Goal: Information Seeking & Learning: Learn about a topic

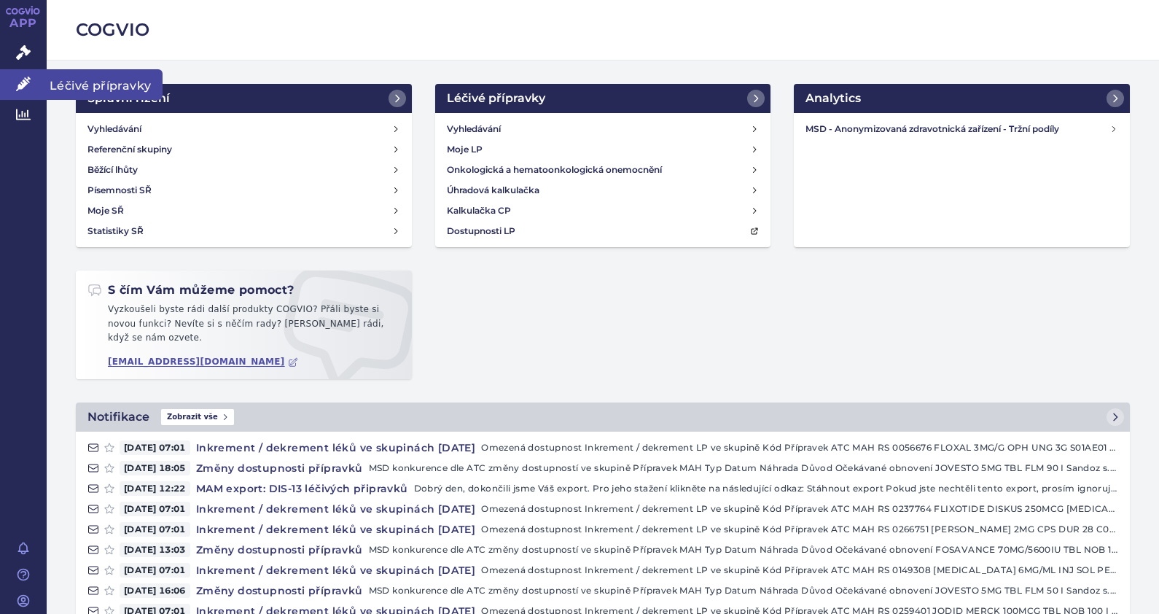
click at [21, 85] on icon at bounding box center [23, 84] width 15 height 15
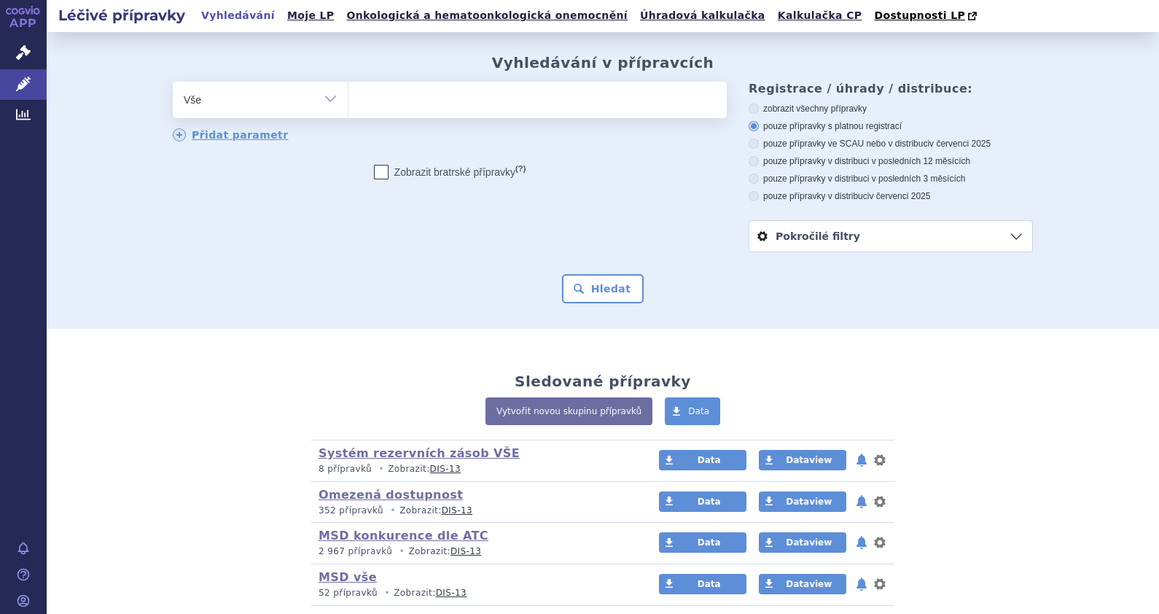
click at [414, 98] on ul at bounding box center [538, 97] width 378 height 31
click at [349, 98] on select at bounding box center [348, 99] width 1 height 36
type input "pre"
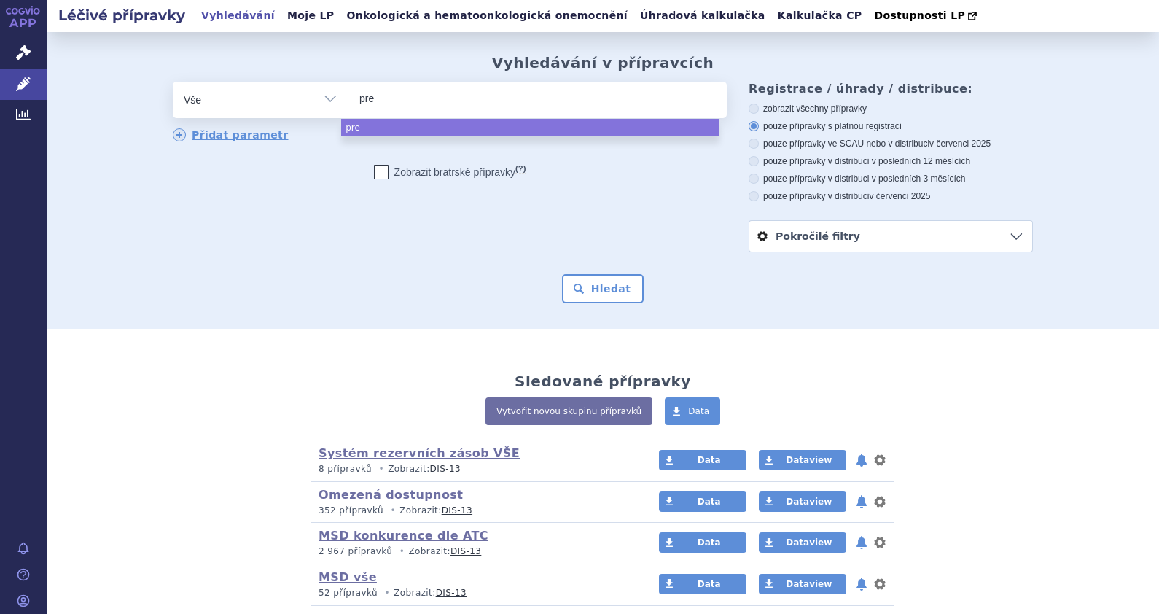
type input "prev"
type input "prevzm"
type input "prevzmi"
type input "prevzm"
type input "prevz"
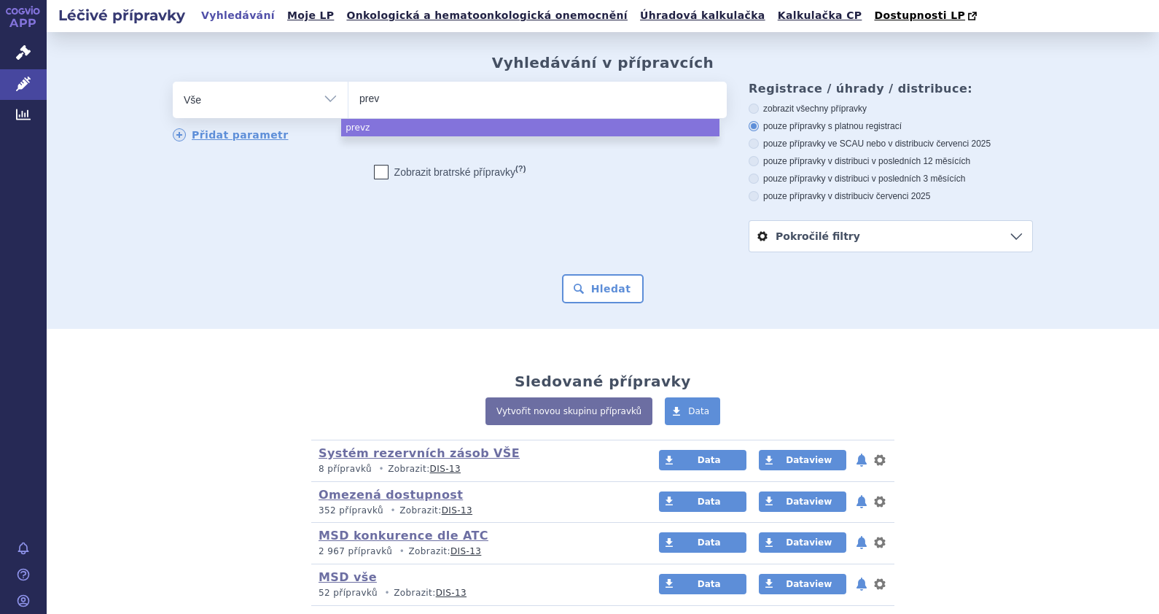
type input "pre"
type input "prevy"
type input "prevymi"
type input "prevymis"
select select "prevymis"
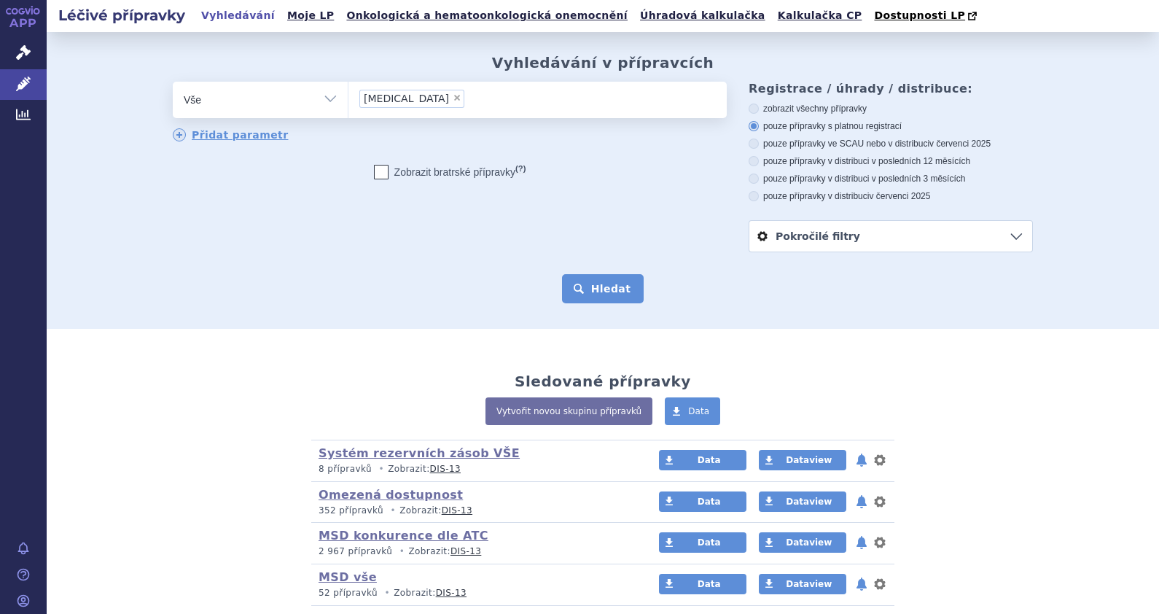
click at [581, 299] on button "Hledat" at bounding box center [603, 288] width 82 height 29
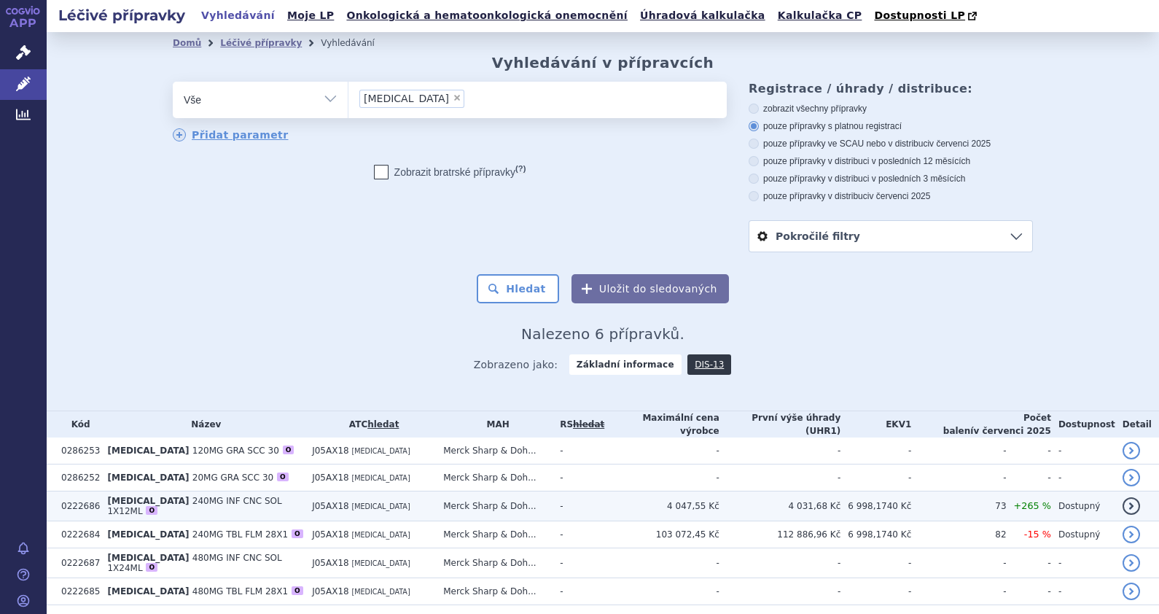
click at [208, 503] on span "240MG INF CNC SOL 1X12ML" at bounding box center [194, 506] width 174 height 20
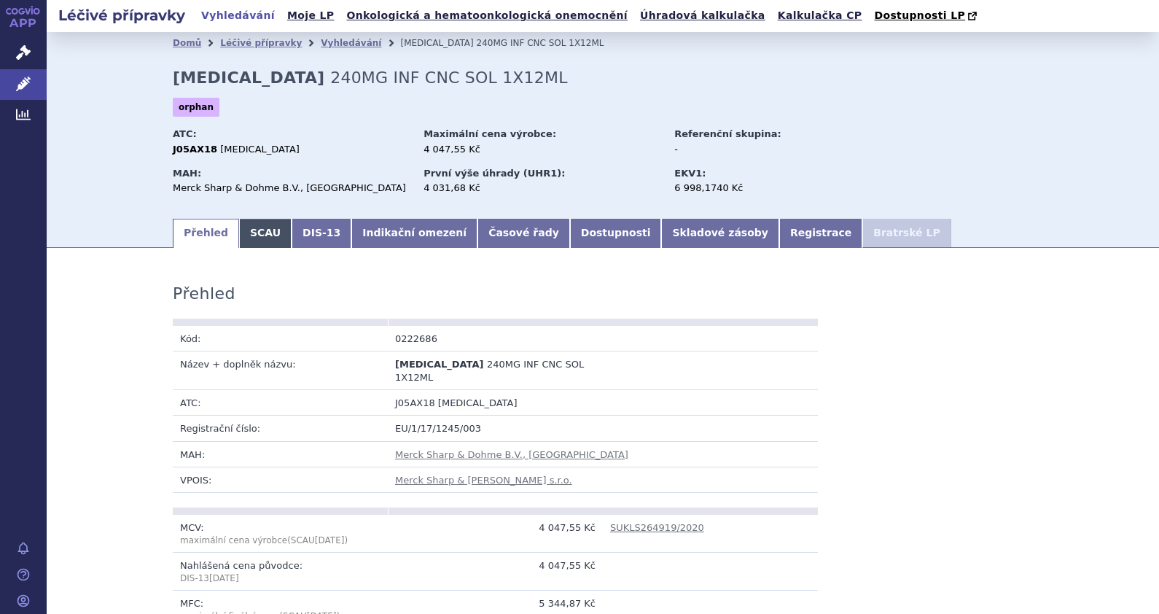
click at [257, 238] on link "SCAU" at bounding box center [265, 233] width 53 height 29
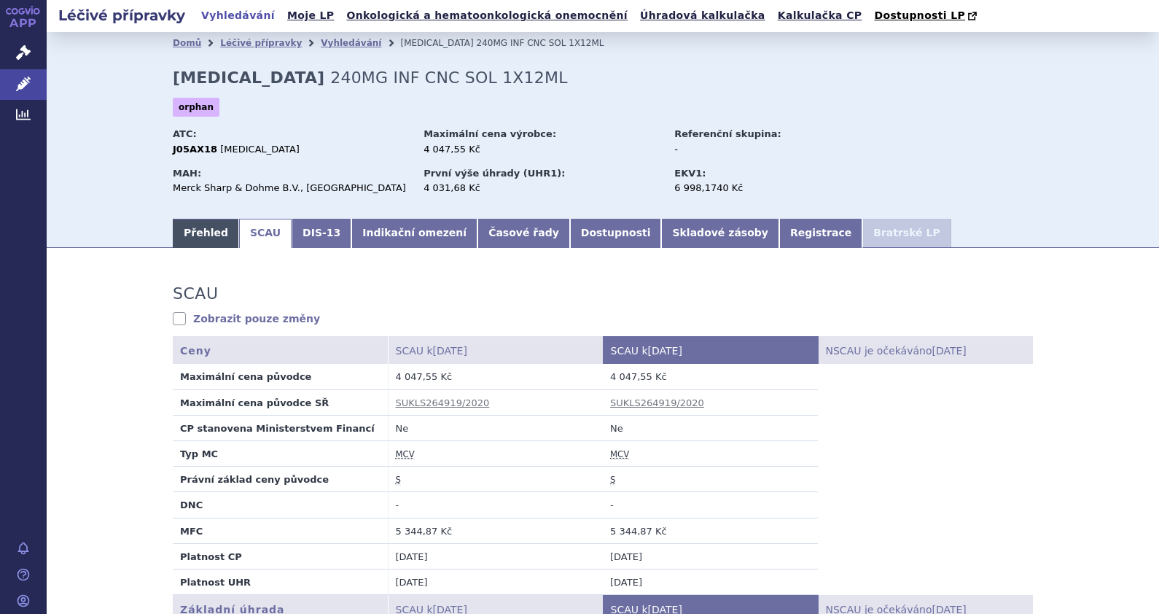
click at [175, 230] on link "Přehled" at bounding box center [206, 233] width 66 height 29
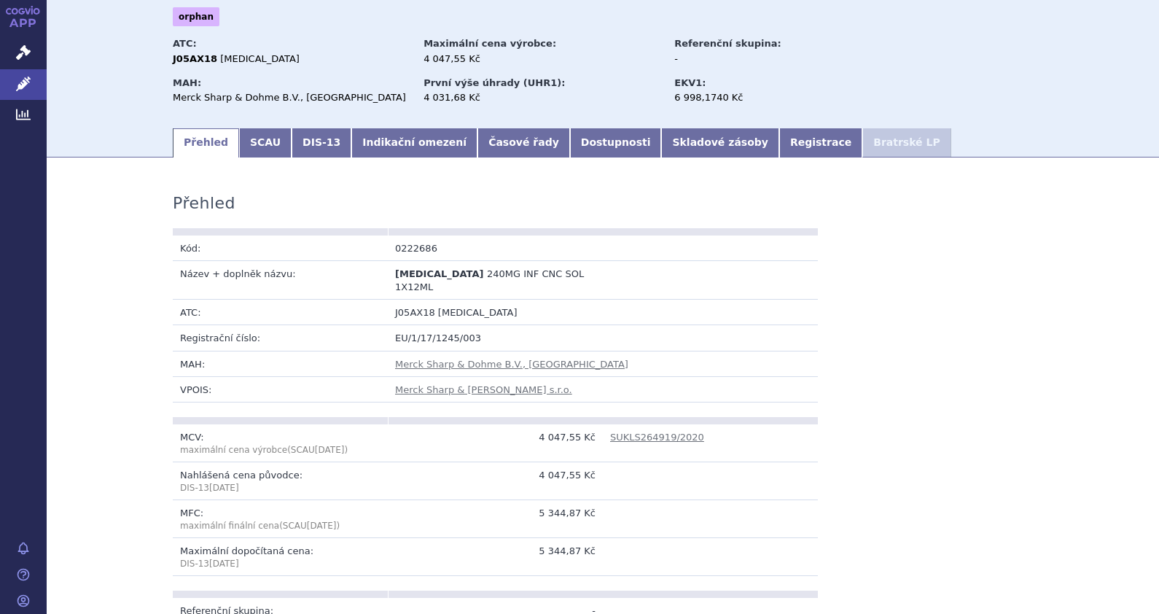
scroll to position [628, 0]
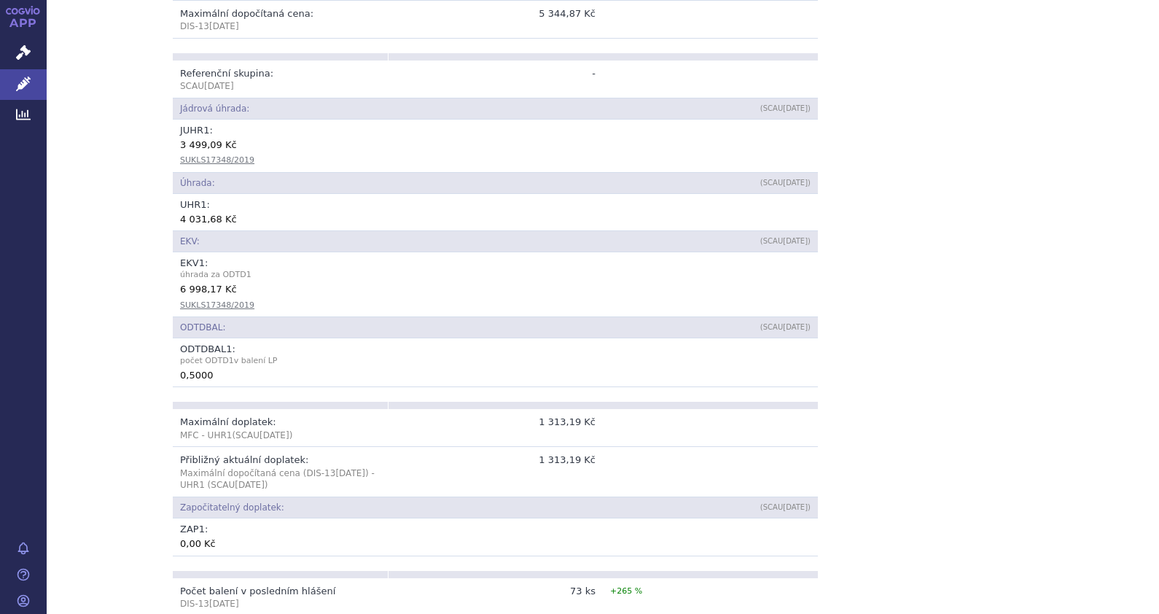
click at [1021, 365] on div "Přehled Kód: 0222686 Název + doplněk názvu: PREVYMIS 240MG INF CNC SOL 1X12ML A…" at bounding box center [603, 403] width 919 height 1537
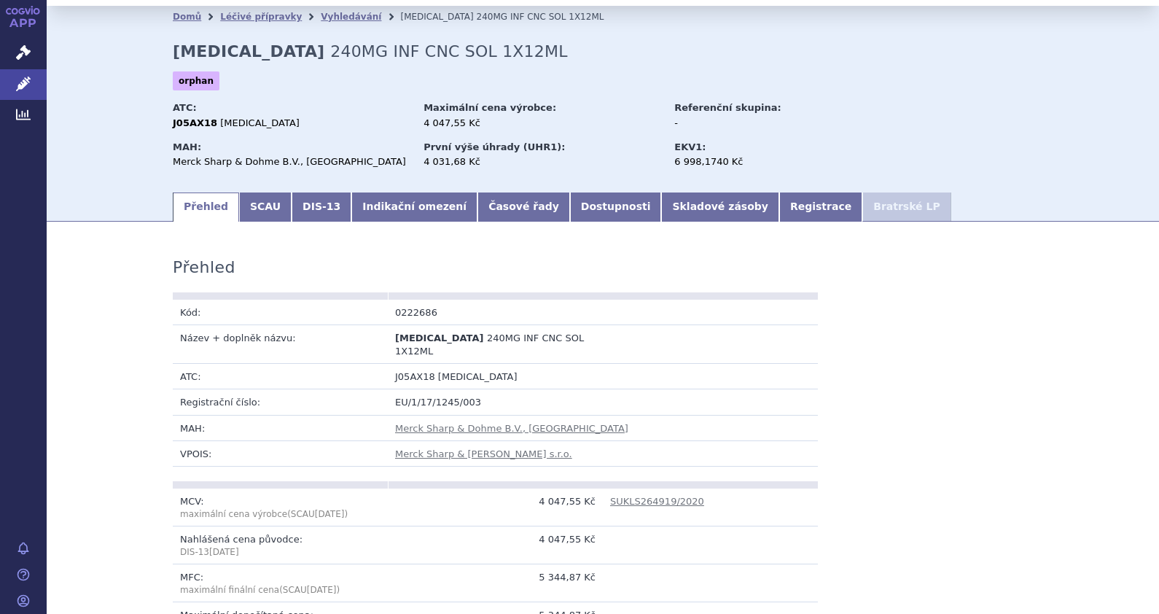
scroll to position [0, 0]
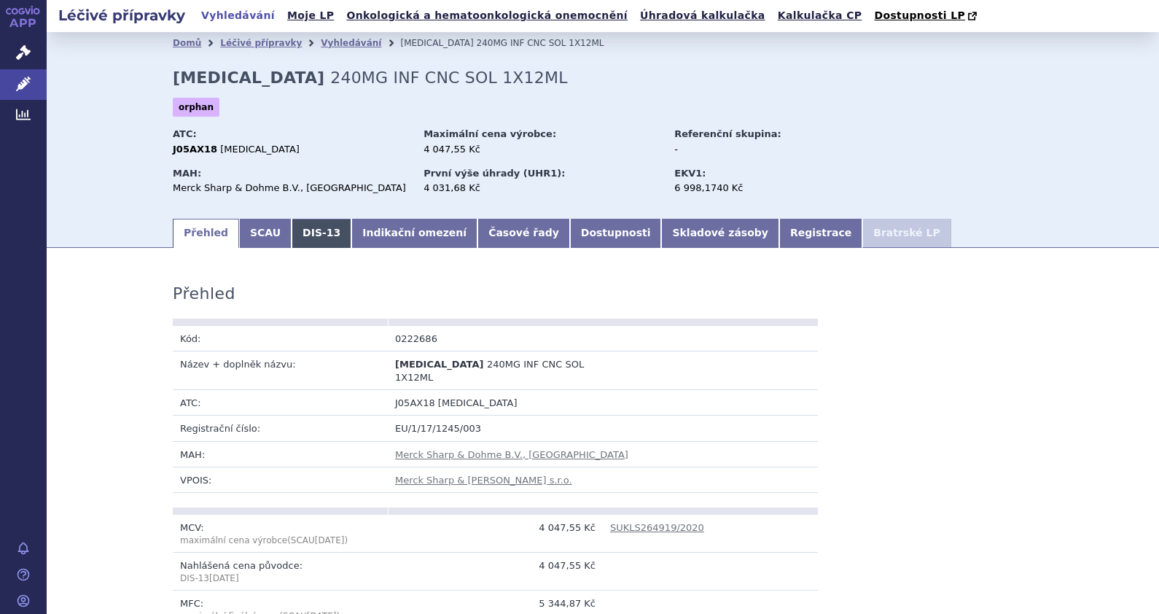
click at [297, 238] on link "DIS-13" at bounding box center [322, 233] width 60 height 29
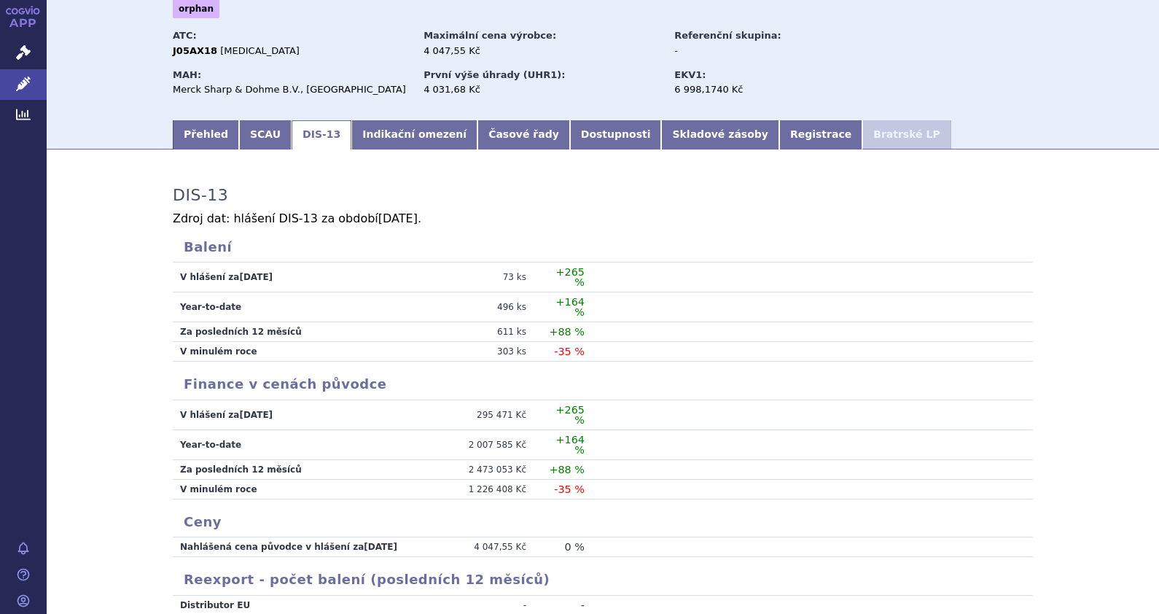
scroll to position [104, 0]
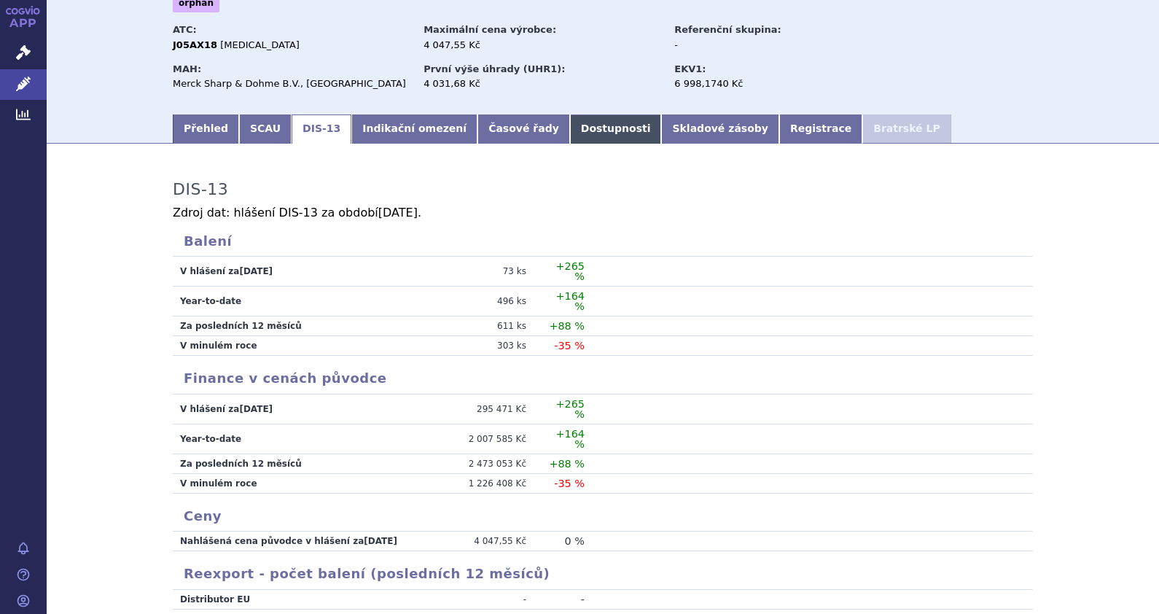
click at [570, 136] on link "Dostupnosti" at bounding box center [616, 128] width 92 height 29
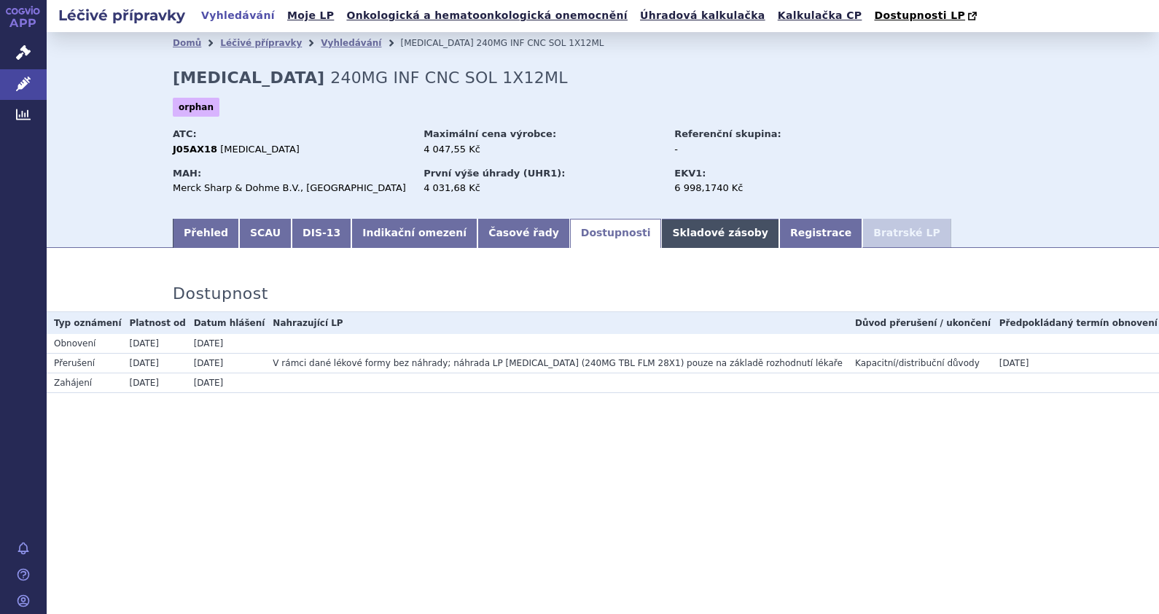
click at [661, 245] on link "Skladové zásoby" at bounding box center [719, 233] width 117 height 29
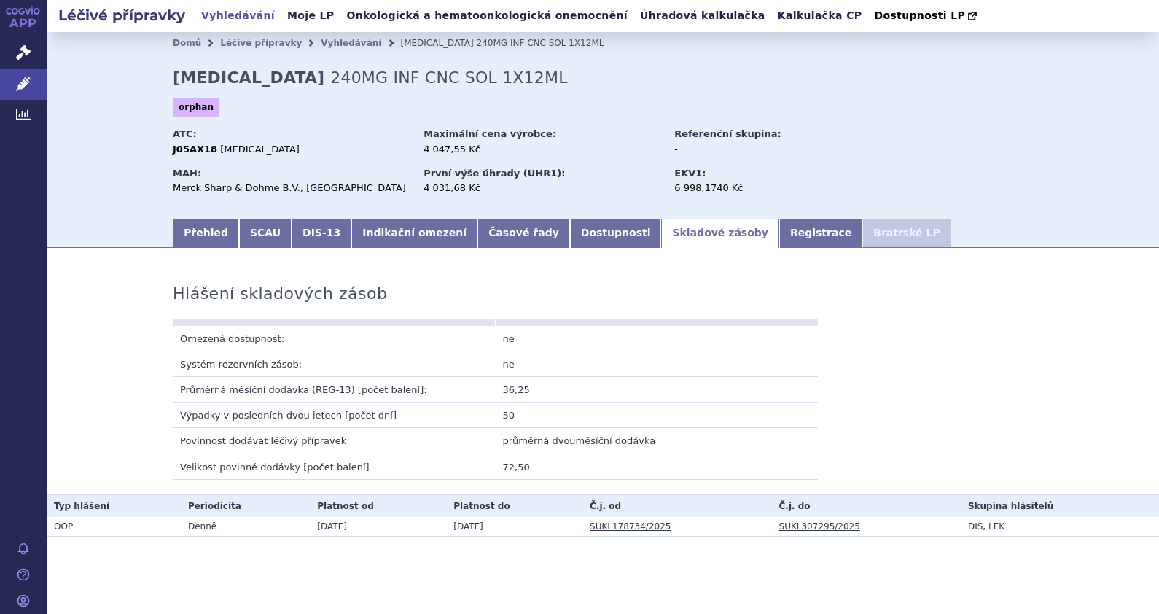
click at [434, 422] on td "Výpadky v posledních dvou letech [počet dní]" at bounding box center [334, 416] width 323 height 26
click at [570, 240] on link "Dostupnosti" at bounding box center [616, 233] width 92 height 29
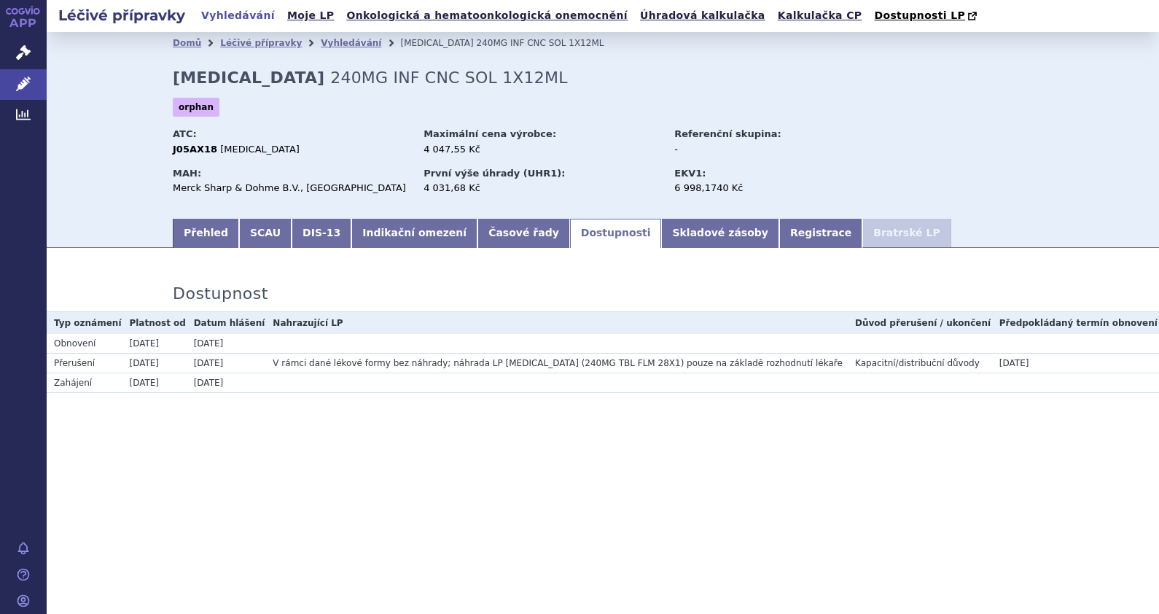
click at [570, 240] on link "Dostupnosti" at bounding box center [616, 233] width 92 height 29
click at [661, 243] on link "Skladové zásoby" at bounding box center [719, 233] width 117 height 29
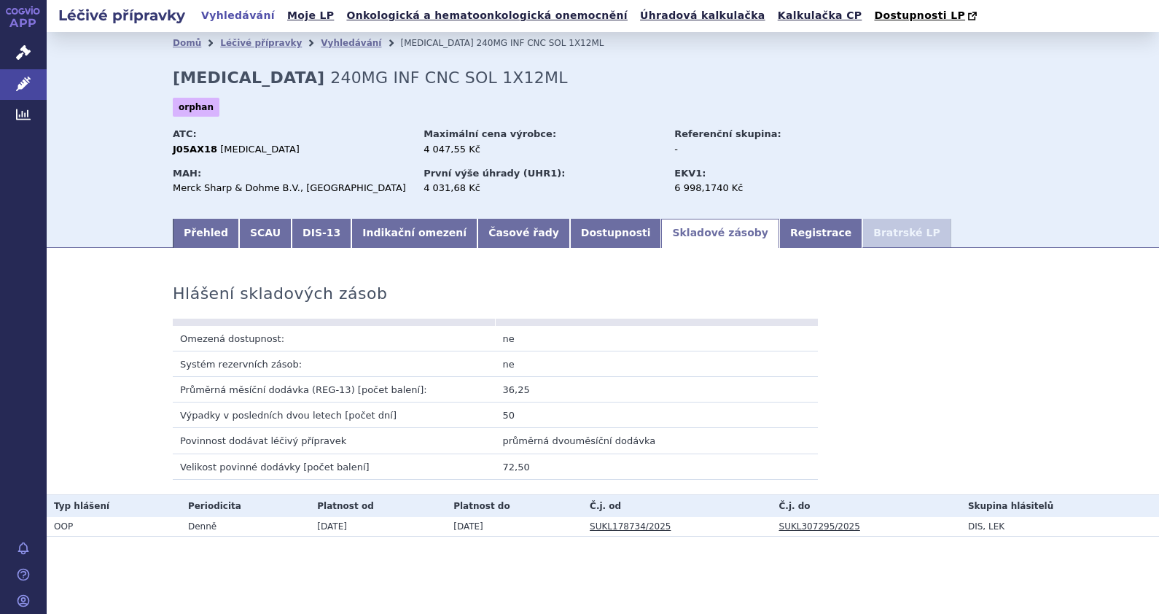
click at [502, 473] on td "72,50" at bounding box center [657, 467] width 323 height 26
click at [321, 44] on link "Vyhledávání" at bounding box center [351, 43] width 61 height 10
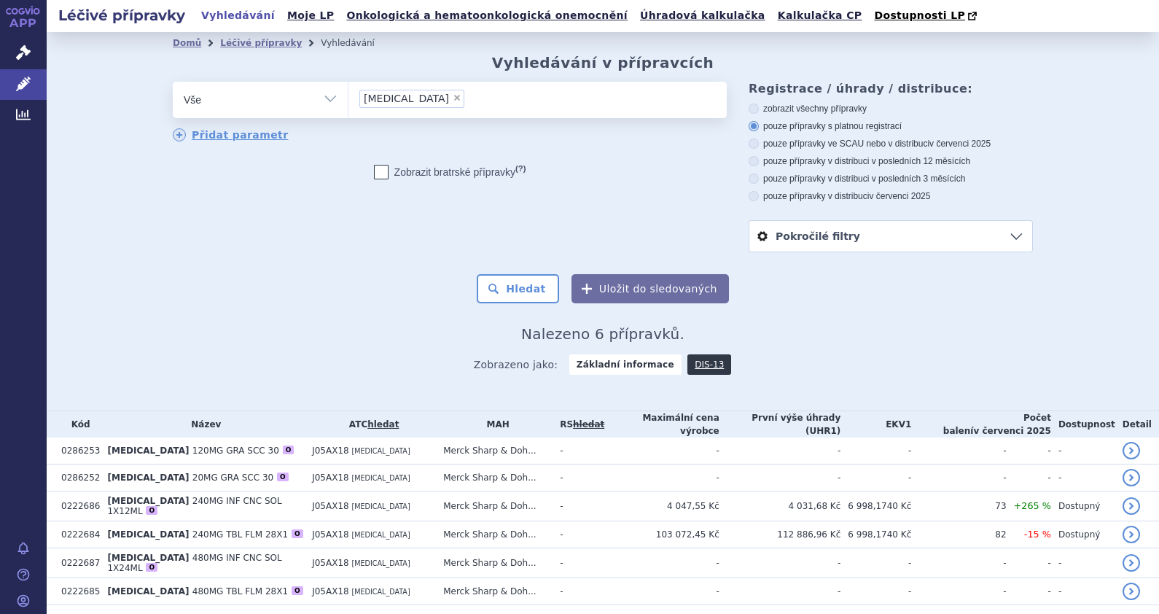
click at [453, 96] on span "×" at bounding box center [457, 97] width 9 height 9
click at [349, 96] on select "prevymis" at bounding box center [348, 99] width 1 height 36
select select
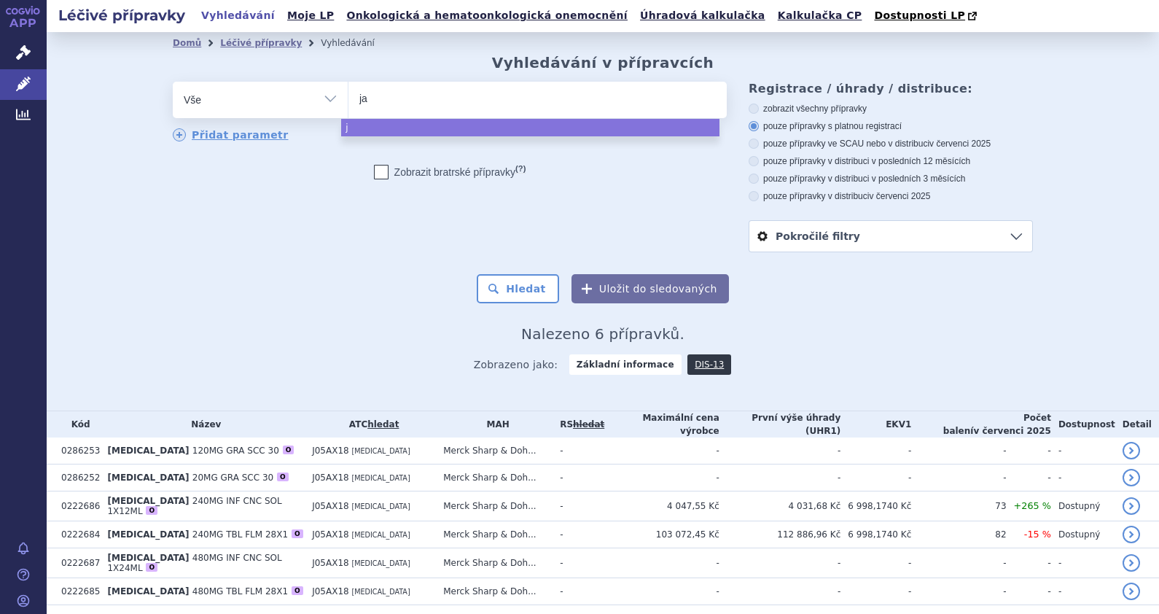
type input "jan"
type input "janu"
type input "januv"
type input "[MEDICAL_DATA]"
select select "[MEDICAL_DATA]"
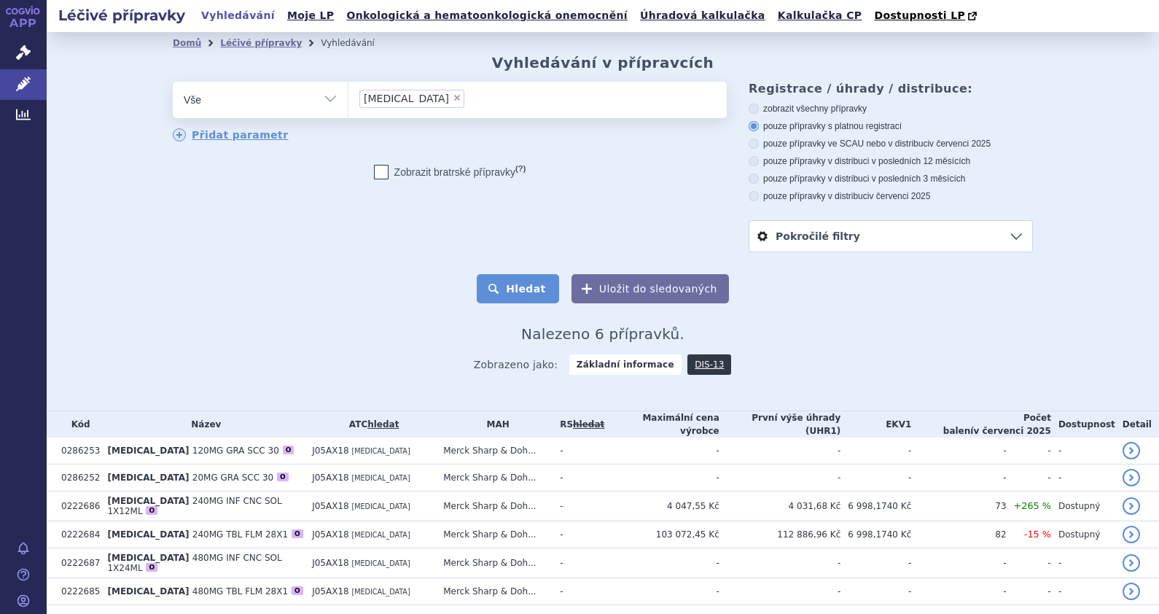
click at [537, 289] on button "Hledat" at bounding box center [518, 288] width 82 height 29
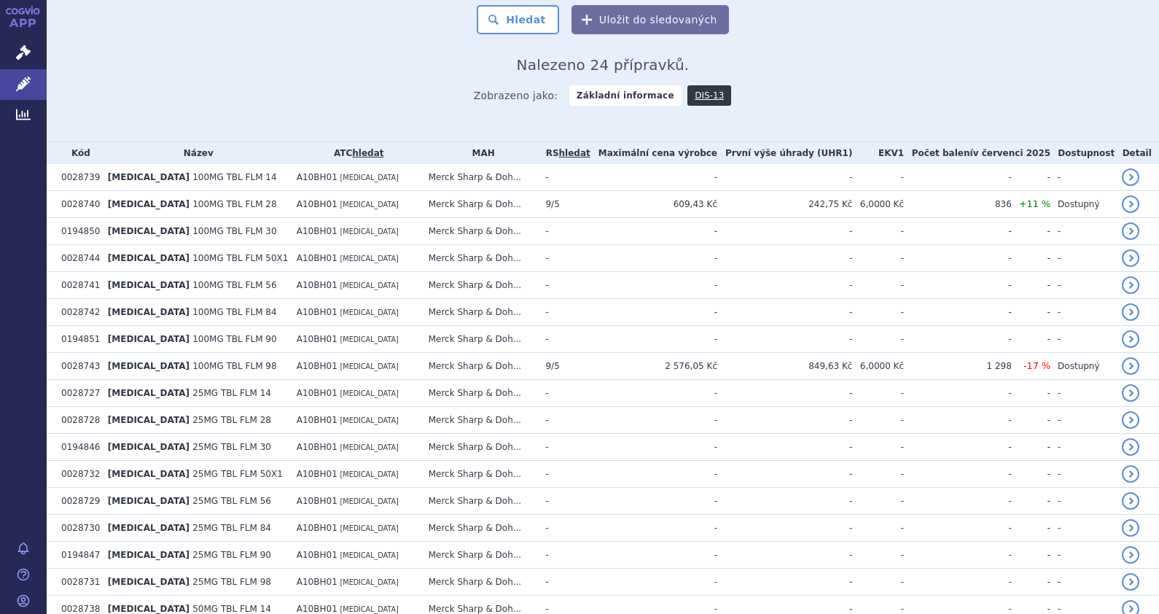
scroll to position [268, 0]
click at [353, 152] on link "hledat" at bounding box center [367, 154] width 31 height 10
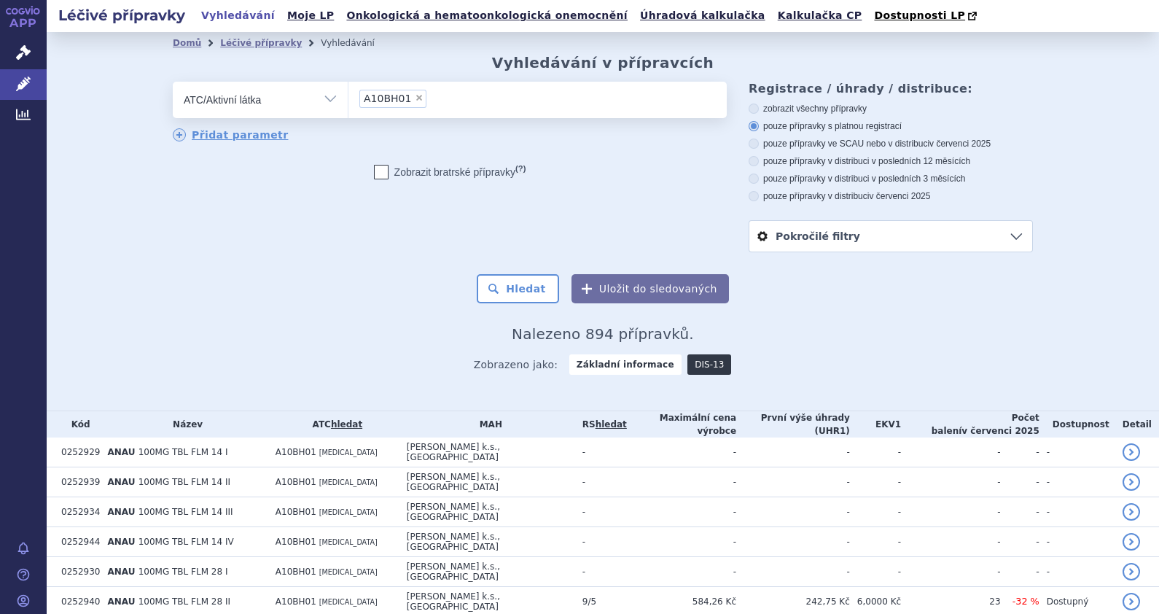
click at [688, 365] on link "DIS-13" at bounding box center [710, 364] width 44 height 20
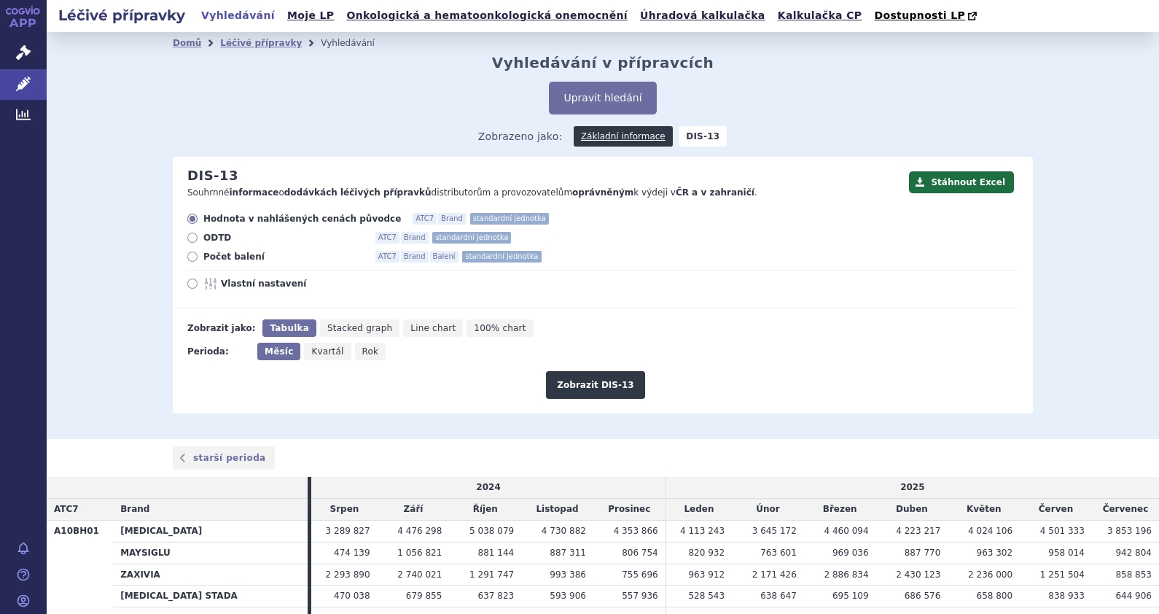
click at [190, 255] on label "Počet balení ATC7 Brand Balení standardní jednotka" at bounding box center [602, 257] width 831 height 12
click at [190, 255] on input "Počet balení ATC7 Brand Balení standardní jednotka" at bounding box center [193, 258] width 9 height 9
radio input "true"
click at [187, 283] on icon at bounding box center [192, 284] width 10 height 10
click at [189, 283] on input "Vlastní nastavení" at bounding box center [193, 285] width 9 height 9
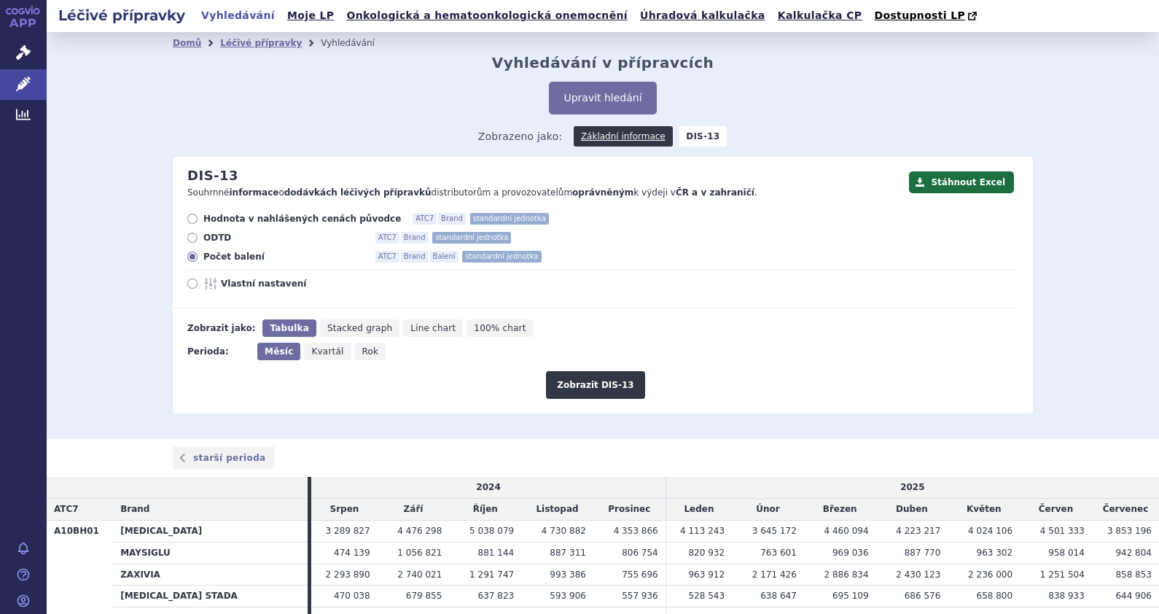
radio input "true"
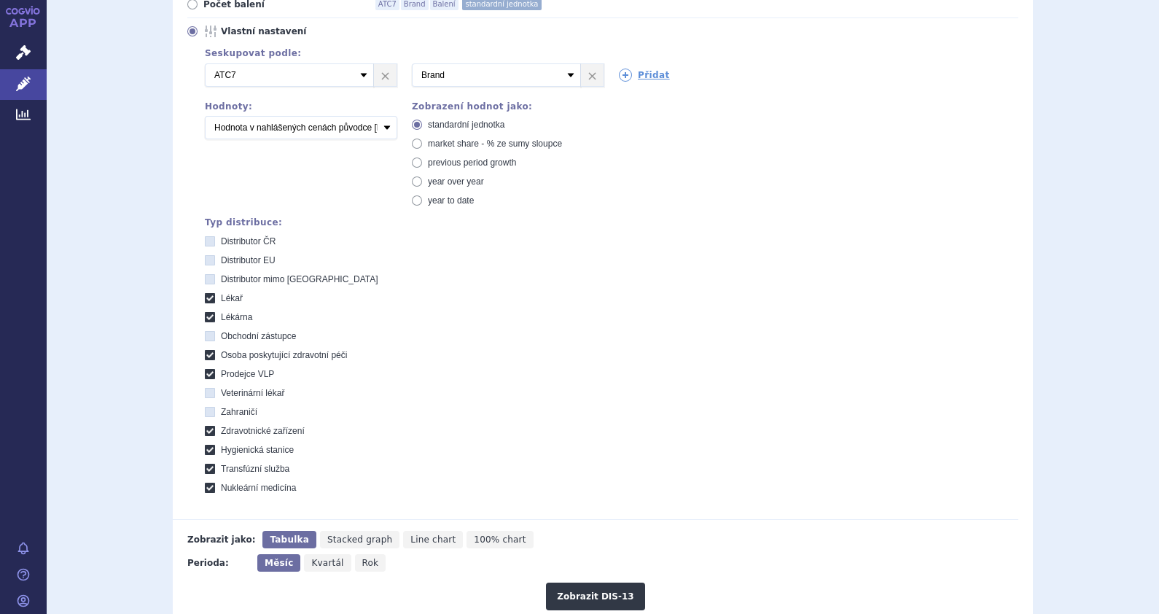
scroll to position [257, 0]
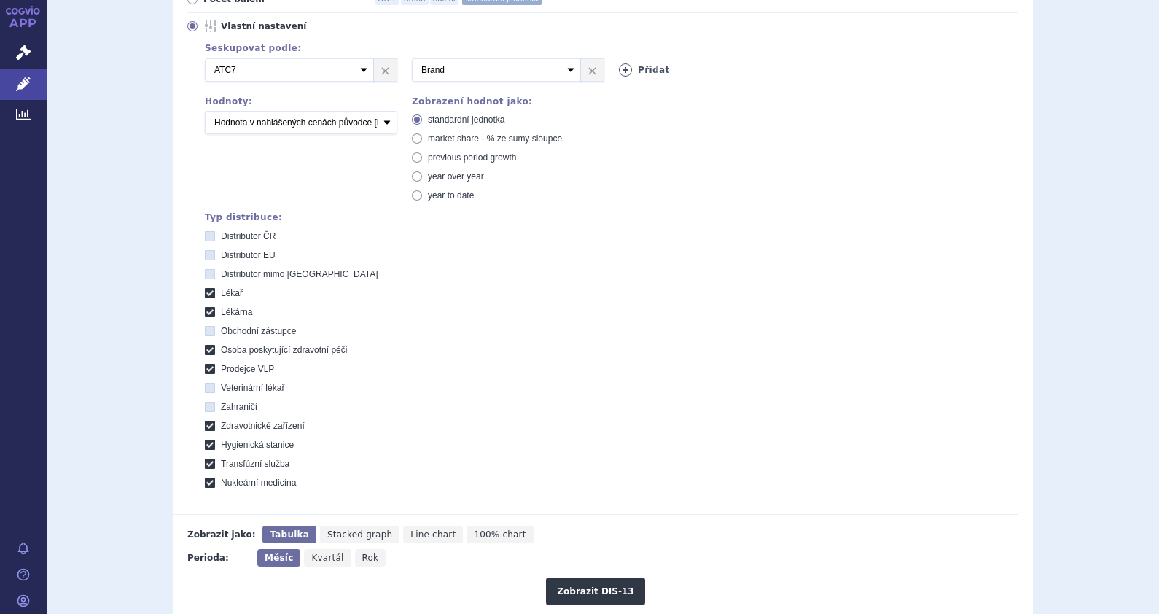
click at [619, 74] on icon at bounding box center [625, 69] width 13 height 13
click at [774, 69] on select "Vyberte groupování ATC3 ATC5 ATC7 Brand Balení SÚKL kód MAH VPOIS Referenční sk…" at bounding box center [703, 69] width 169 height 23
select select "package"
click at [619, 58] on select "Vyberte groupování ATC3 ATC5 ATC7 Brand Balení SÚKL kód MAH VPOIS Referenční sk…" at bounding box center [703, 69] width 169 height 23
click at [384, 120] on select "Počet balení Hodnota v nahlášených cenách původce [DIS-13] Hodnota v maximálníc…" at bounding box center [301, 122] width 193 height 23
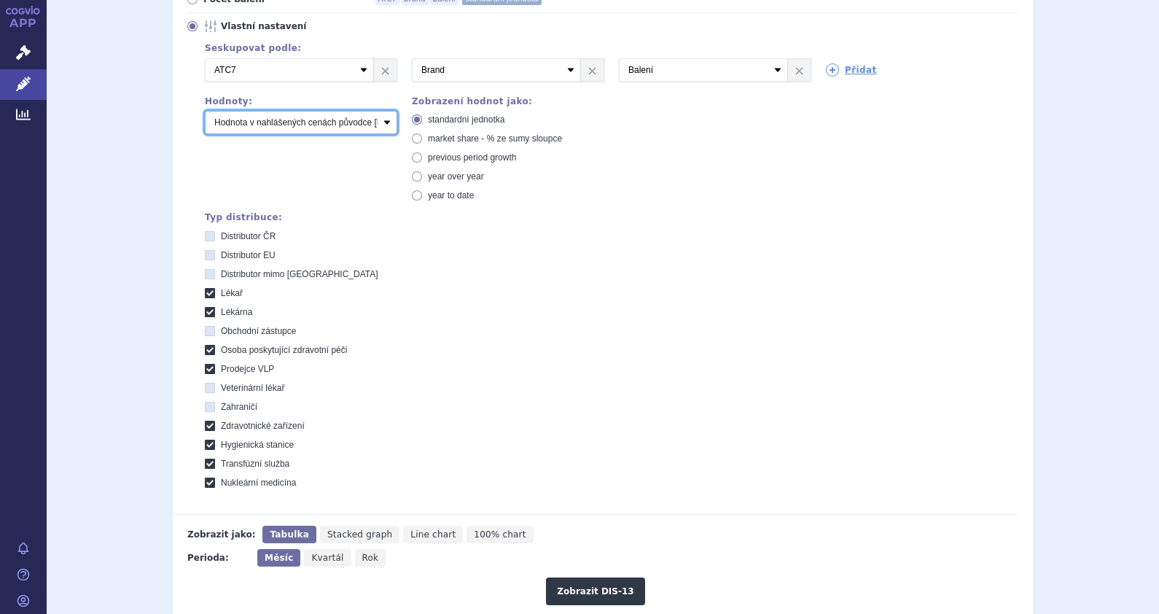
select select "packages"
click at [205, 111] on select "Počet balení Hodnota v nahlášených cenách původce [DIS-13] Hodnota v maximálníc…" at bounding box center [301, 122] width 193 height 23
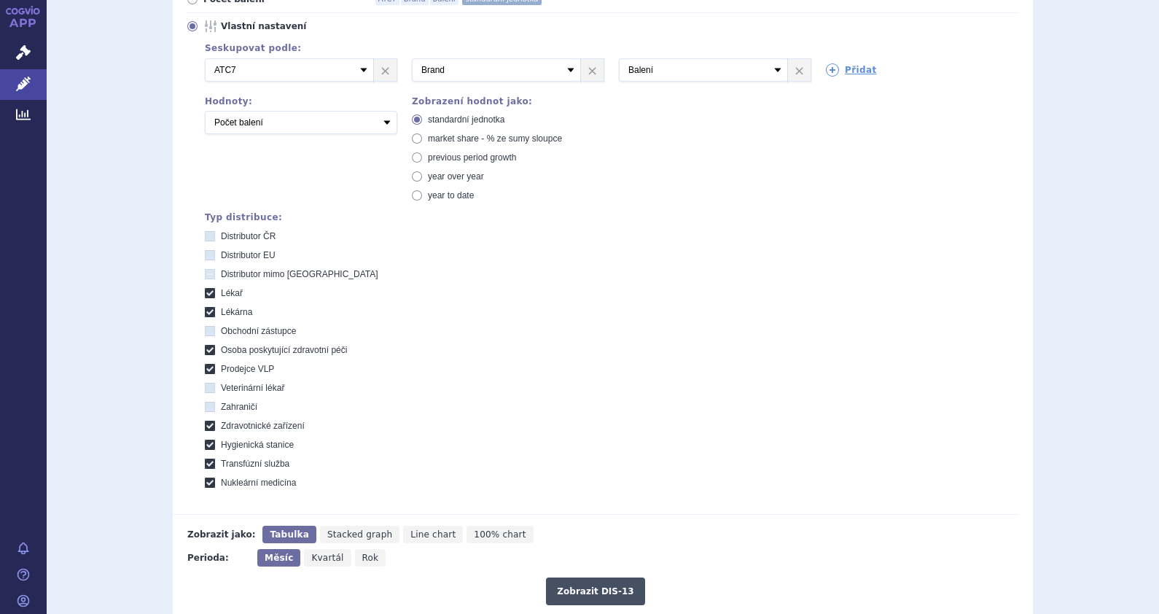
click at [598, 587] on button "Zobrazit DIS-13" at bounding box center [595, 592] width 98 height 28
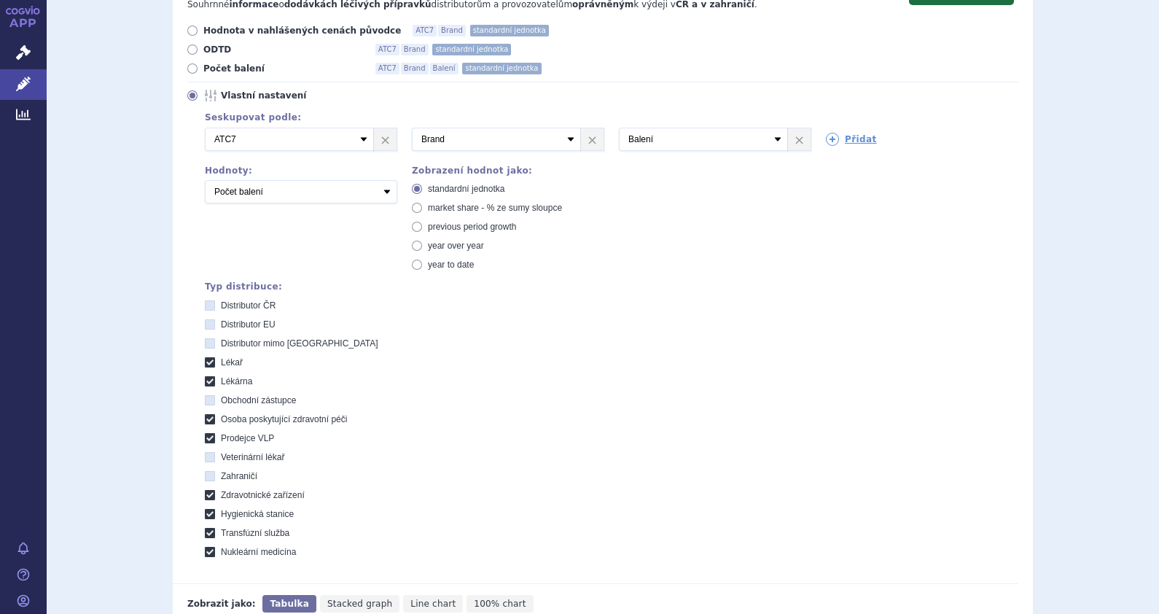
scroll to position [186, 0]
click at [790, 140] on link "×" at bounding box center [799, 142] width 23 height 22
click at [512, 214] on span "market share - % ze sumy sloupce" at bounding box center [495, 210] width 134 height 10
click at [423, 214] on input "market share - % ze sumy sloupce" at bounding box center [417, 211] width 9 height 9
radio input "true"
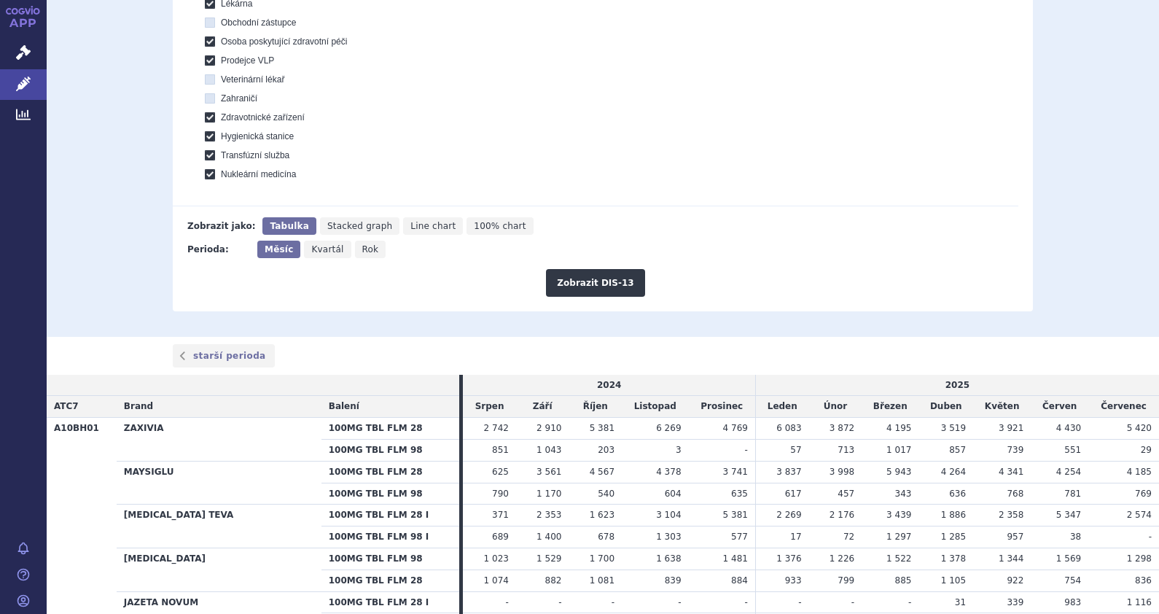
scroll to position [589, 0]
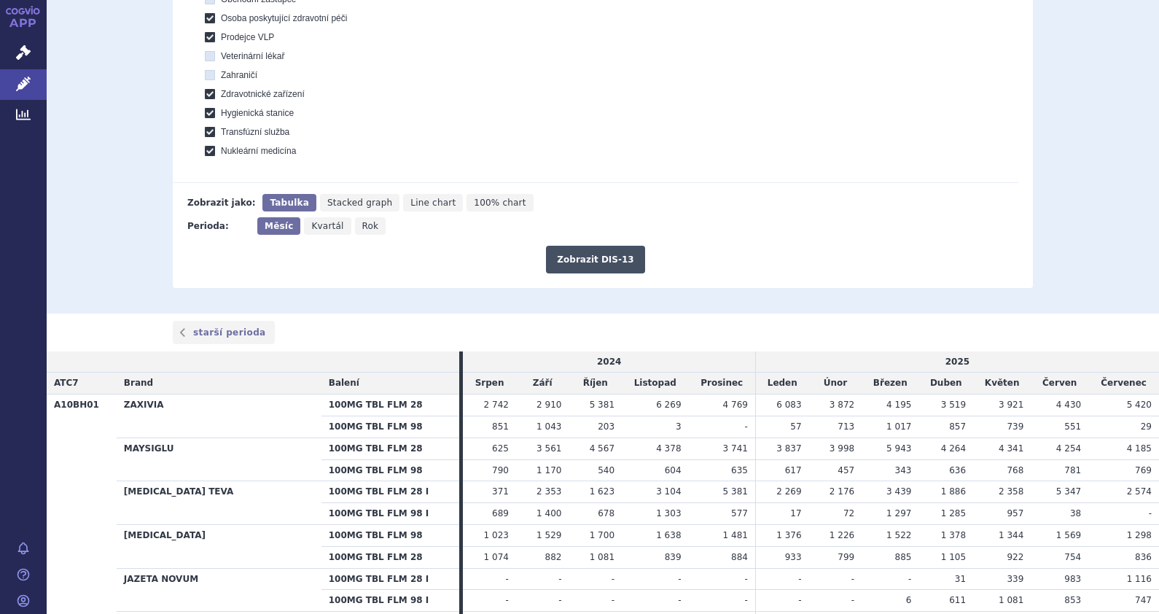
click at [620, 252] on button "Zobrazit DIS-13" at bounding box center [595, 260] width 98 height 28
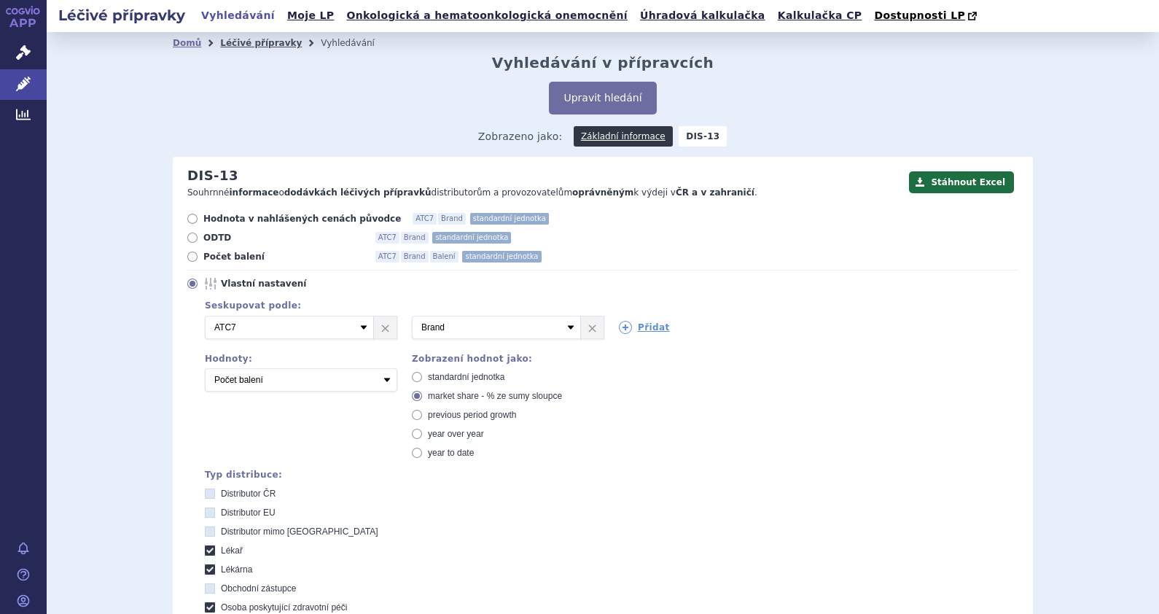
click at [244, 48] on link "Léčivé přípravky" at bounding box center [261, 43] width 82 height 10
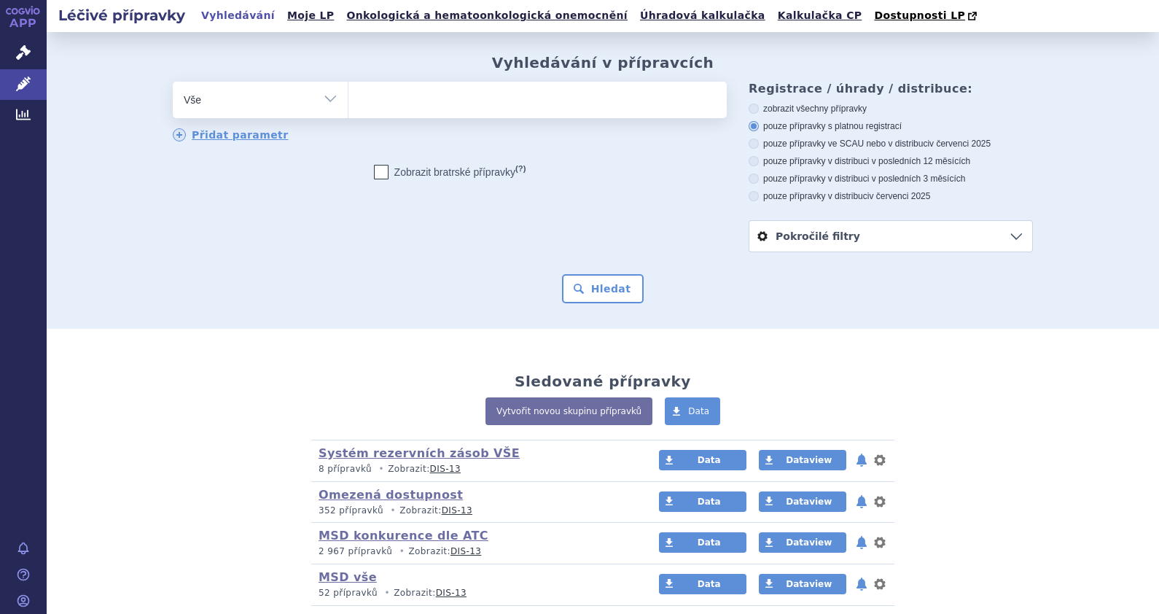
click at [382, 104] on ul at bounding box center [538, 97] width 378 height 31
click at [349, 104] on select at bounding box center [348, 99] width 1 height 36
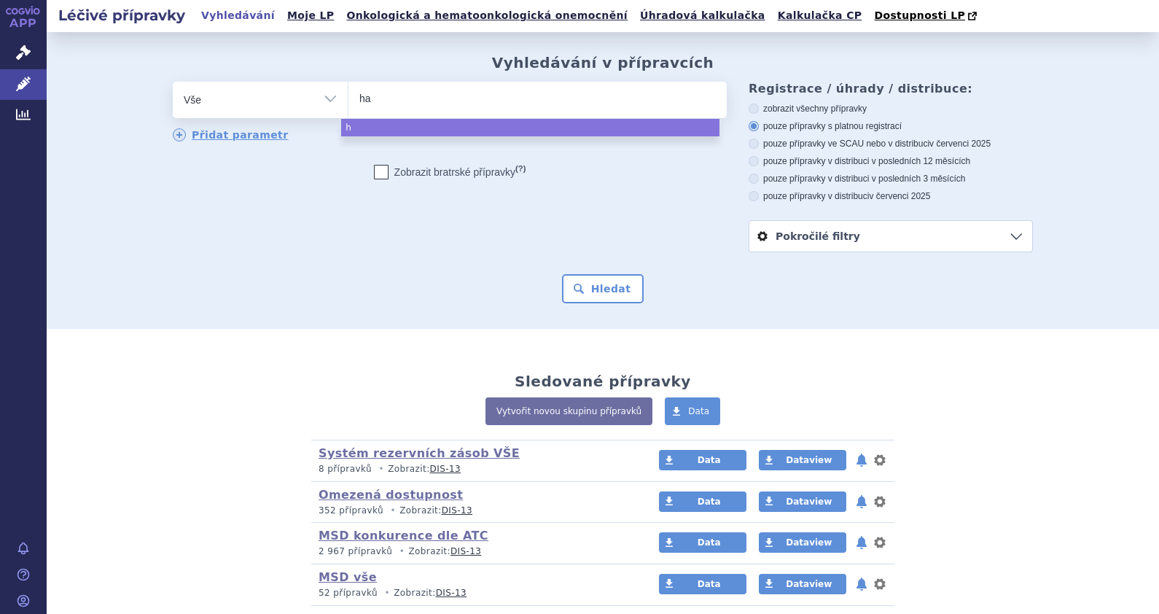
type input "hav"
type input "havr"
type input "havrix"
select select "havrix"
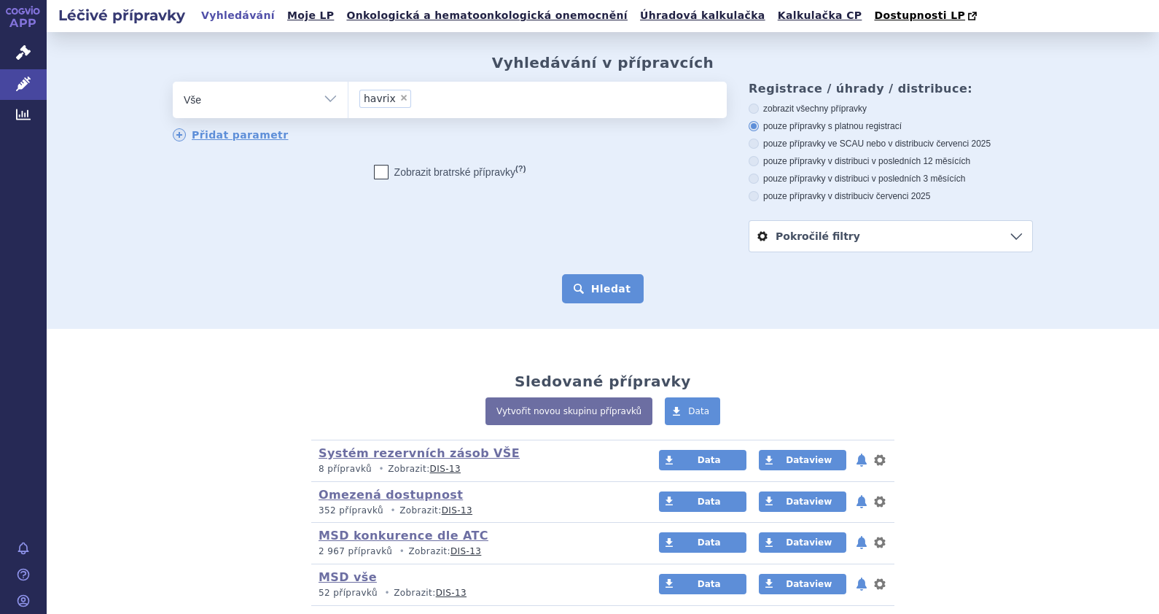
click at [566, 292] on button "Hledat" at bounding box center [603, 288] width 82 height 29
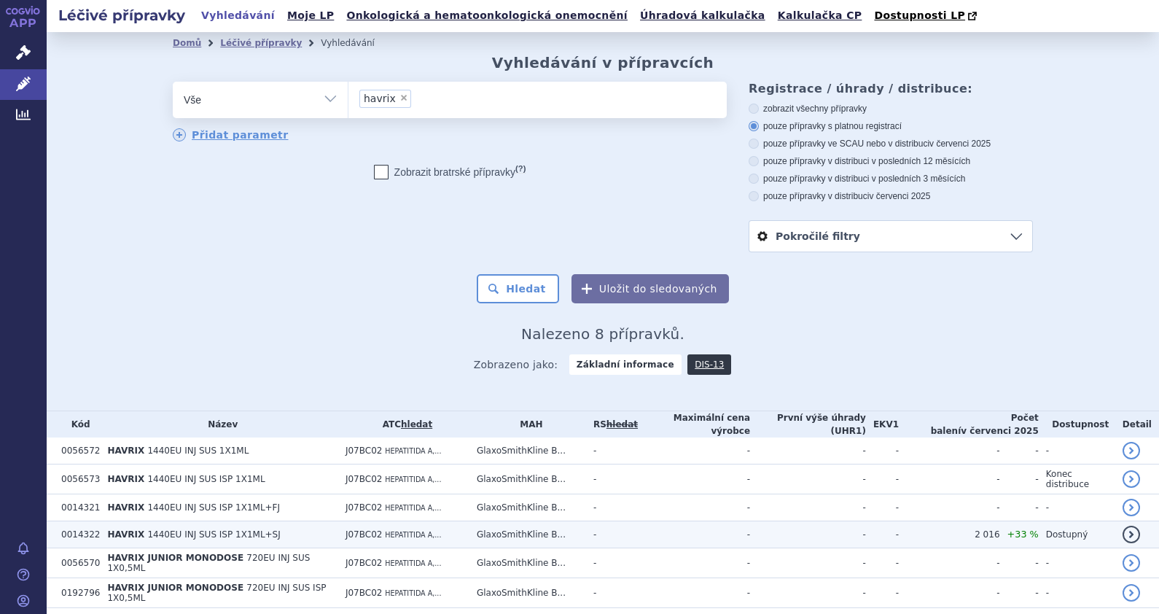
click at [400, 531] on span "HEPATITIDA A,..." at bounding box center [413, 535] width 56 height 8
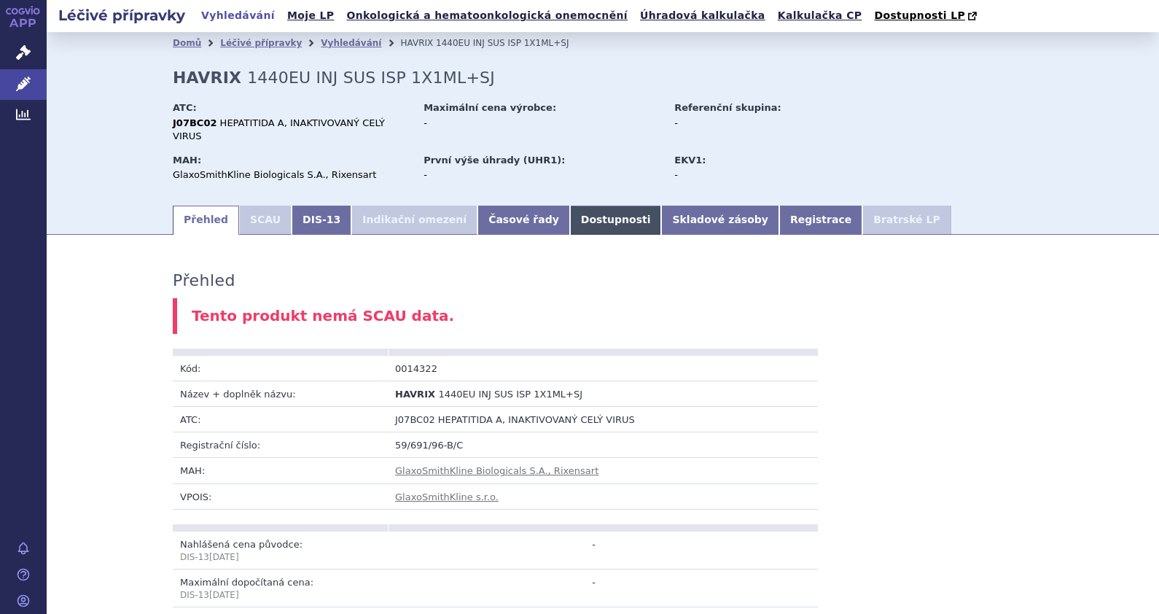
click at [570, 210] on link "Dostupnosti" at bounding box center [616, 220] width 92 height 29
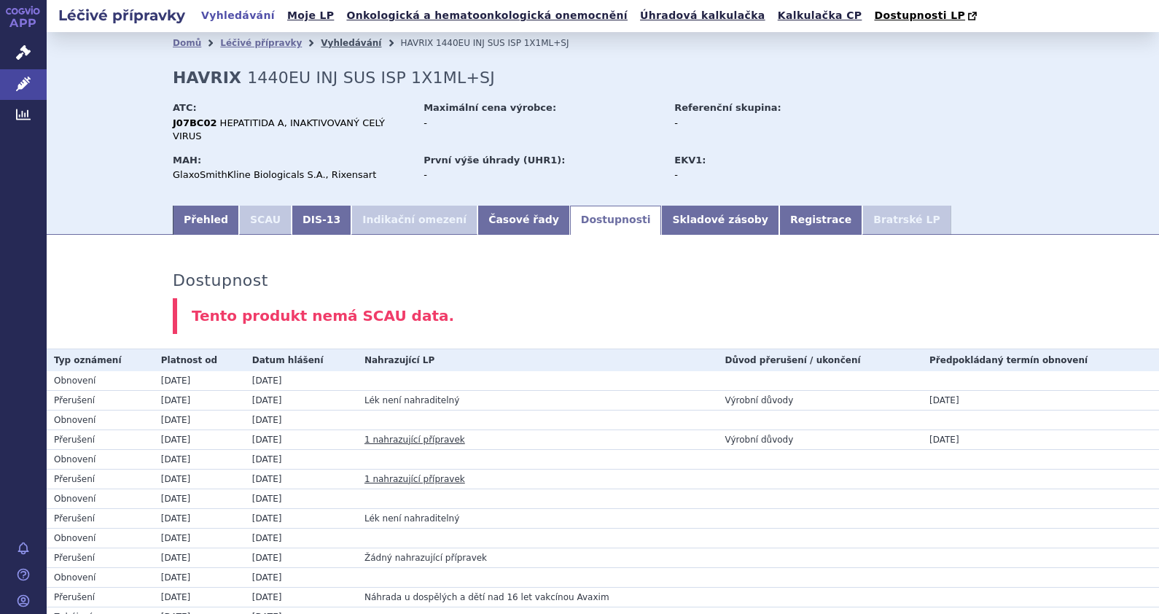
click at [334, 44] on link "Vyhledávání" at bounding box center [351, 43] width 61 height 10
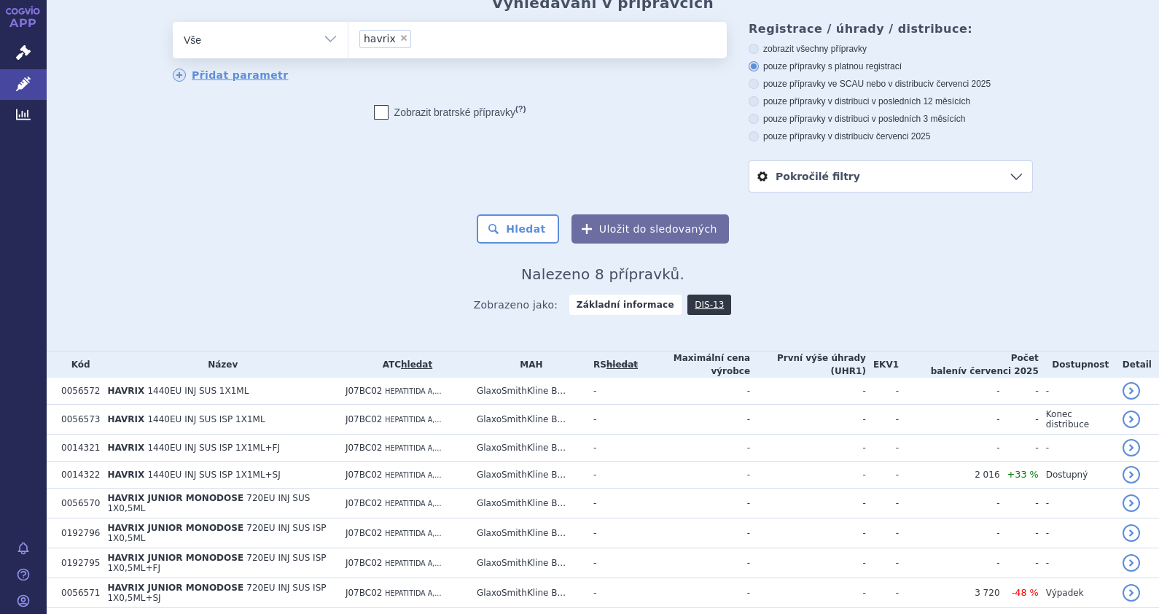
scroll to position [93, 0]
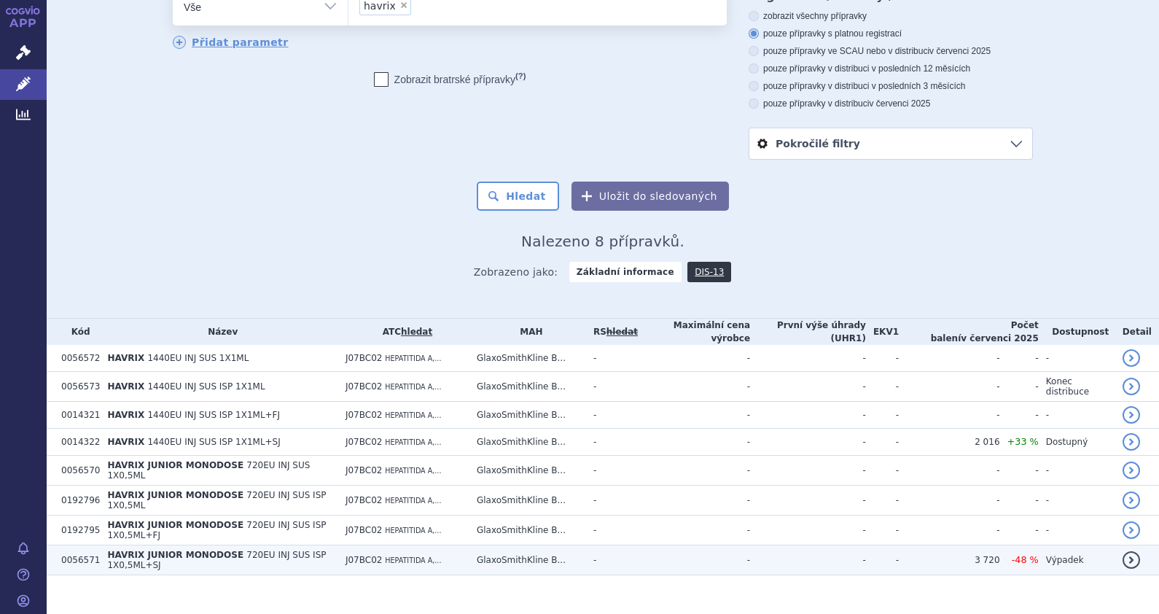
click at [229, 550] on span "720EU INJ SUS ISP 1X0,5ML+SJ" at bounding box center [216, 560] width 219 height 20
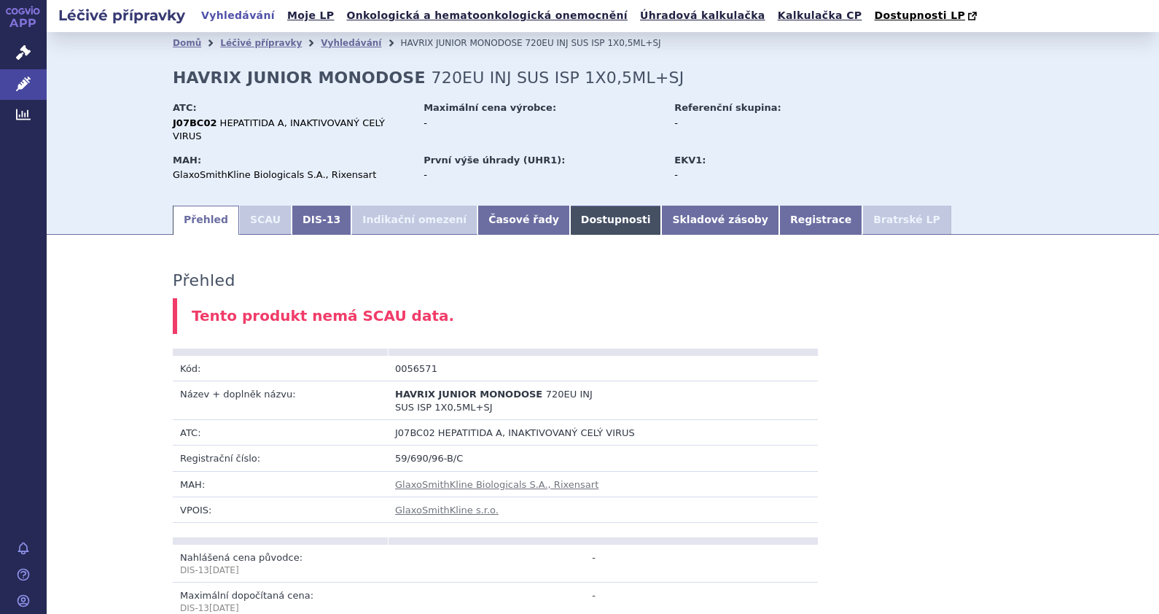
click at [570, 206] on link "Dostupnosti" at bounding box center [616, 220] width 92 height 29
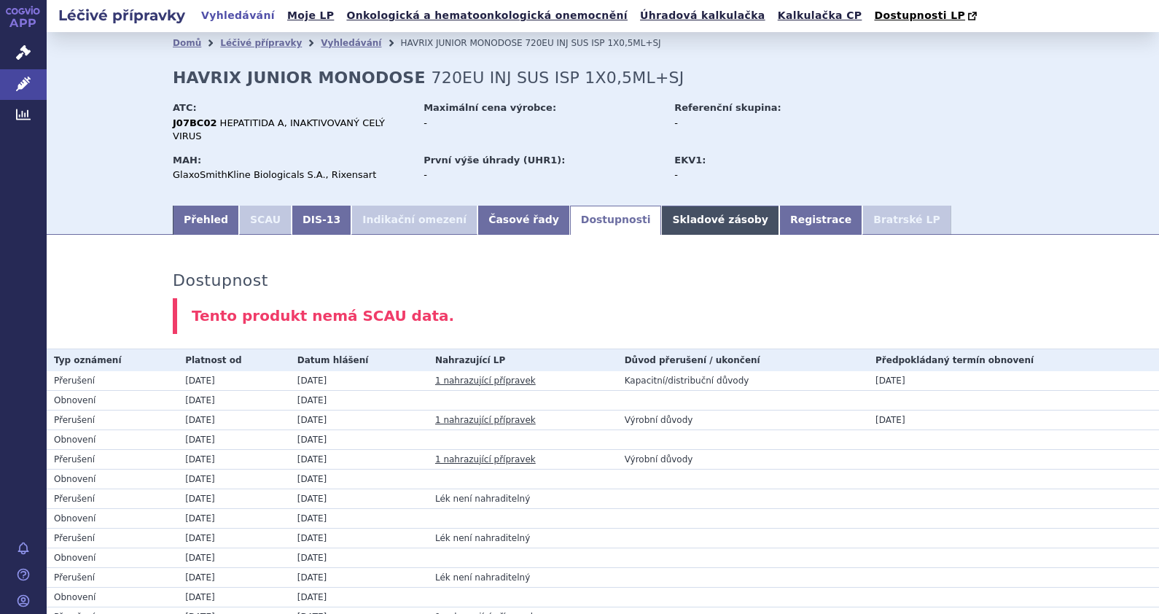
drag, startPoint x: 649, startPoint y: 202, endPoint x: 640, endPoint y: 208, distance: 11.1
click at [661, 206] on link "Skladové zásoby" at bounding box center [719, 220] width 117 height 29
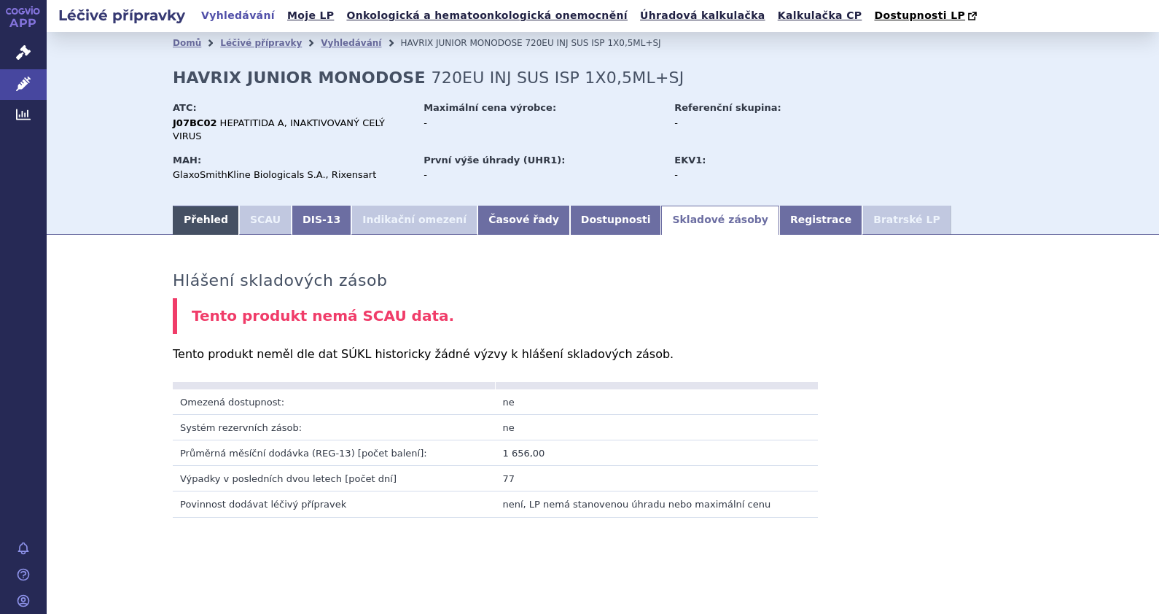
click at [201, 208] on link "Přehled" at bounding box center [206, 220] width 66 height 29
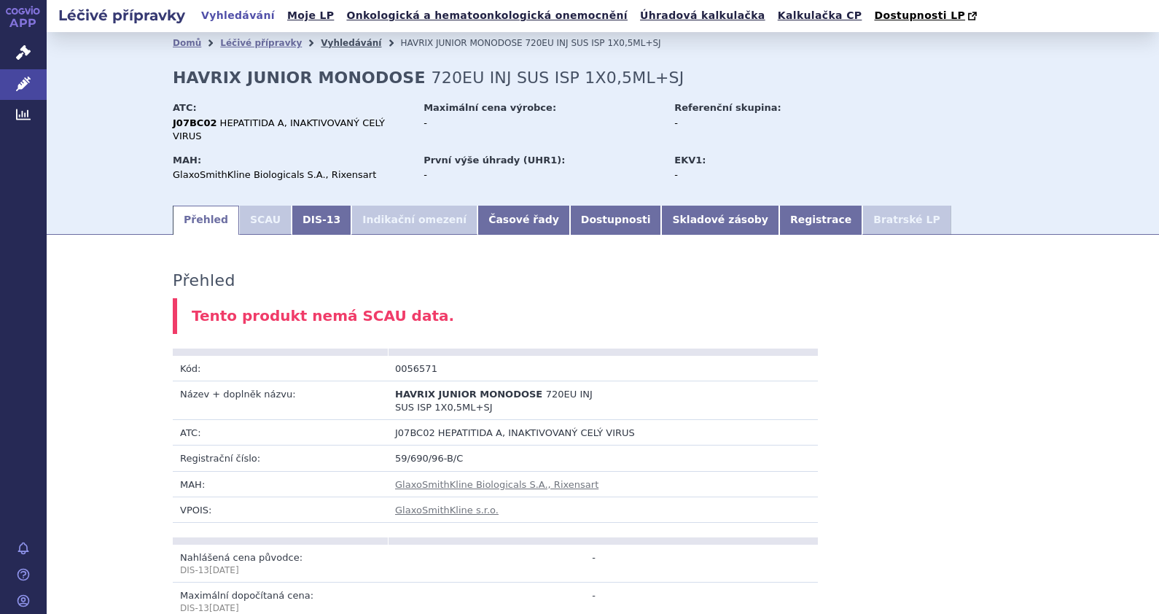
click at [321, 43] on link "Vyhledávání" at bounding box center [351, 43] width 61 height 10
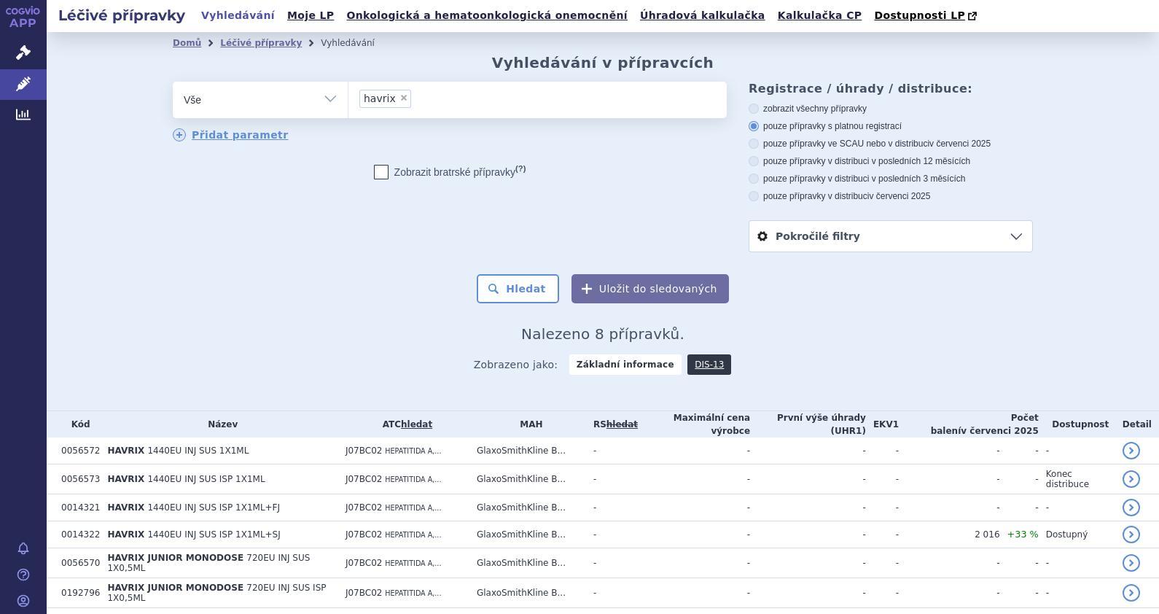
scroll to position [93, 0]
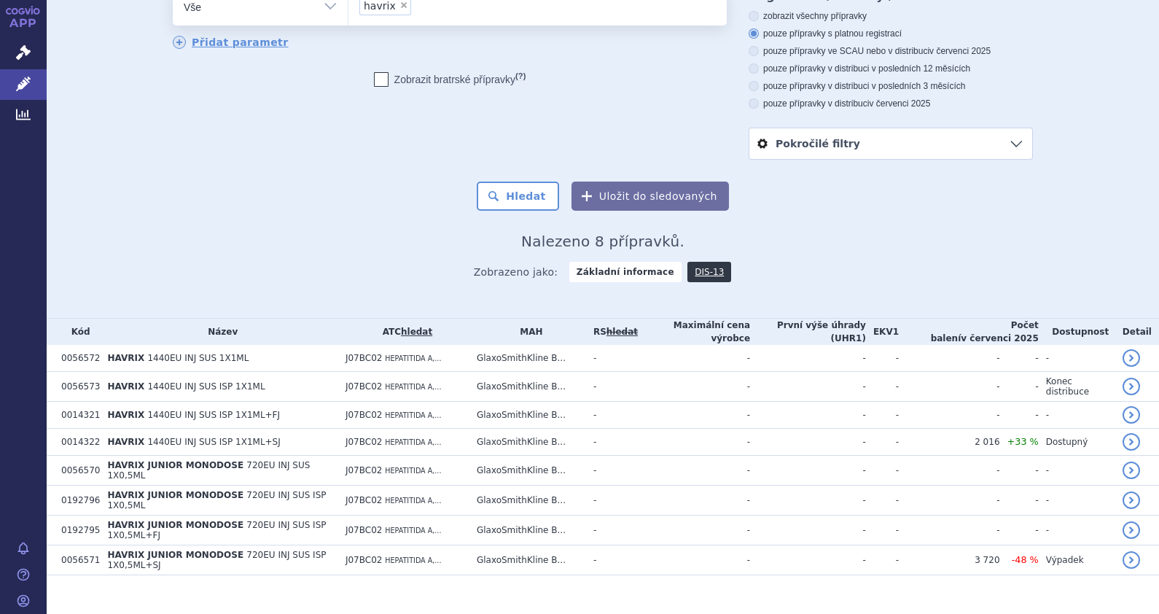
click at [427, 333] on link "hledat" at bounding box center [416, 332] width 31 height 10
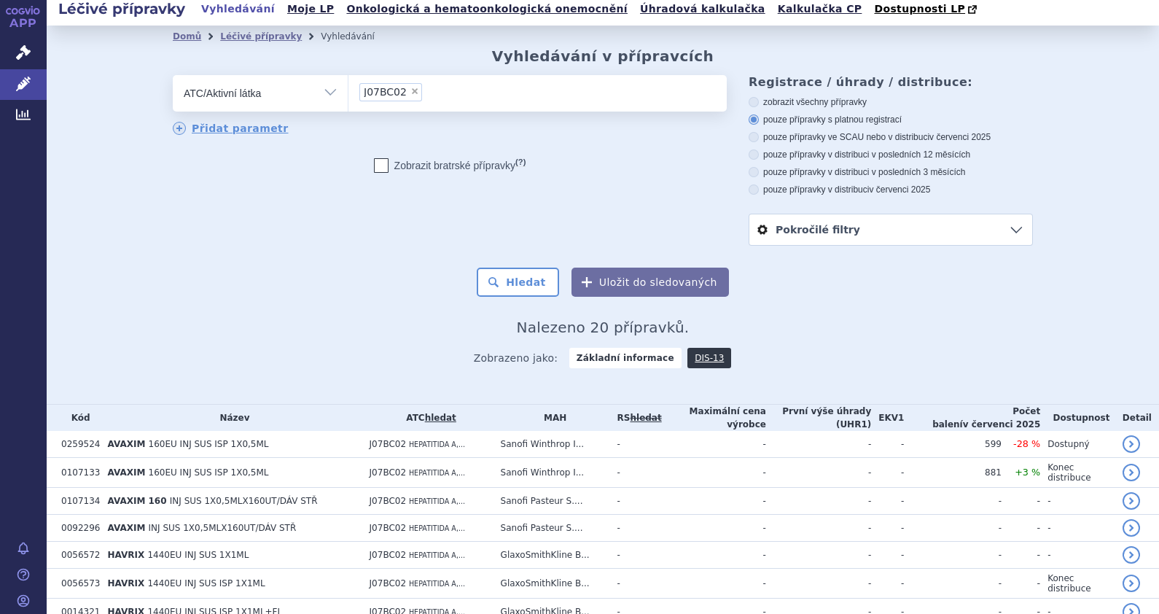
scroll to position [5, 0]
click at [692, 357] on link "DIS-13" at bounding box center [710, 359] width 44 height 20
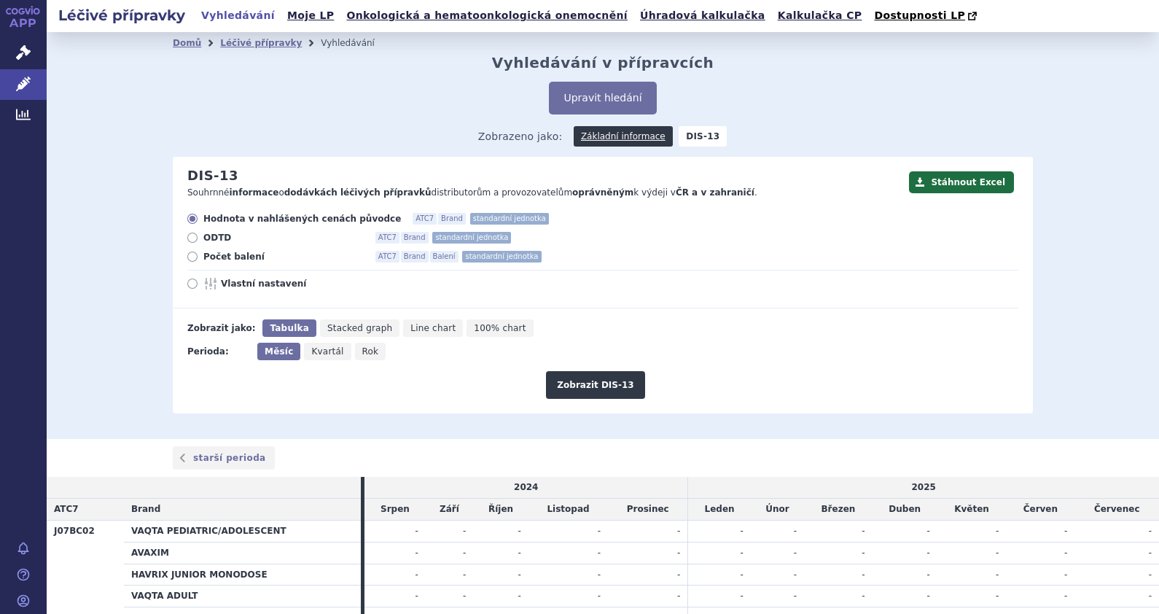
scroll to position [95, 0]
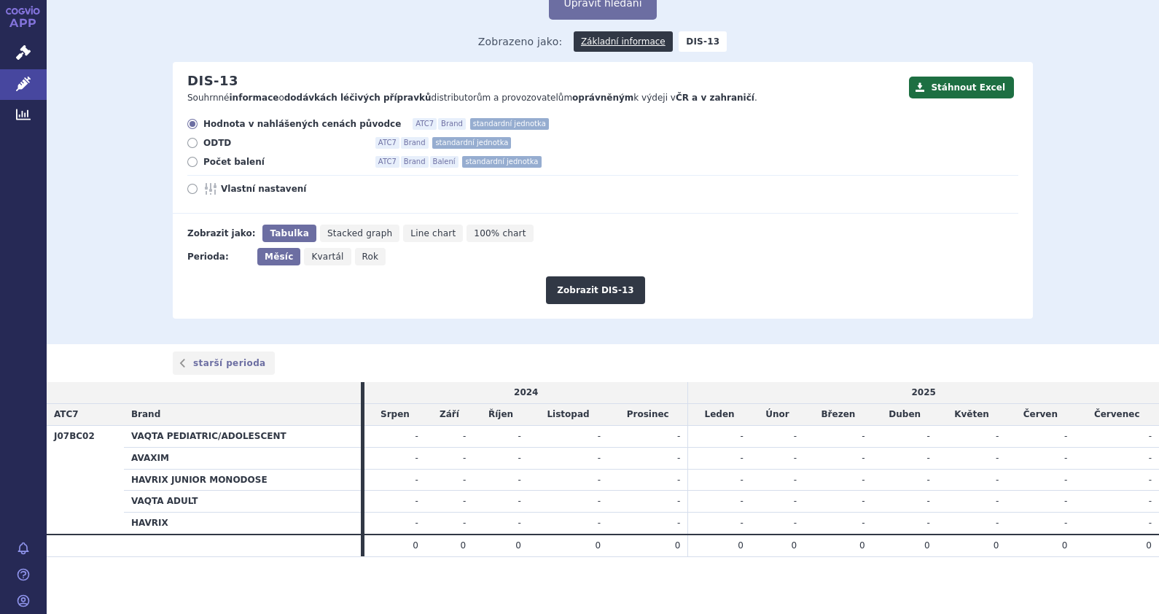
click at [187, 190] on icon at bounding box center [192, 189] width 10 height 10
click at [189, 190] on input "Vlastní nastavení" at bounding box center [193, 190] width 9 height 9
radio input "true"
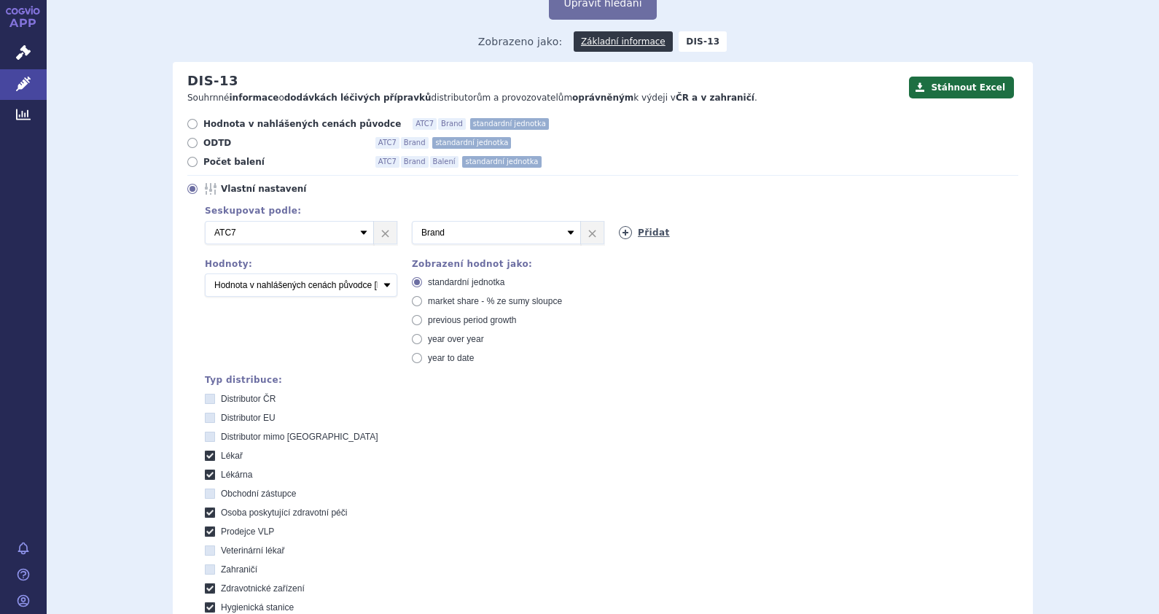
drag, startPoint x: 618, startPoint y: 236, endPoint x: 623, endPoint y: 248, distance: 13.4
click at [619, 236] on icon at bounding box center [625, 232] width 13 height 13
click at [772, 230] on select "Vyberte groupování ATC3 ATC5 ATC7 Brand Balení SÚKL kód MAH VPOIS Referenční sk…" at bounding box center [703, 232] width 169 height 23
select select "package"
click at [619, 221] on select "Vyberte groupování ATC3 ATC5 ATC7 Brand Balení SÚKL kód MAH VPOIS Referenční sk…" at bounding box center [703, 232] width 169 height 23
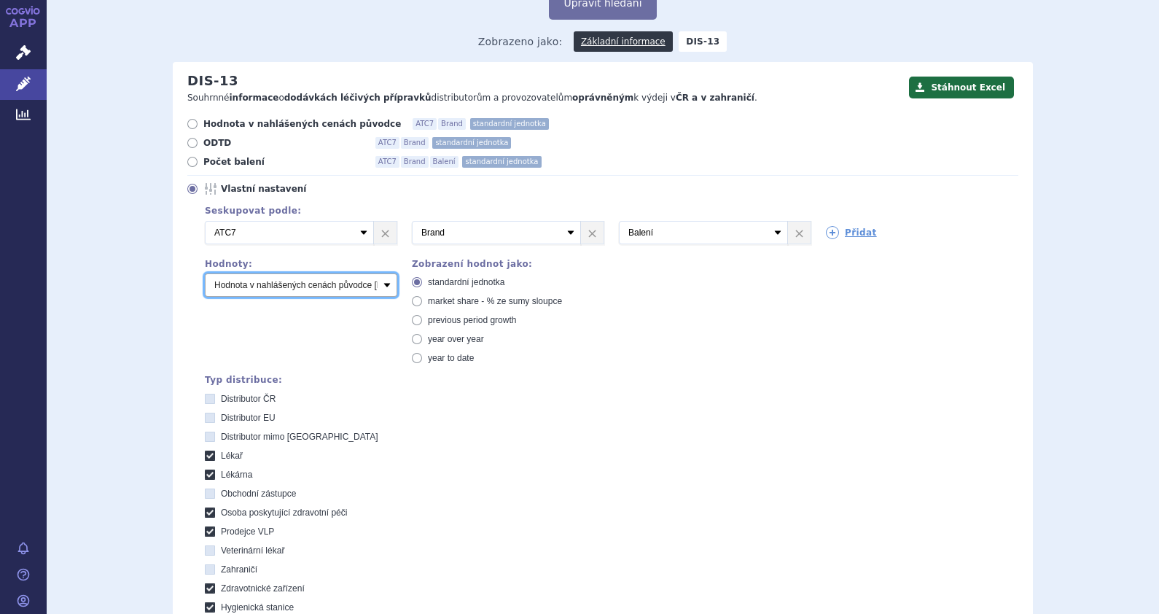
click at [386, 287] on select "Počet balení Hodnota v nahlášených cenách původce [DIS-13] Hodnota v maximálníc…" at bounding box center [301, 284] width 193 height 23
select select "packages"
click at [205, 273] on select "Počet balení Hodnota v nahlášených cenách původce [DIS-13] Hodnota v maximálníc…" at bounding box center [301, 284] width 193 height 23
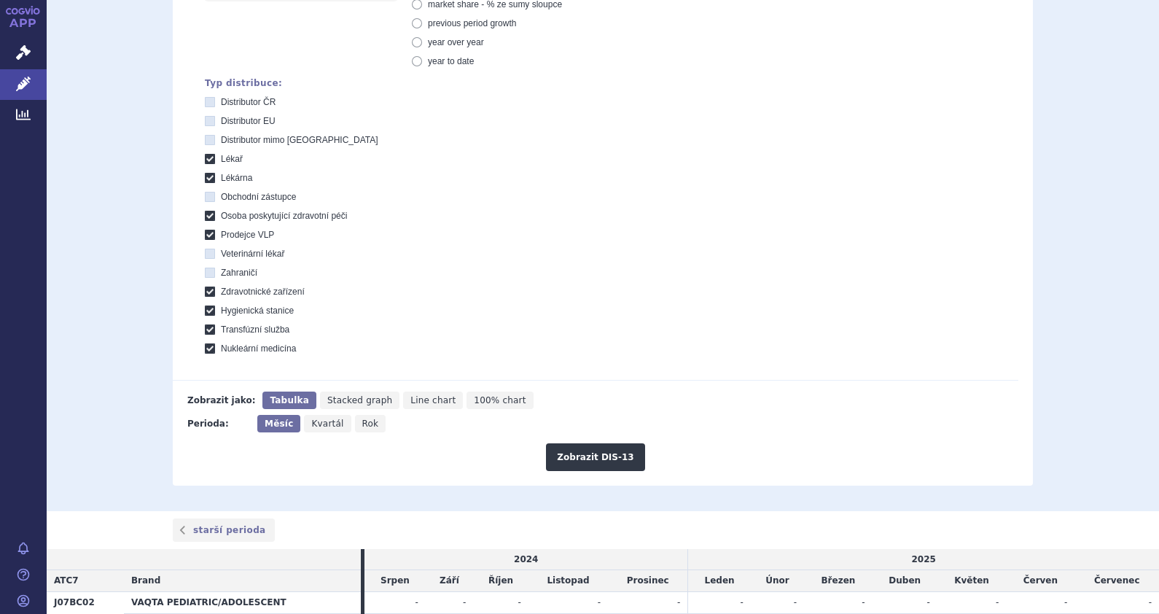
scroll to position [558, 0]
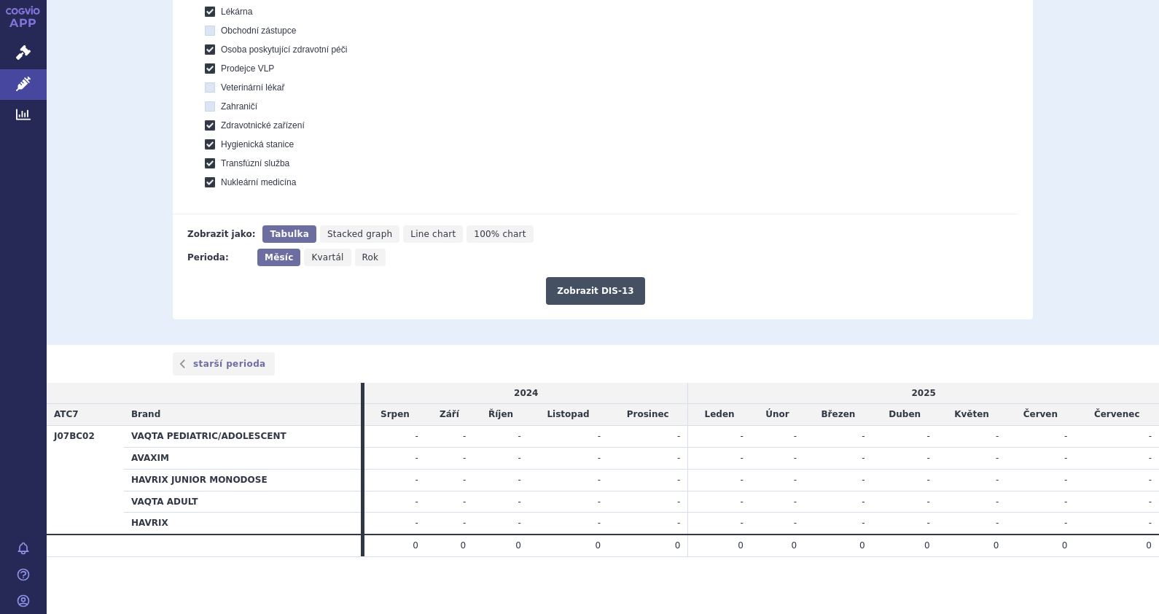
click at [616, 283] on button "Zobrazit DIS-13" at bounding box center [595, 291] width 98 height 28
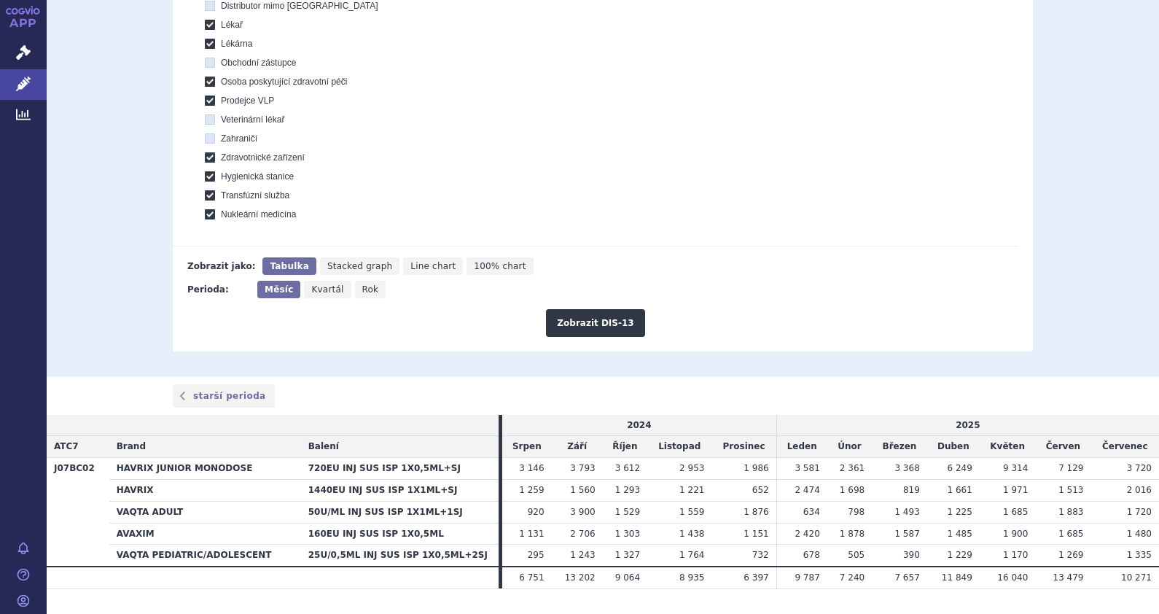
scroll to position [558, 0]
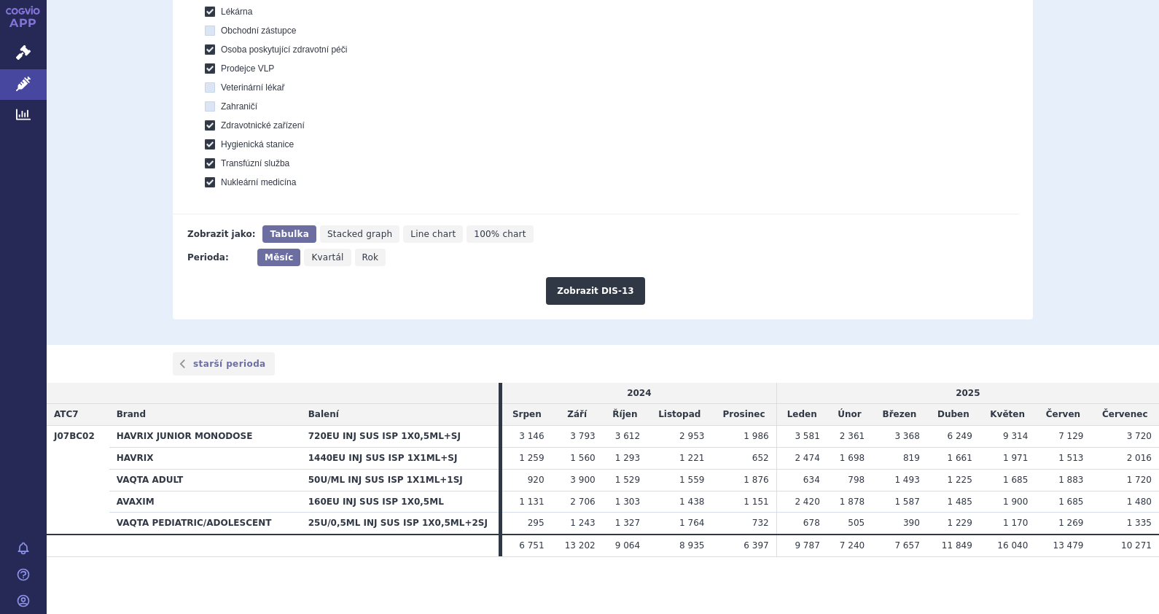
click at [362, 259] on span "Rok" at bounding box center [370, 257] width 17 height 10
click at [357, 258] on input "Rok" at bounding box center [359, 253] width 9 height 9
radio input "true"
click at [592, 292] on button "Zobrazit DIS-13" at bounding box center [595, 291] width 98 height 28
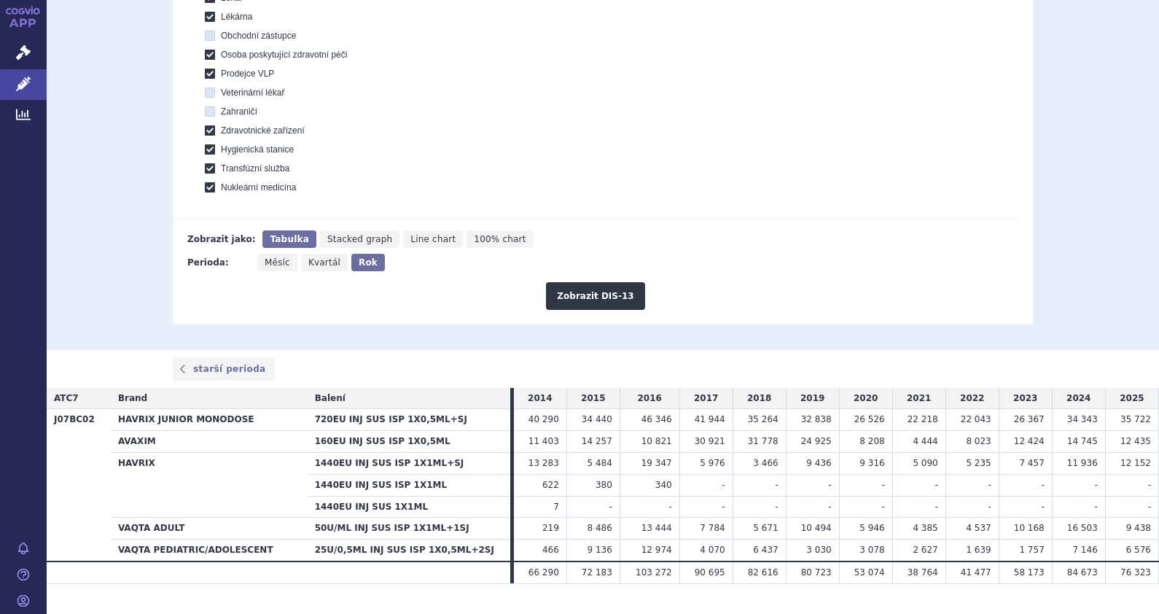
scroll to position [579, 0]
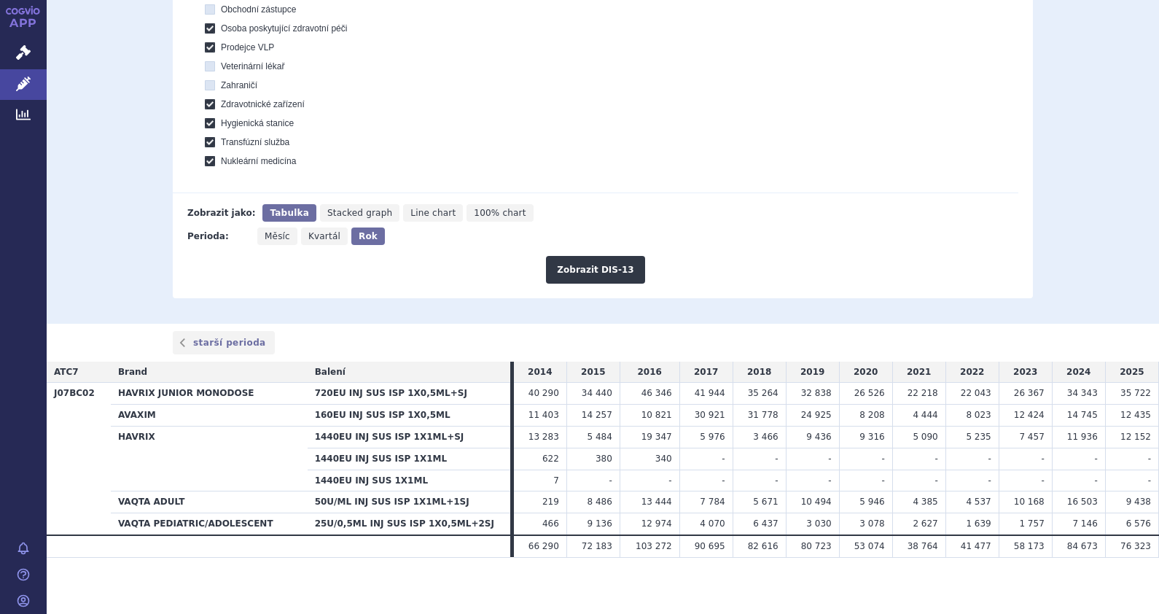
click at [1068, 398] on span "34 343" at bounding box center [1083, 393] width 31 height 10
drag, startPoint x: 1061, startPoint y: 394, endPoint x: 1097, endPoint y: 274, distance: 124.8
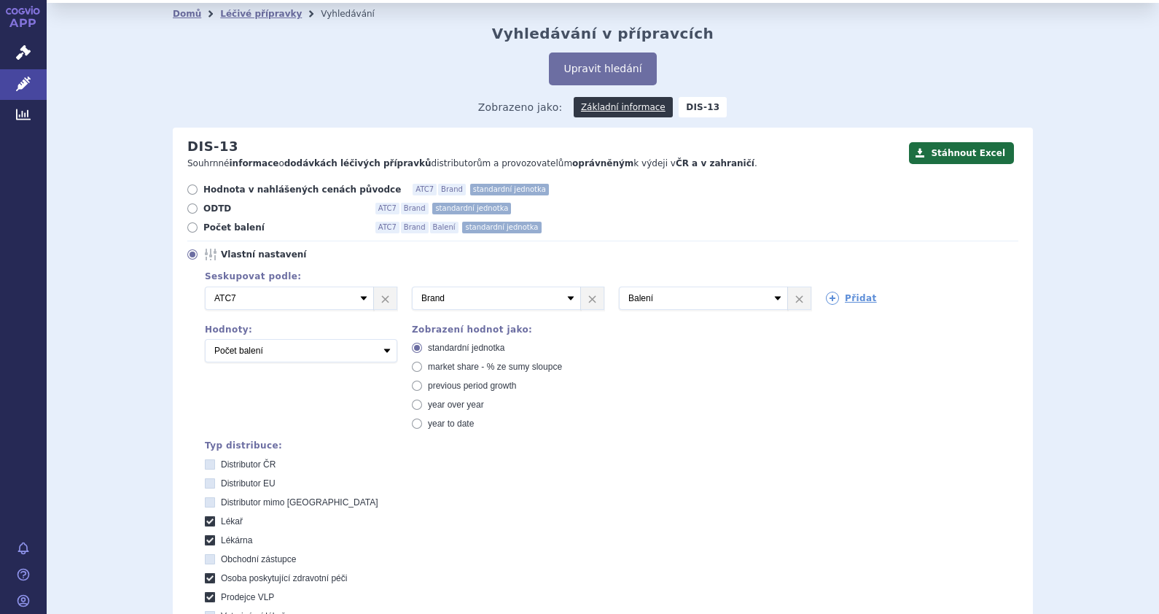
scroll to position [24, 0]
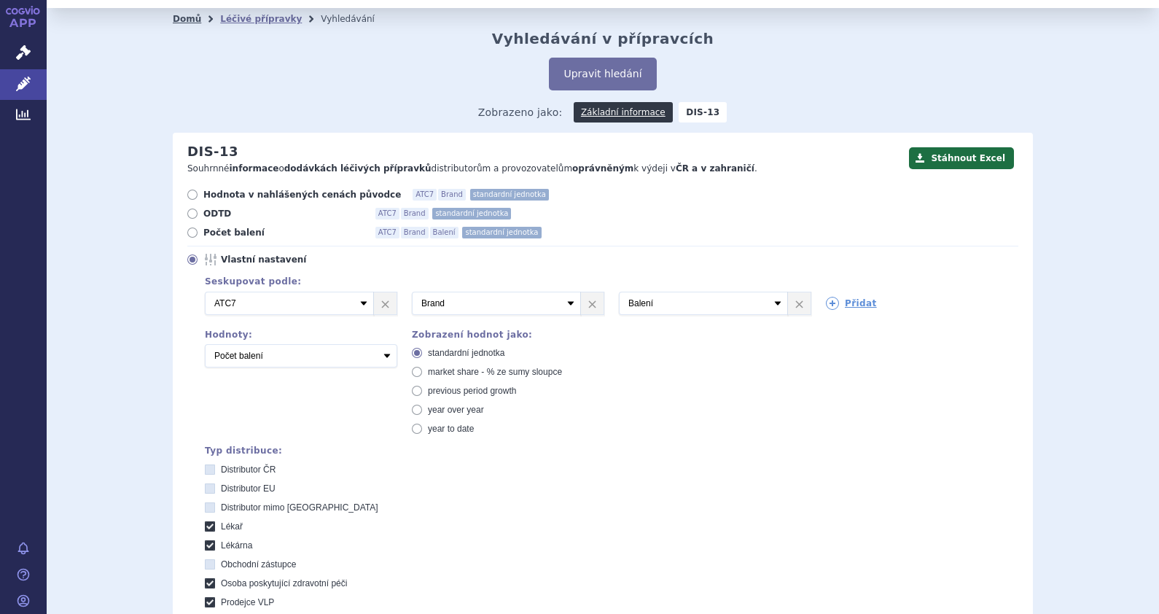
click at [179, 17] on link "Domů" at bounding box center [187, 19] width 28 height 10
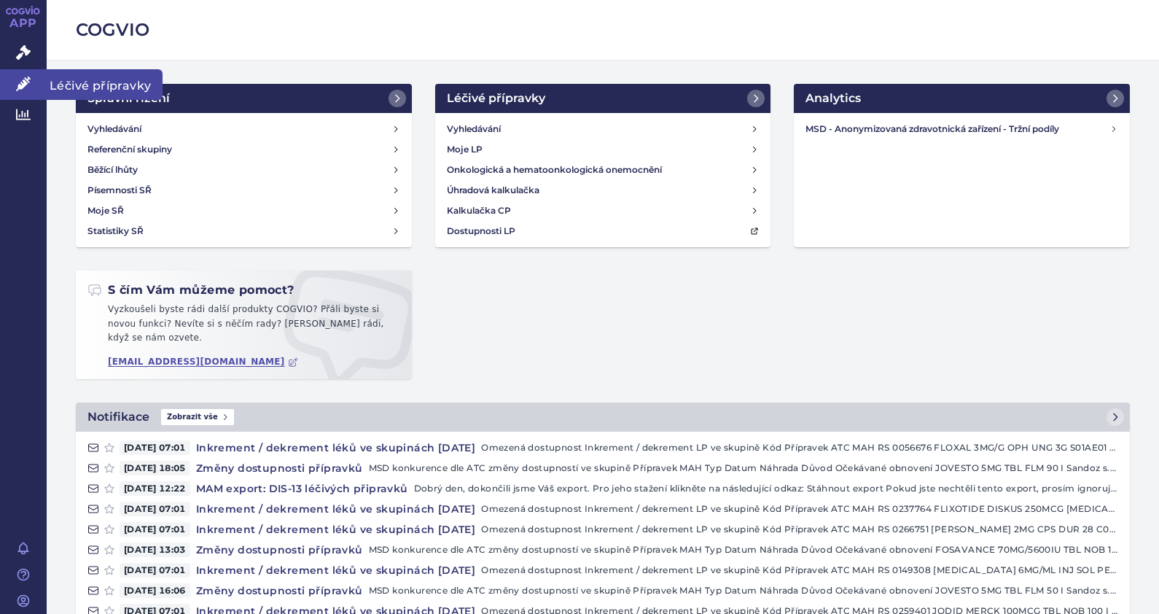
click at [20, 88] on icon at bounding box center [23, 84] width 15 height 15
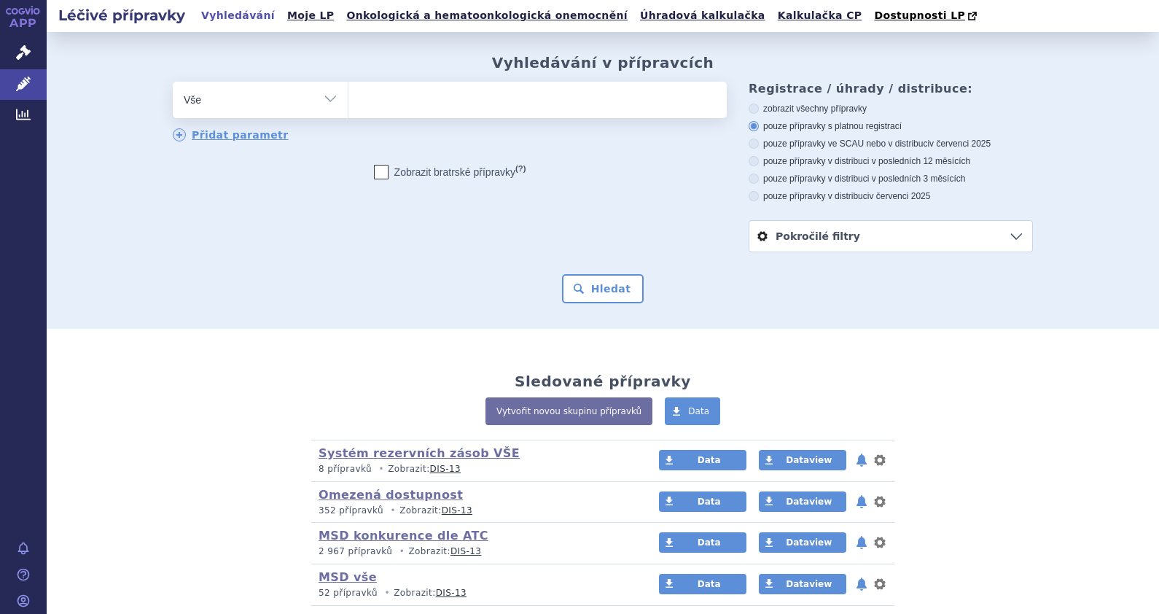
click at [384, 98] on ul at bounding box center [538, 97] width 378 height 31
click at [349, 98] on select at bounding box center [348, 99] width 1 height 36
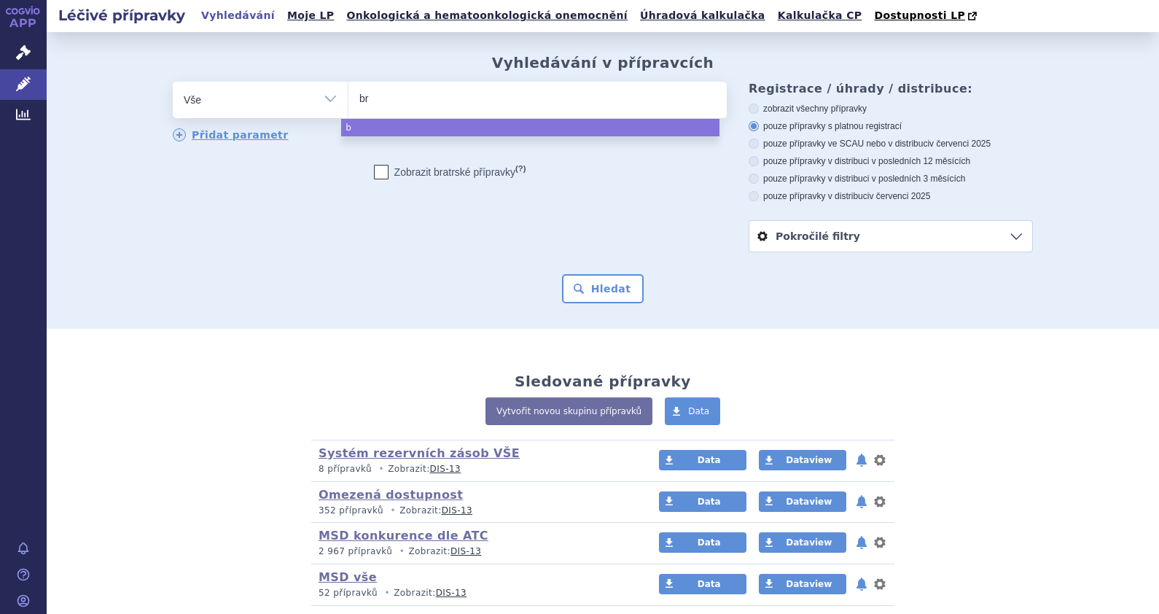
type input "bri"
type input "bridi"
type input "[MEDICAL_DATA]"
select select "[MEDICAL_DATA]"
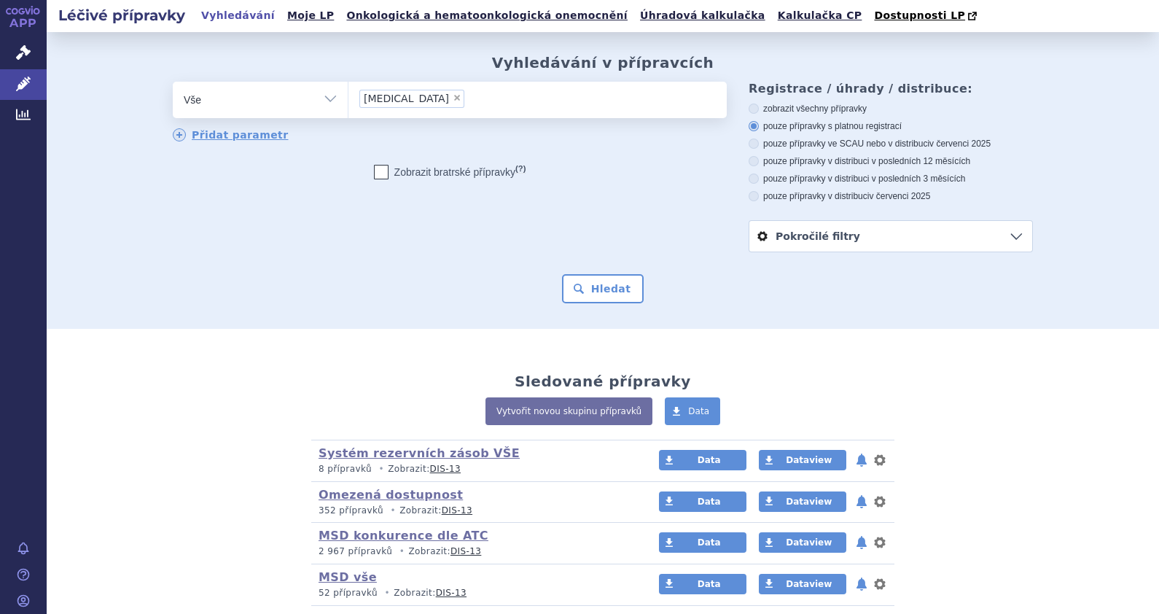
click at [592, 306] on div "Vyhledávání v přípravcích odstranit Vše Přípravek/SUKL kód MAH VPOIS ×" at bounding box center [603, 180] width 1113 height 297
click at [594, 285] on button "Hledat" at bounding box center [603, 288] width 82 height 29
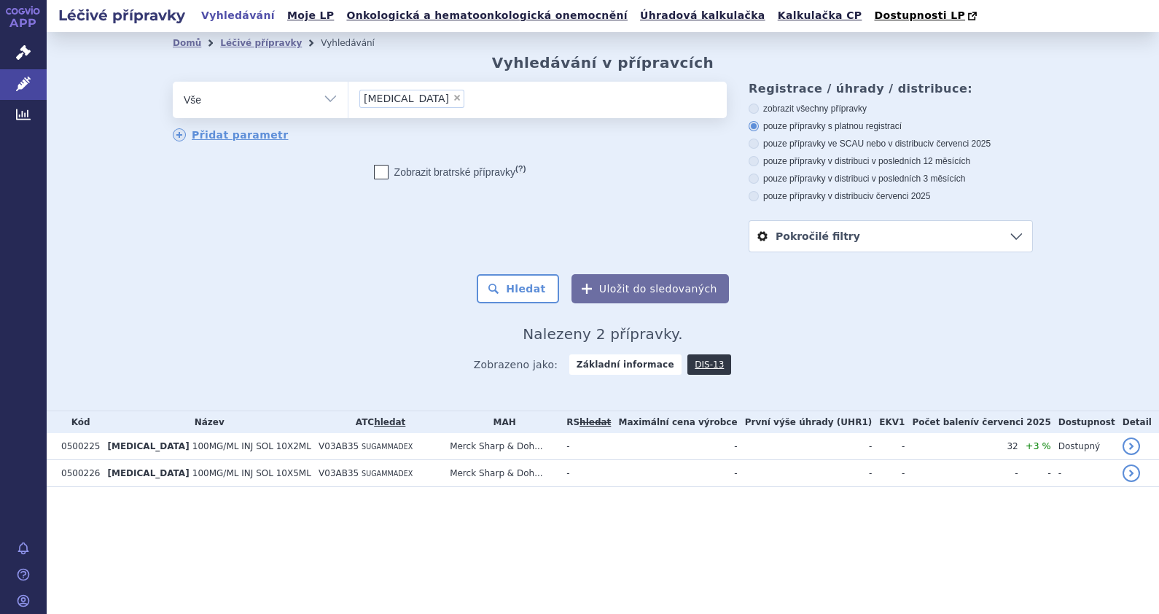
click at [374, 422] on link "hledat" at bounding box center [389, 422] width 31 height 10
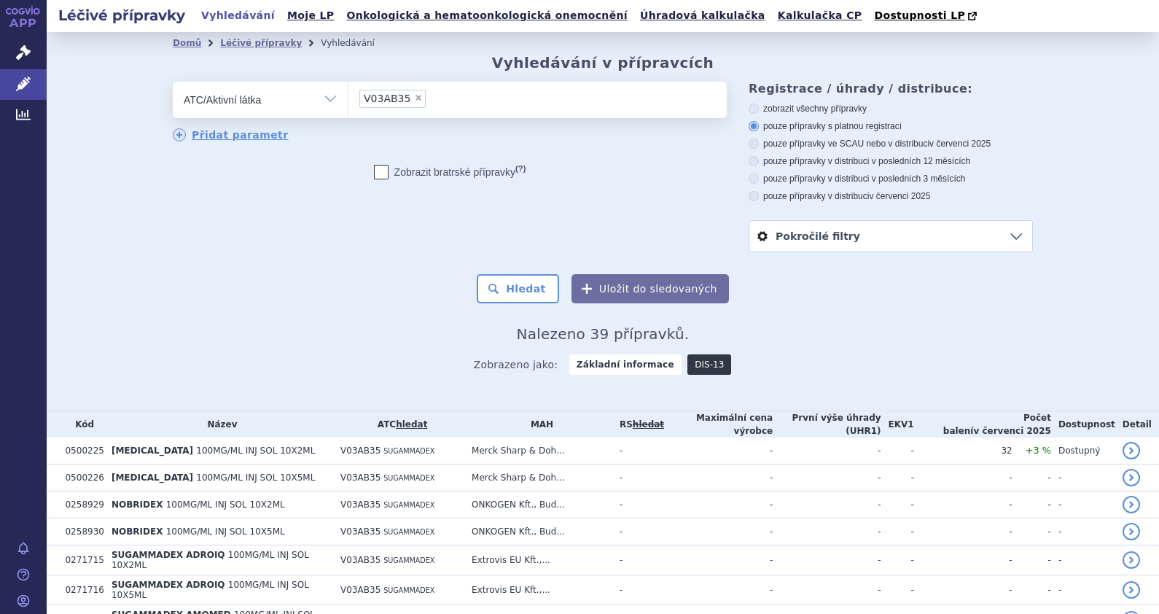
click at [691, 365] on link "DIS-13" at bounding box center [710, 364] width 44 height 20
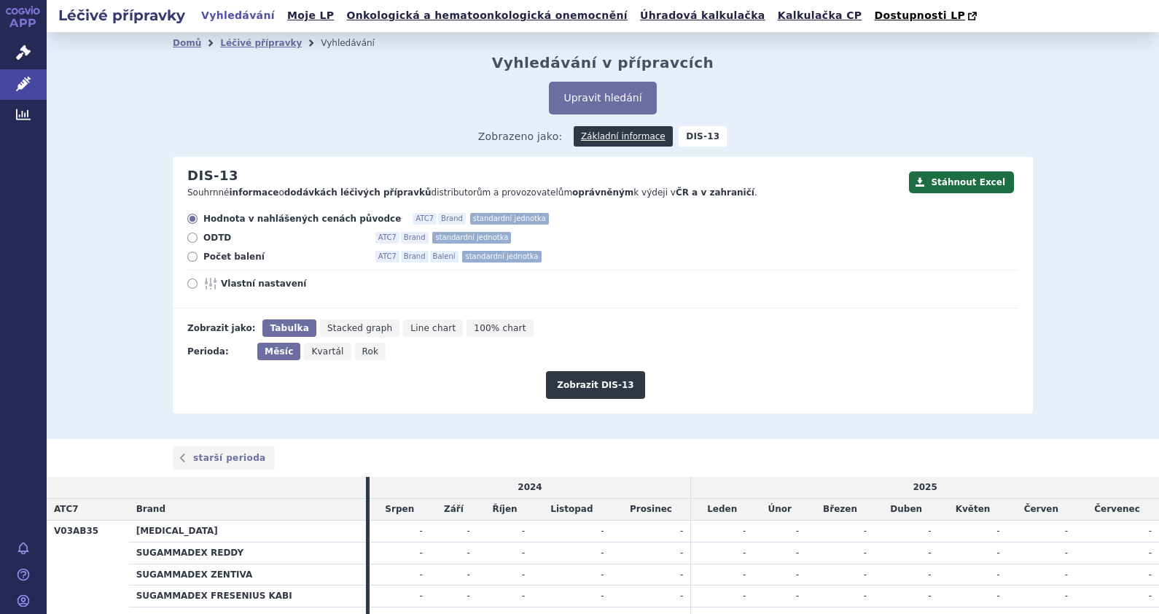
click at [187, 288] on icon at bounding box center [192, 284] width 10 height 10
click at [189, 288] on input "Vlastní nastavení" at bounding box center [193, 285] width 9 height 9
radio input "true"
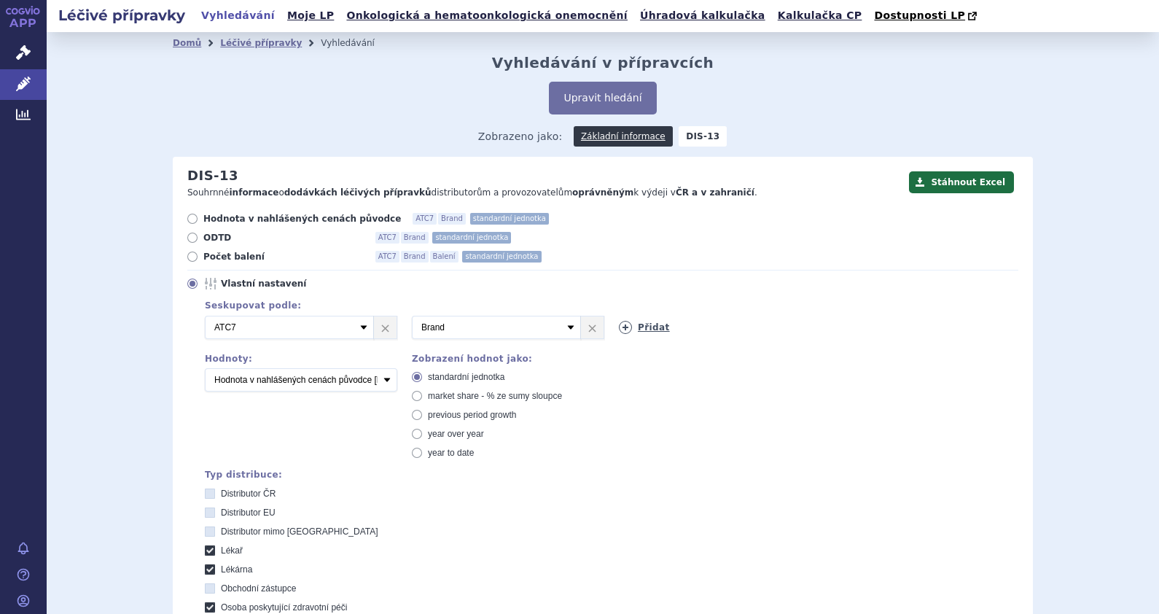
click at [656, 328] on link "Přidat" at bounding box center [644, 327] width 51 height 13
click at [777, 326] on select "Vyberte groupování ATC3 ATC5 ATC7 Brand Balení SÚKL kód MAH VPOIS Referenční sk…" at bounding box center [703, 327] width 169 height 23
select select "package"
click at [619, 316] on select "Vyberte groupování ATC3 ATC5 ATC7 Brand Balení SÚKL kód MAH VPOIS Referenční sk…" at bounding box center [703, 327] width 169 height 23
click at [387, 374] on select "Počet balení Hodnota v nahlášených cenách původce [DIS-13] Hodnota v maximálníc…" at bounding box center [301, 379] width 193 height 23
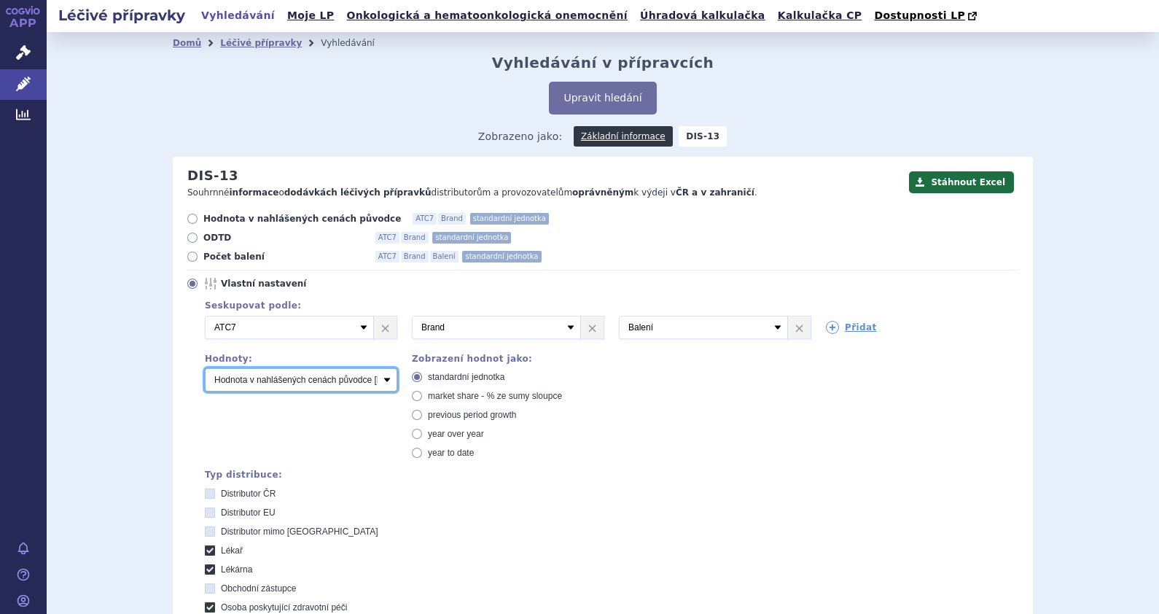
select select "packages"
click at [205, 369] on select "Počet balení Hodnota v nahlášených cenách původce [DIS-13] Hodnota v maximálníc…" at bounding box center [301, 379] width 193 height 23
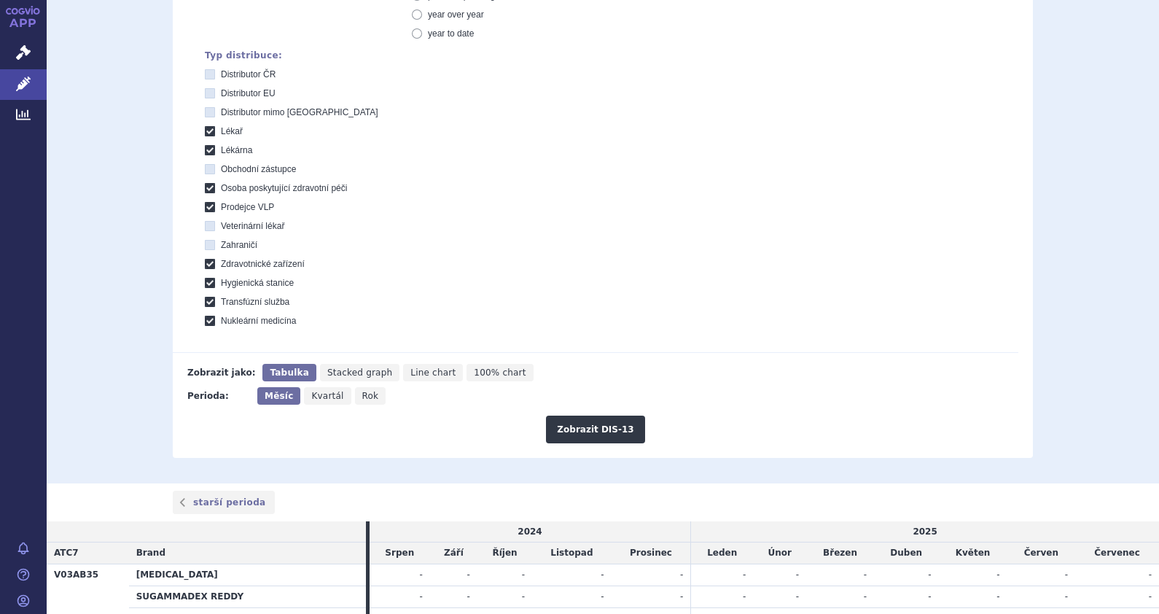
scroll to position [450, 0]
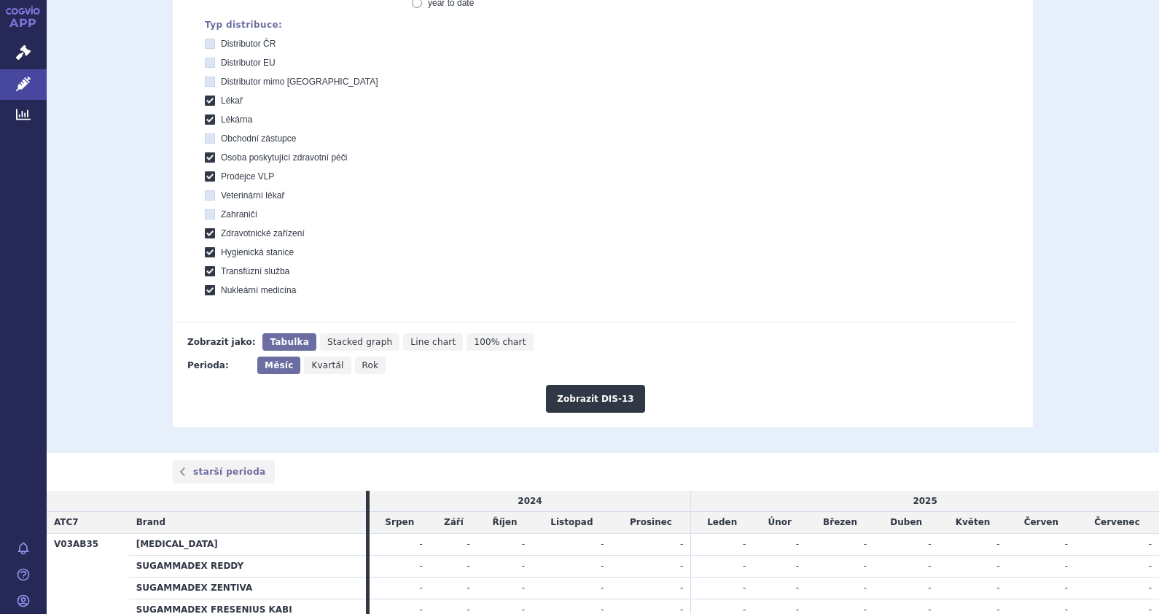
click at [594, 378] on div "Zobrazit DIS-13" at bounding box center [596, 393] width 846 height 39
click at [597, 392] on button "Zobrazit DIS-13" at bounding box center [595, 399] width 98 height 28
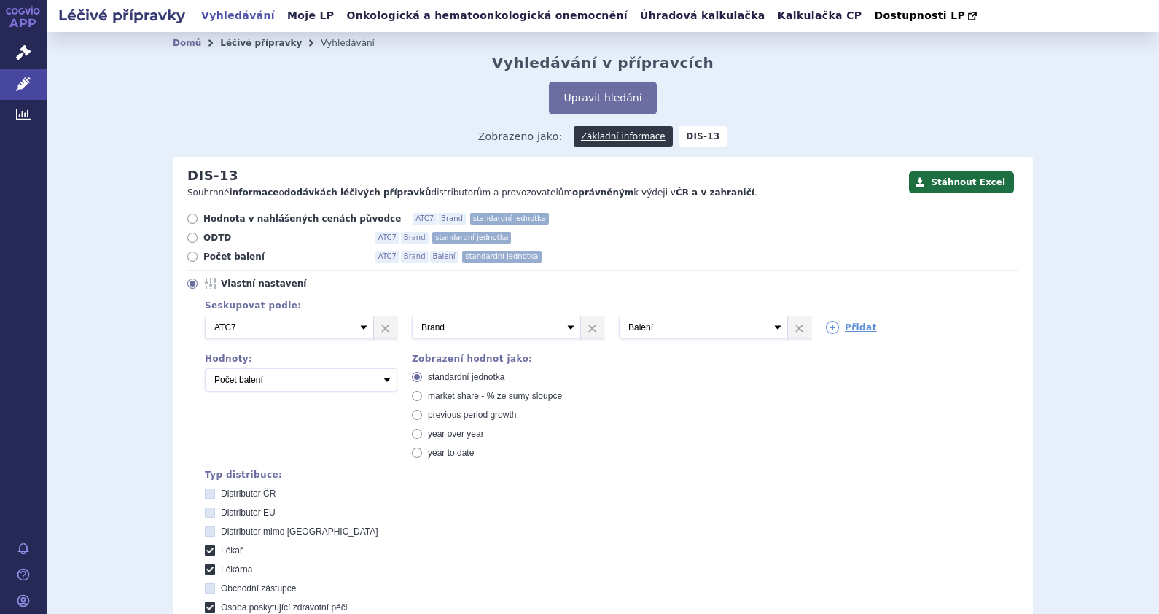
click at [243, 42] on link "Léčivé přípravky" at bounding box center [261, 43] width 82 height 10
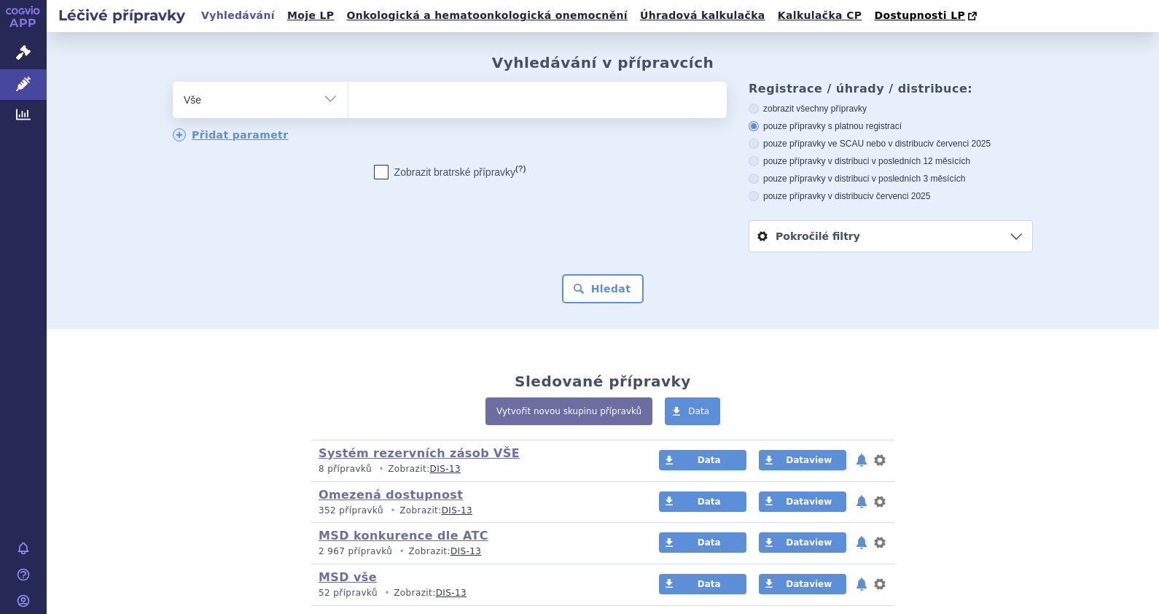
drag, startPoint x: 553, startPoint y: 97, endPoint x: 545, endPoint y: 98, distance: 7.3
click at [553, 98] on ul at bounding box center [538, 97] width 378 height 31
click at [349, 98] on select at bounding box center [348, 99] width 1 height 36
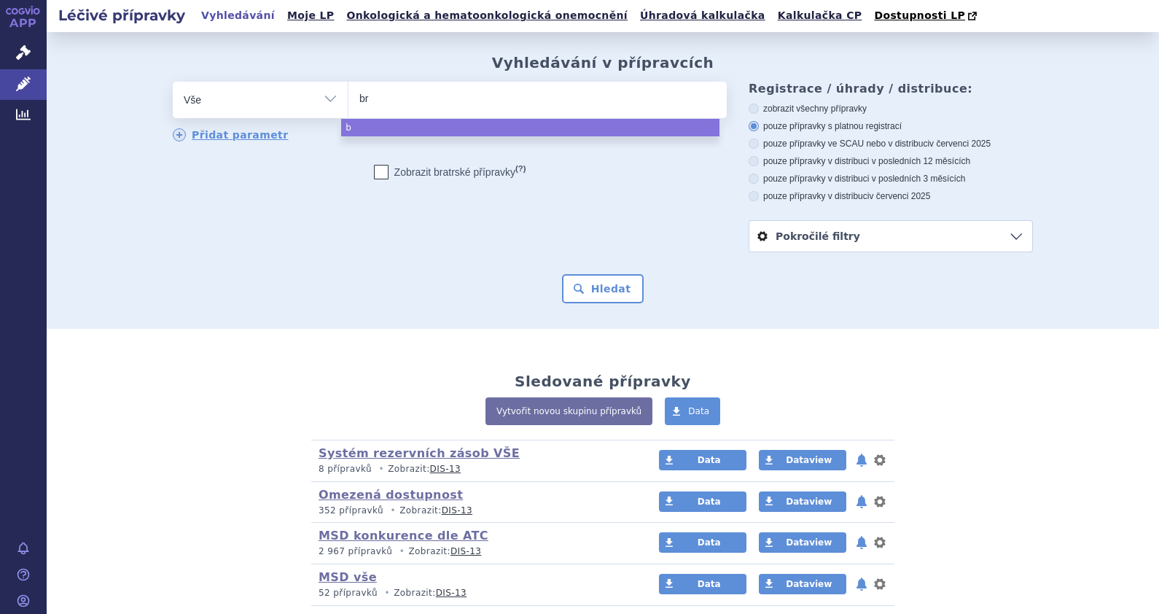
type input "bri"
type input "bridio"
type input "[MEDICAL_DATA]"
select select "[MEDICAL_DATA]"
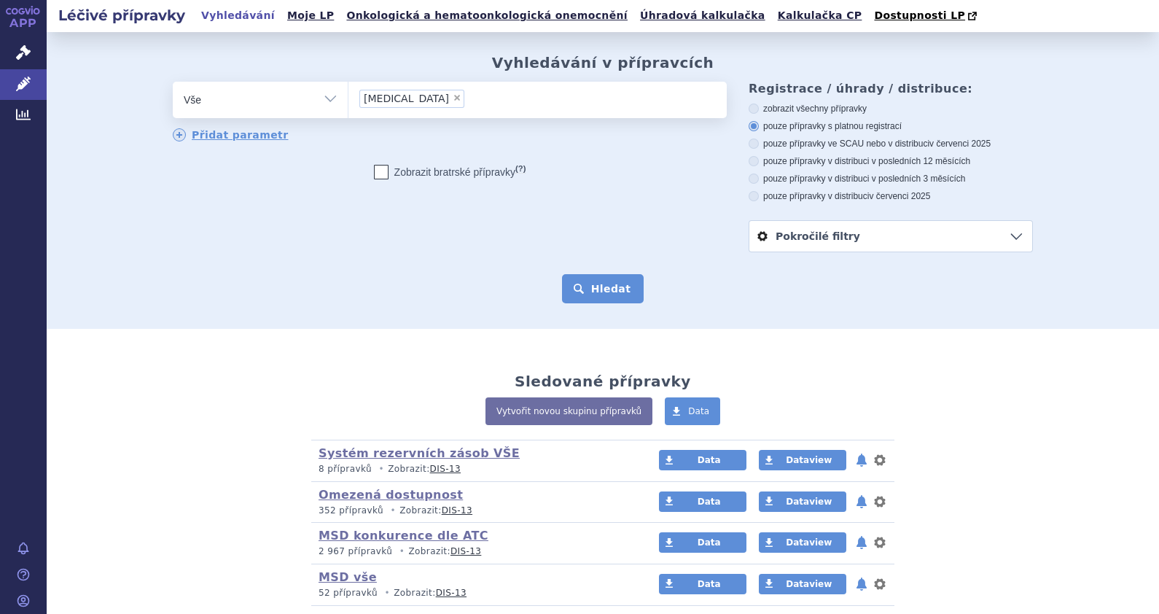
click at [588, 293] on button "Hledat" at bounding box center [603, 288] width 82 height 29
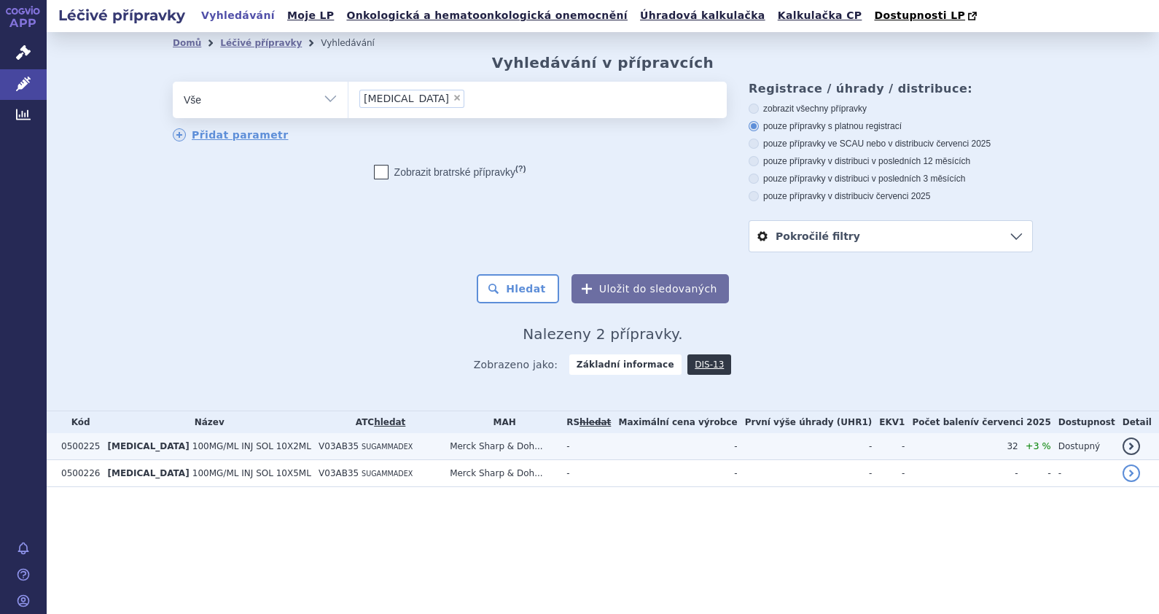
click at [193, 444] on span "100MG/ML INJ SOL 10X2ML" at bounding box center [252, 446] width 119 height 10
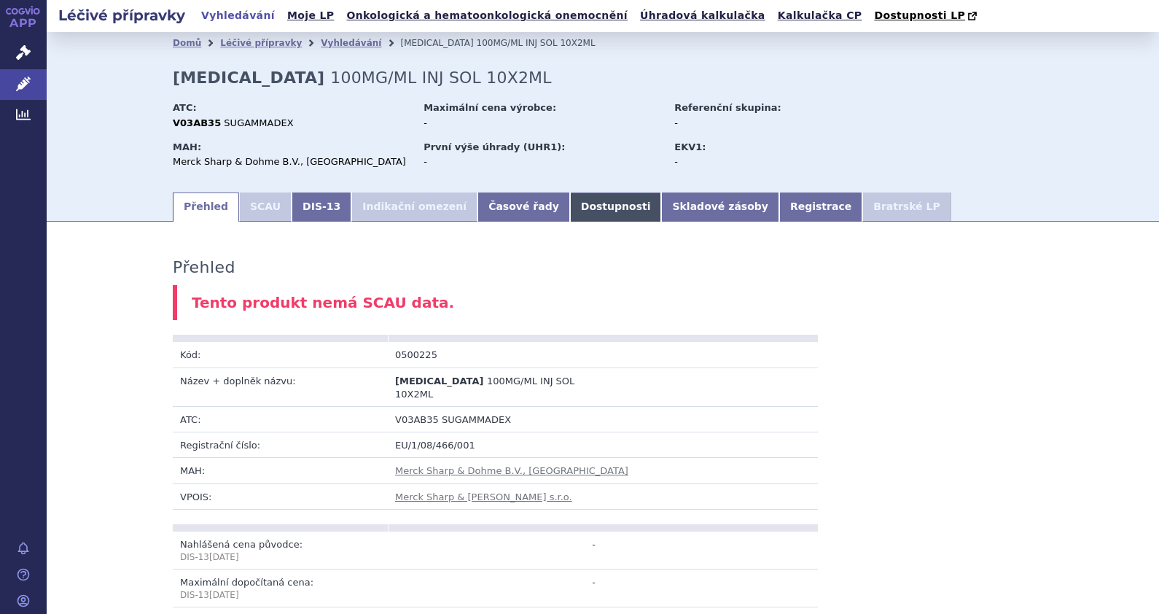
click at [576, 209] on link "Dostupnosti" at bounding box center [616, 207] width 92 height 29
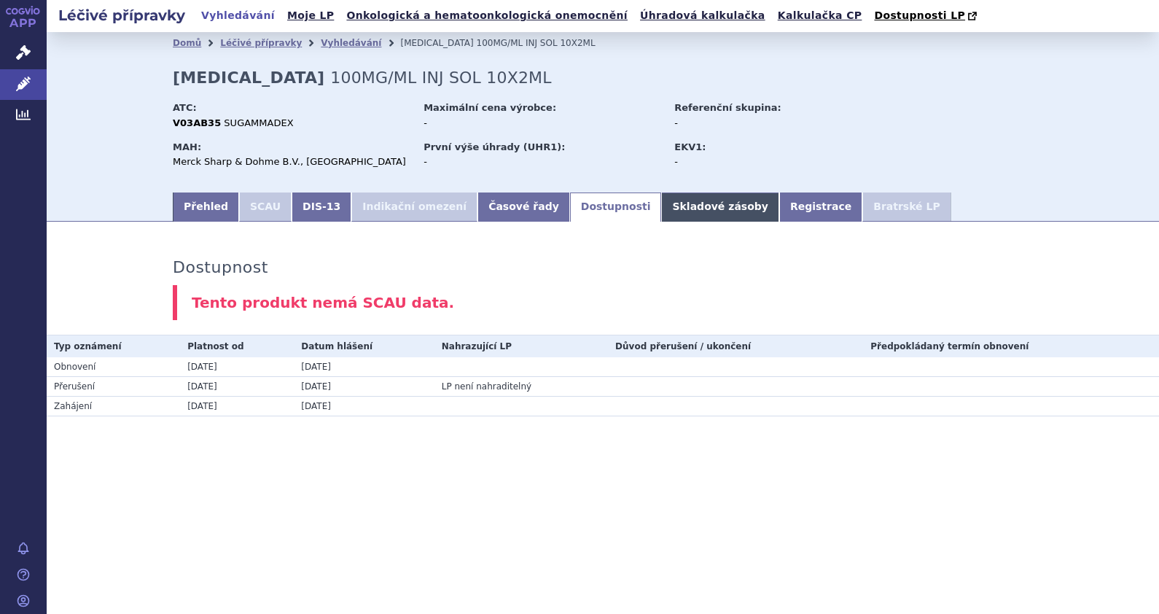
click at [661, 209] on link "Skladové zásoby" at bounding box center [719, 207] width 117 height 29
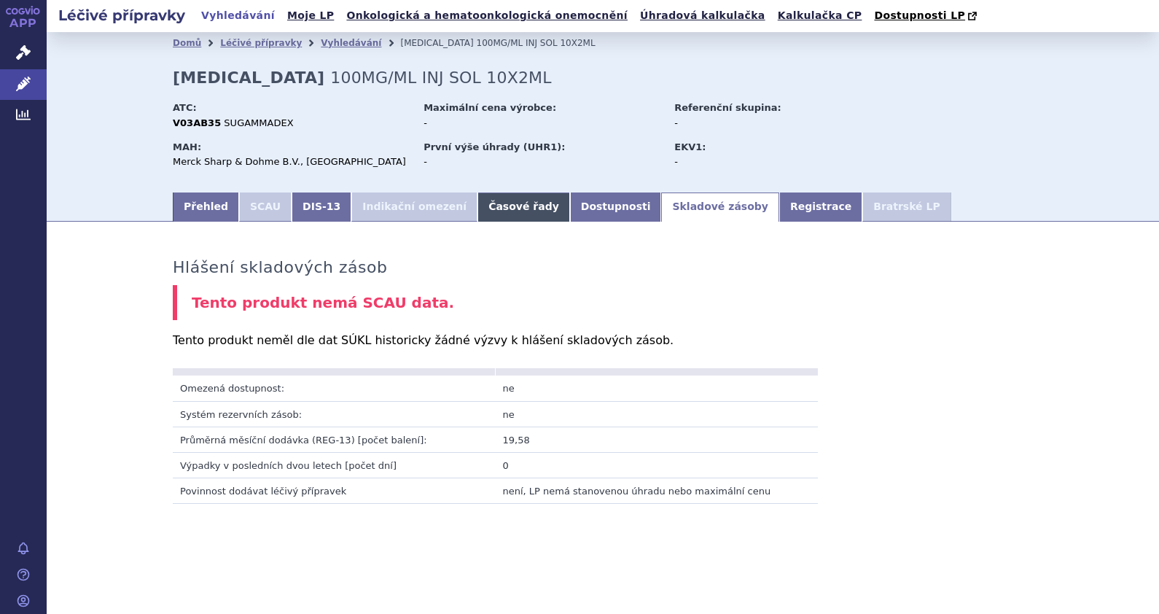
click at [486, 205] on link "Časové řady" at bounding box center [524, 207] width 93 height 29
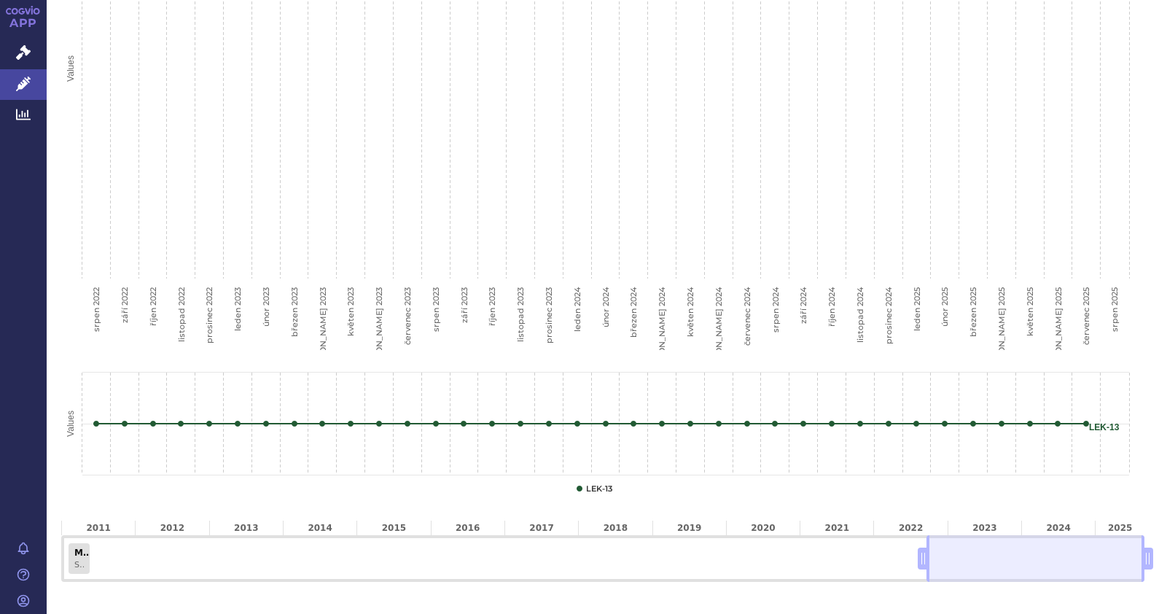
scroll to position [560, 0]
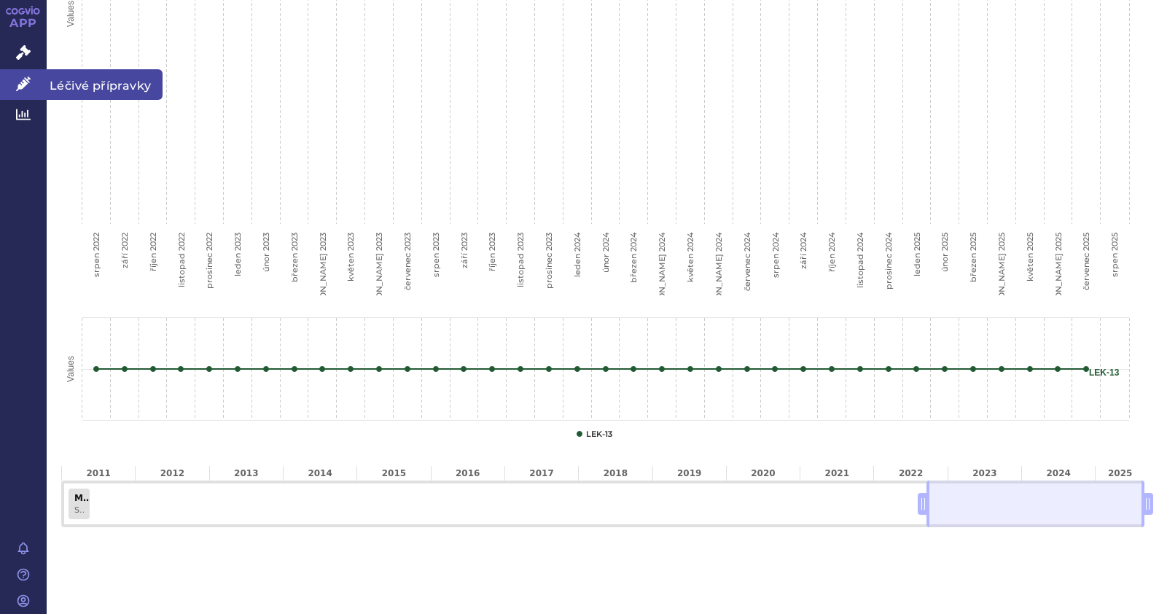
click at [28, 77] on icon at bounding box center [23, 84] width 15 height 15
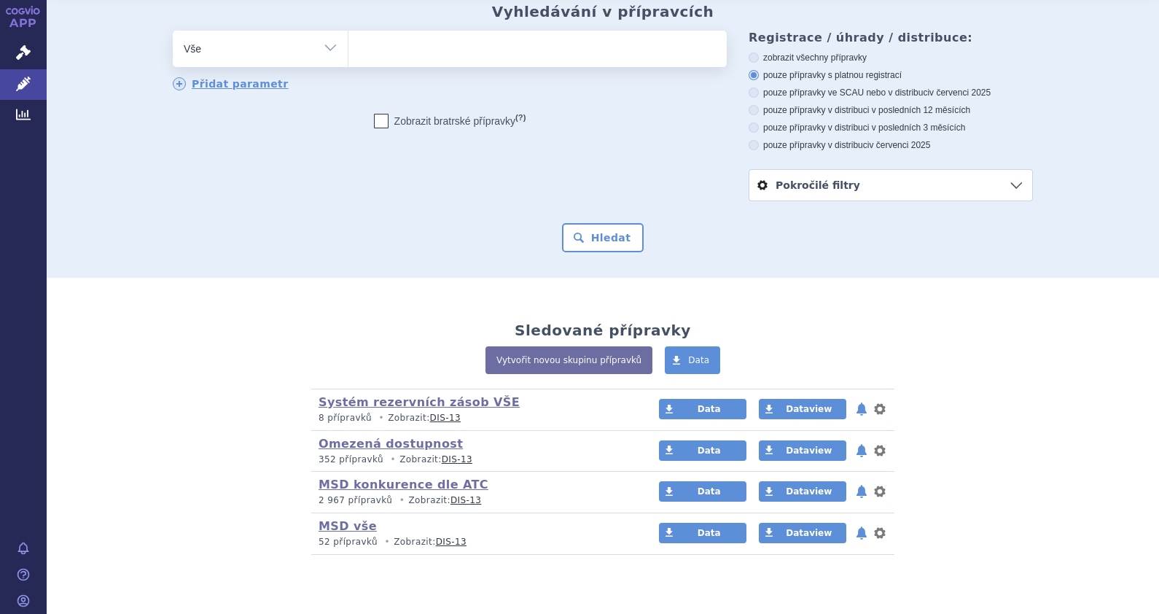
scroll to position [38, 0]
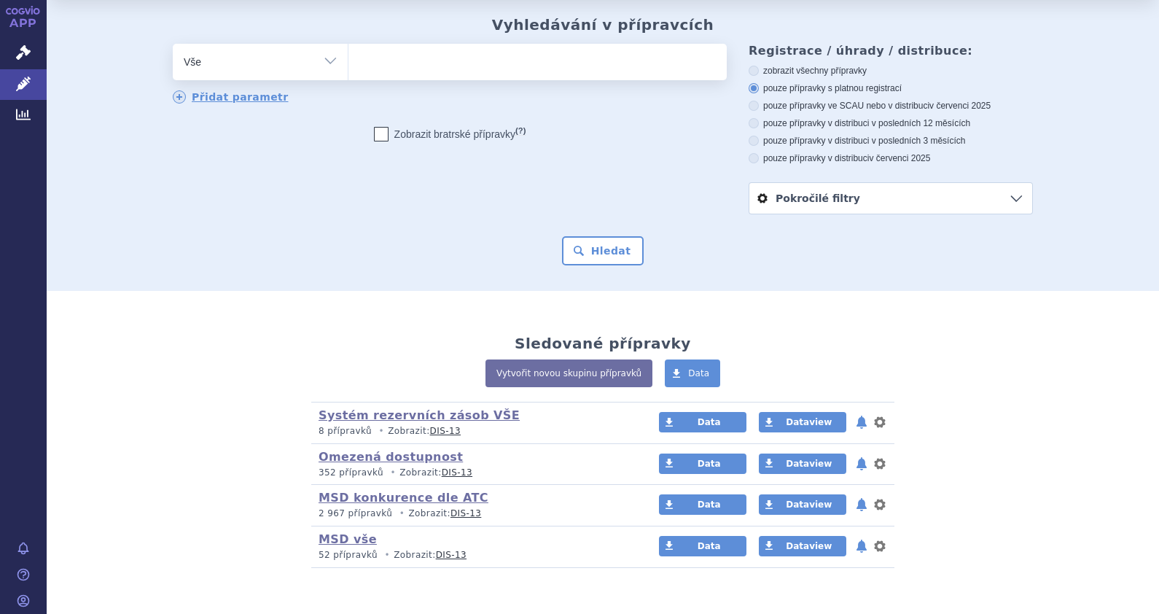
drag, startPoint x: 206, startPoint y: 218, endPoint x: 193, endPoint y: 218, distance: 13.9
click at [204, 218] on form "odstranit Vše Přípravek/SUKL kód MAH VPOIS ATC/Aktivní látka (?)" at bounding box center [603, 155] width 861 height 222
click at [390, 62] on ul at bounding box center [538, 59] width 378 height 31
click at [349, 62] on select at bounding box center [348, 61] width 1 height 36
type input "ze"
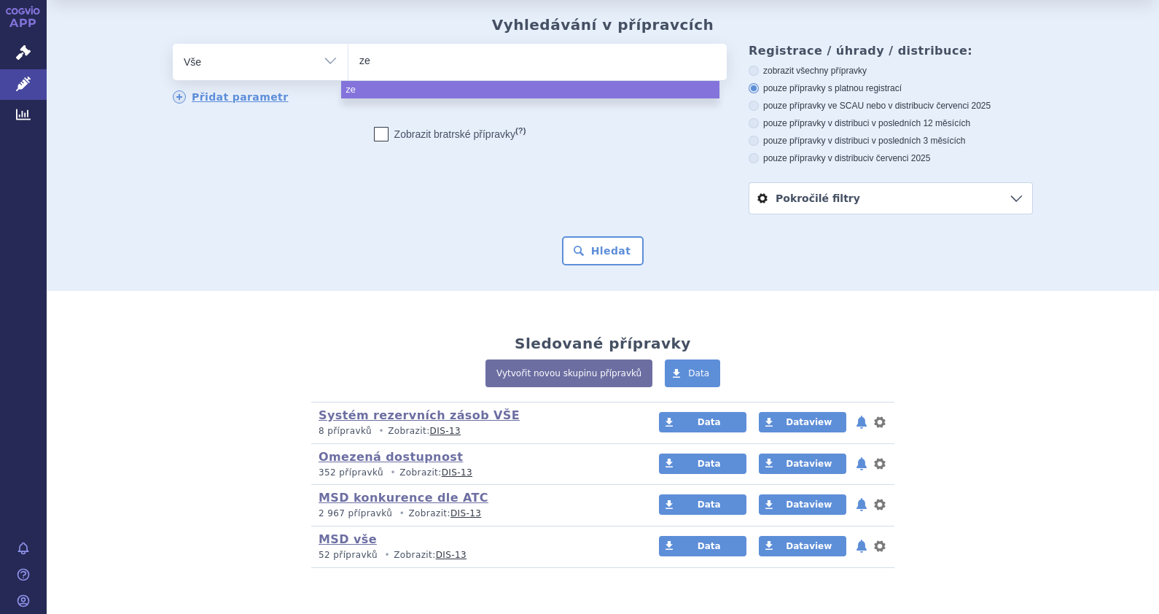
type input "zep"
type input "zepa"
type input "zepati"
type input "zepatie"
type input "[MEDICAL_DATA]"
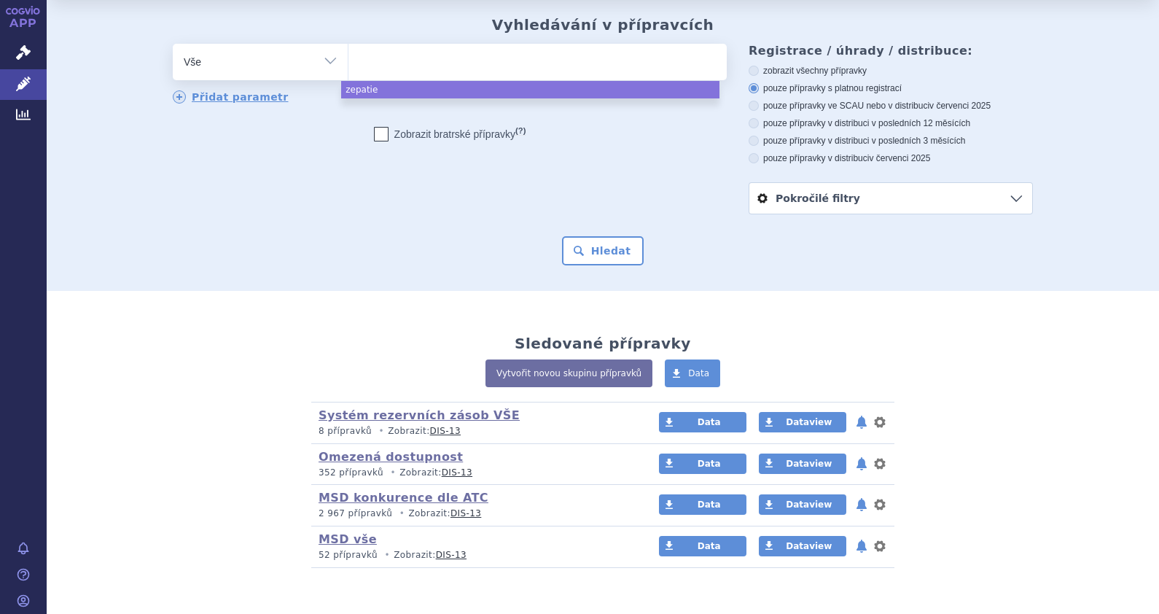
select select "[MEDICAL_DATA]"
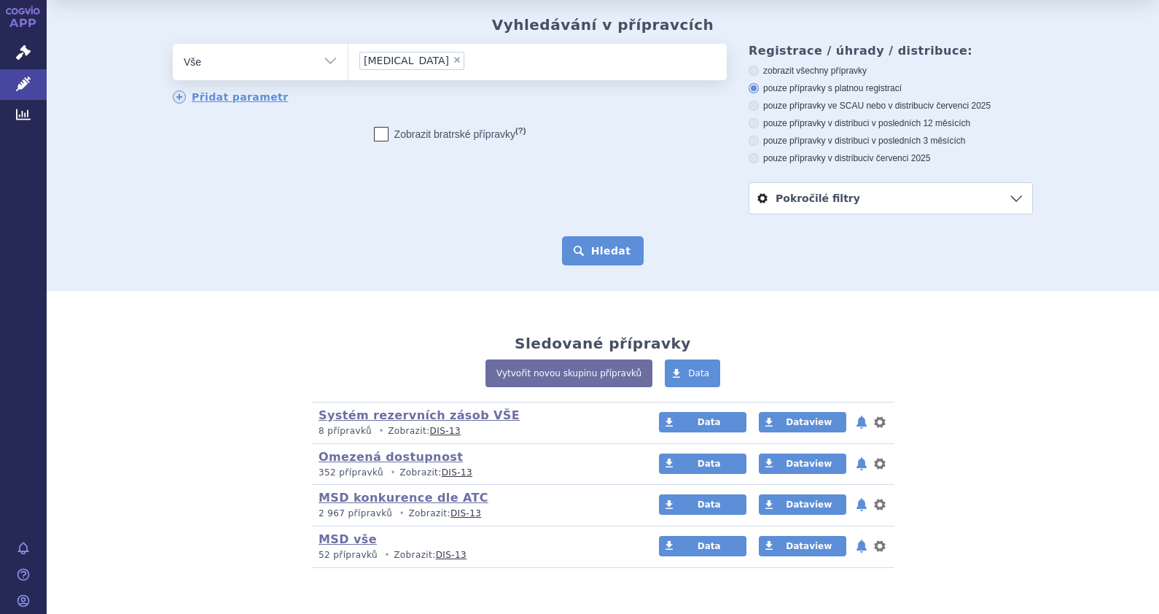
drag, startPoint x: 608, startPoint y: 249, endPoint x: 602, endPoint y: 244, distance: 7.8
click at [607, 250] on button "Hledat" at bounding box center [603, 250] width 82 height 29
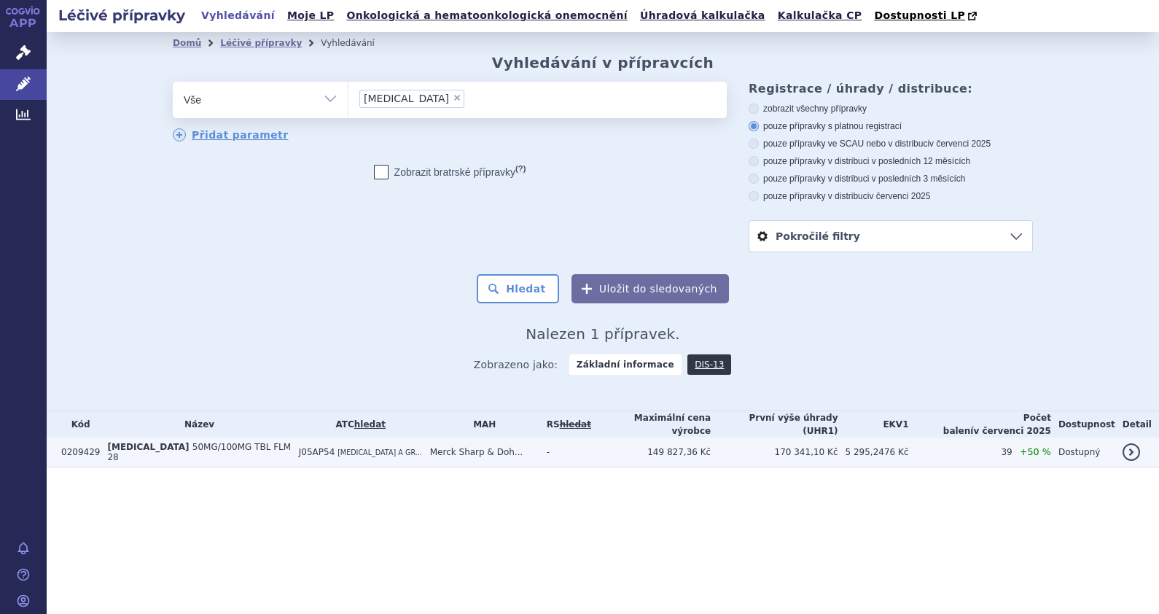
click at [159, 448] on span "50MG/100MG TBL FLM 28" at bounding box center [199, 452] width 184 height 20
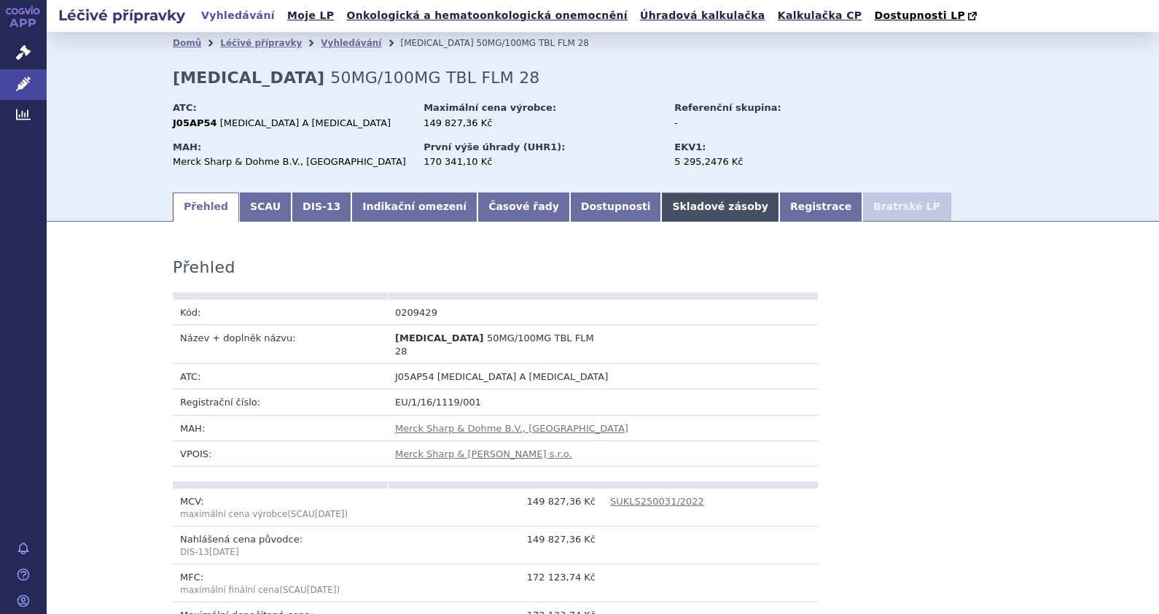
click at [661, 206] on link "Skladové zásoby" at bounding box center [719, 207] width 117 height 29
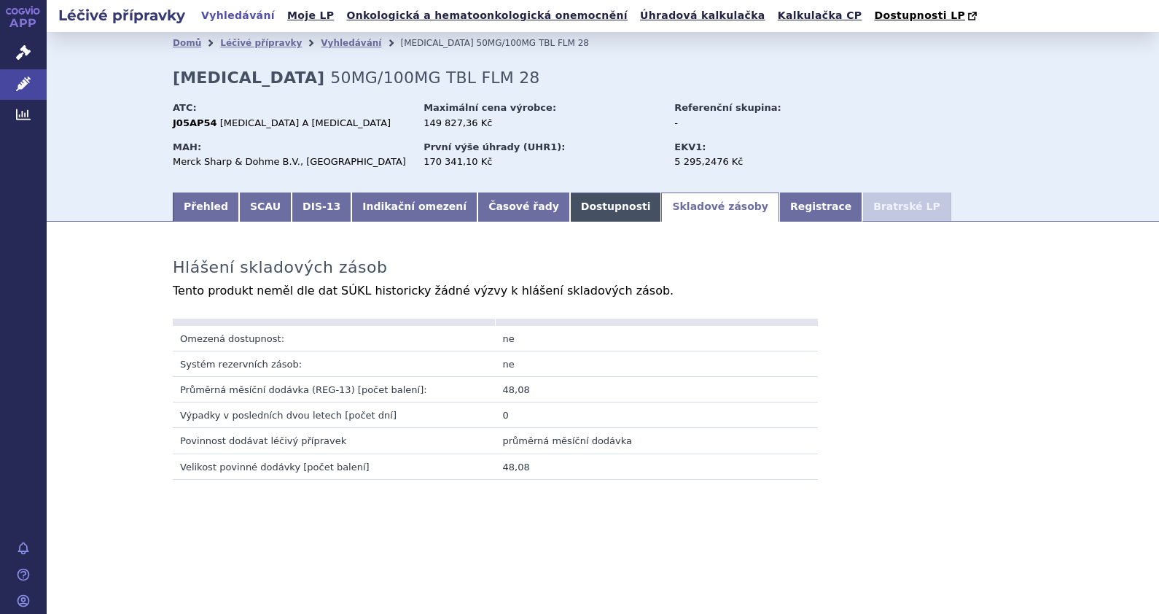
click at [570, 208] on link "Dostupnosti" at bounding box center [616, 207] width 92 height 29
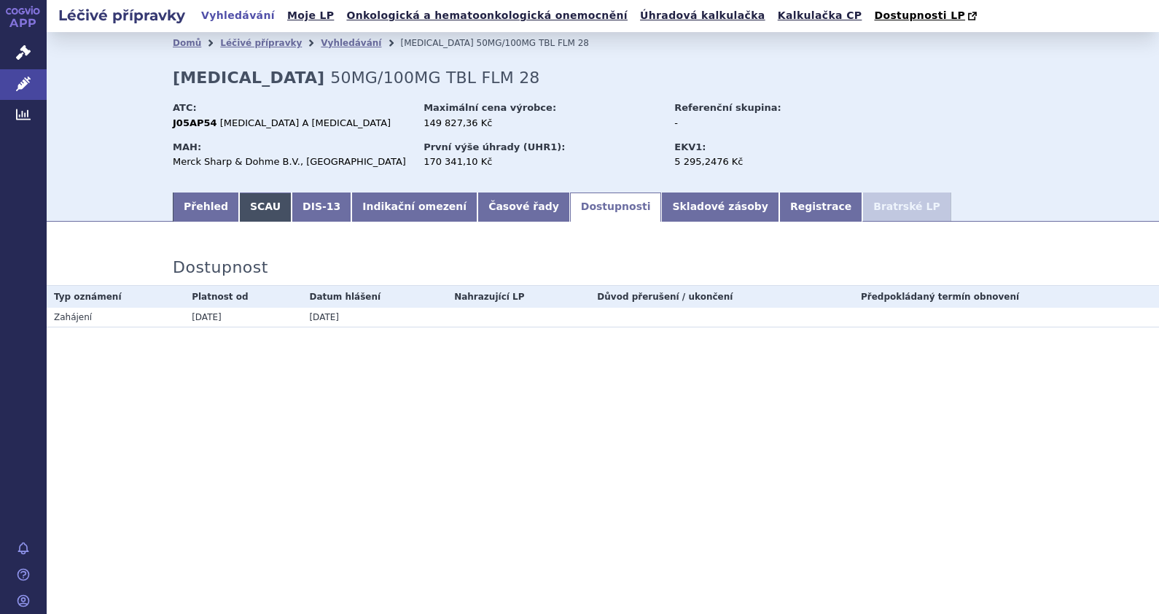
click at [261, 203] on link "SCAU" at bounding box center [265, 207] width 53 height 29
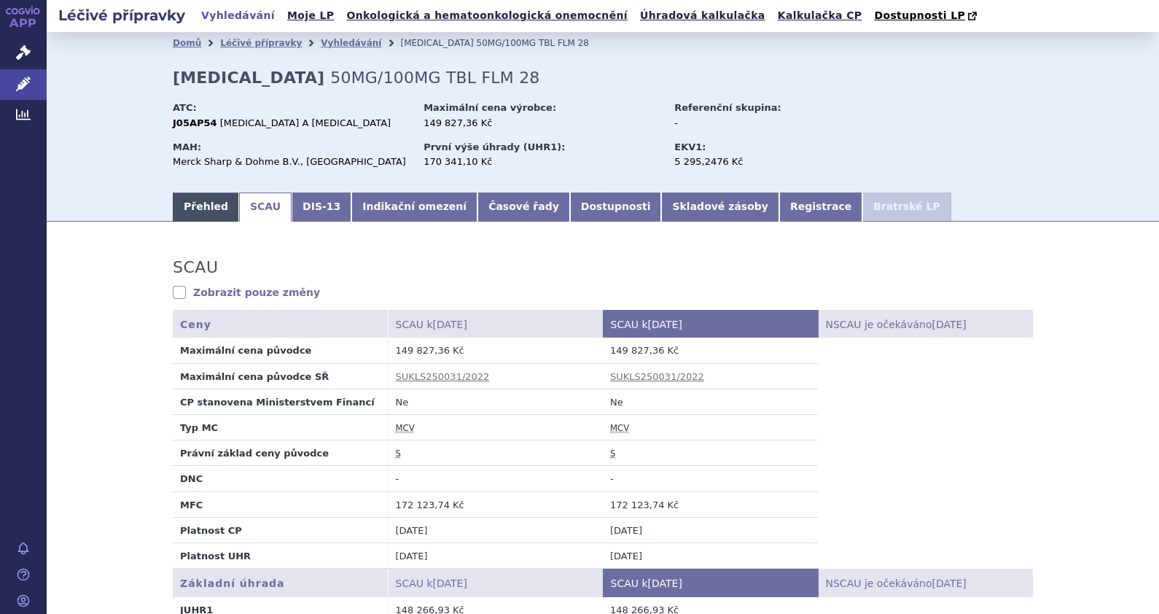
click at [215, 207] on link "Přehled" at bounding box center [206, 207] width 66 height 29
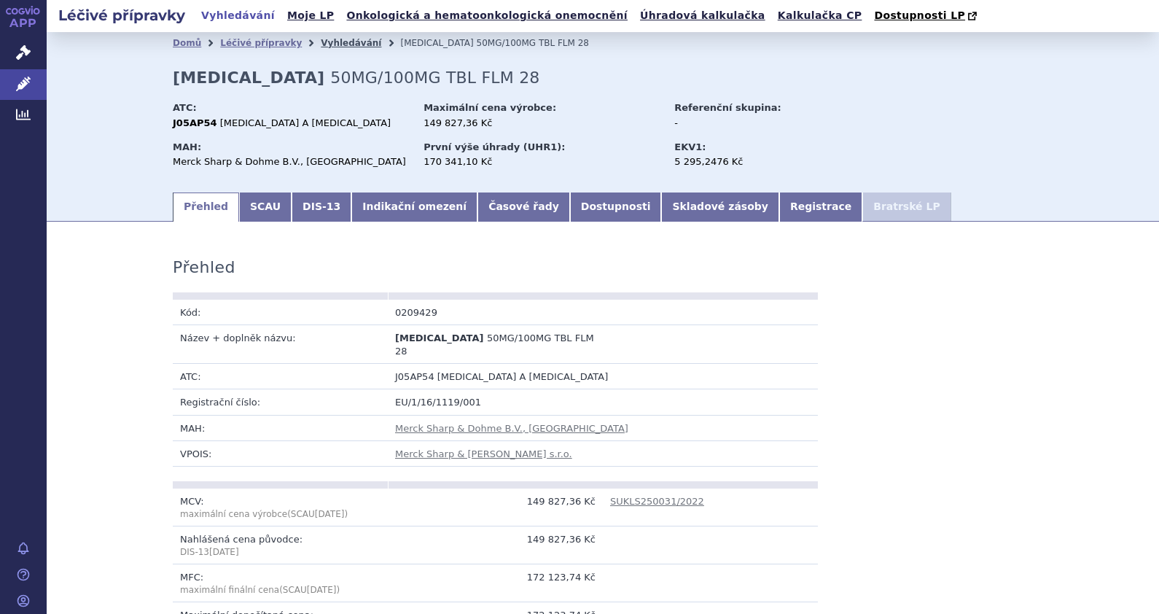
click at [321, 47] on link "Vyhledávání" at bounding box center [351, 43] width 61 height 10
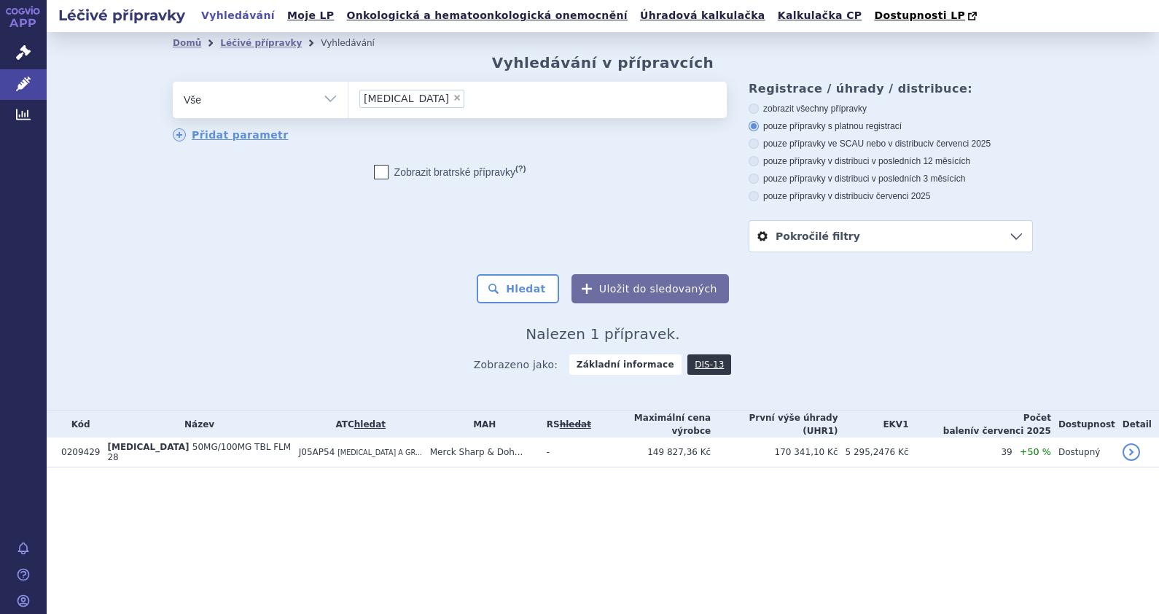
click at [354, 423] on link "hledat" at bounding box center [369, 424] width 31 height 10
click at [376, 109] on ul "× J05AP54" at bounding box center [538, 98] width 378 height 32
click at [349, 109] on select "J05AP54" at bounding box center [348, 99] width 1 height 36
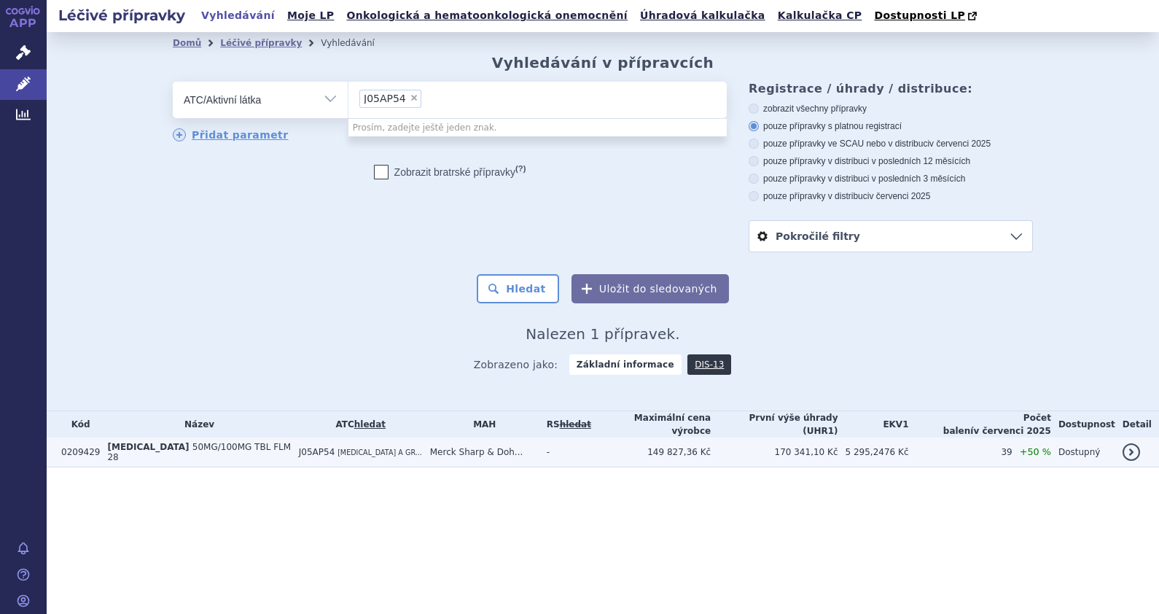
click at [222, 443] on span "50MG/100MG TBL FLM 28" at bounding box center [199, 452] width 184 height 20
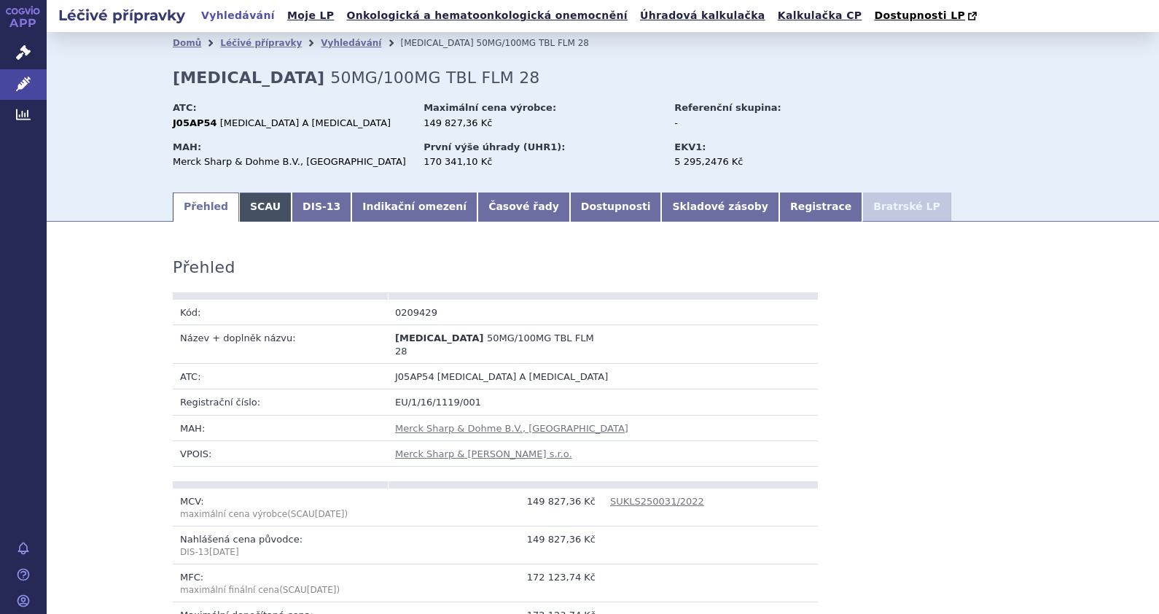
click at [266, 207] on link "SCAU" at bounding box center [265, 207] width 53 height 29
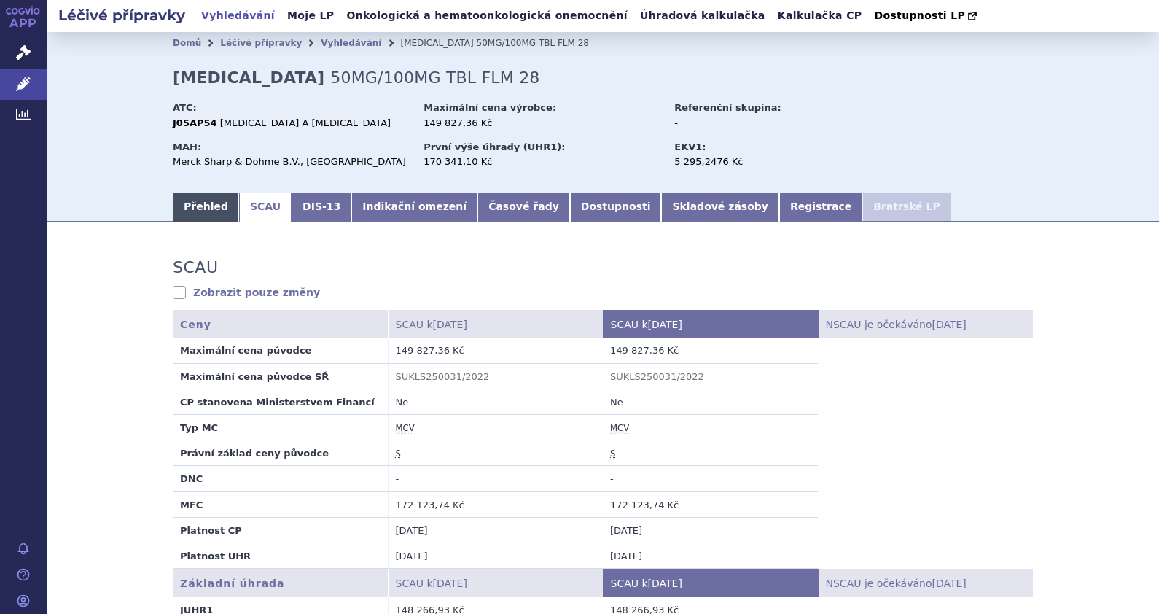
click at [196, 208] on link "Přehled" at bounding box center [206, 207] width 66 height 29
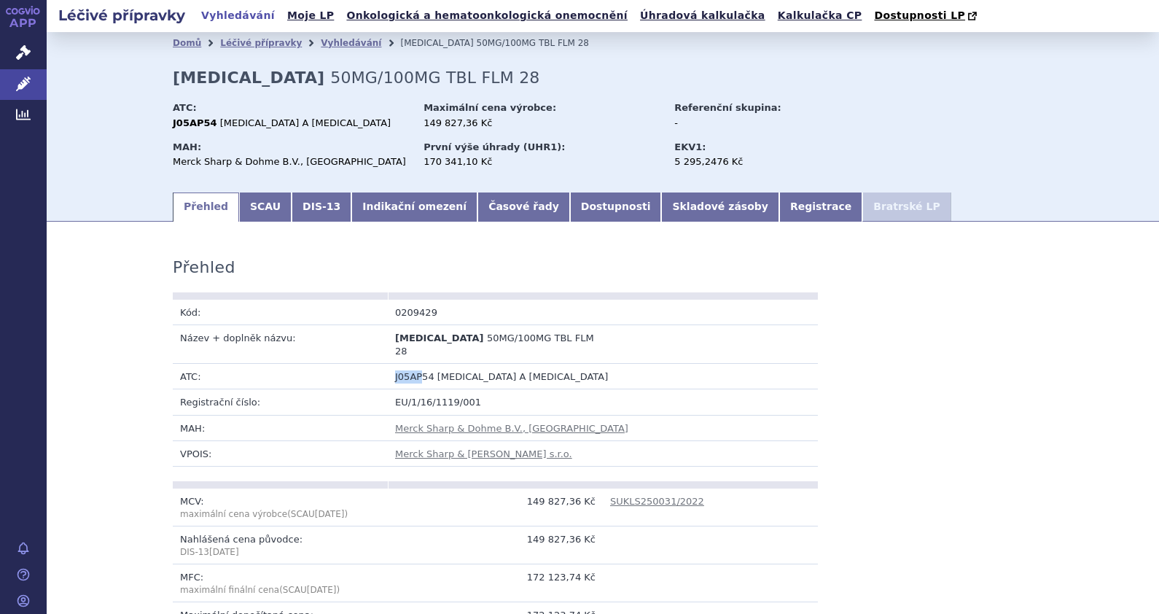
drag, startPoint x: 389, startPoint y: 362, endPoint x: 411, endPoint y: 360, distance: 21.9
click at [411, 371] on span "J05AP54" at bounding box center [414, 376] width 39 height 11
copy span "J05AP"
click at [321, 43] on link "Vyhledávání" at bounding box center [351, 43] width 61 height 10
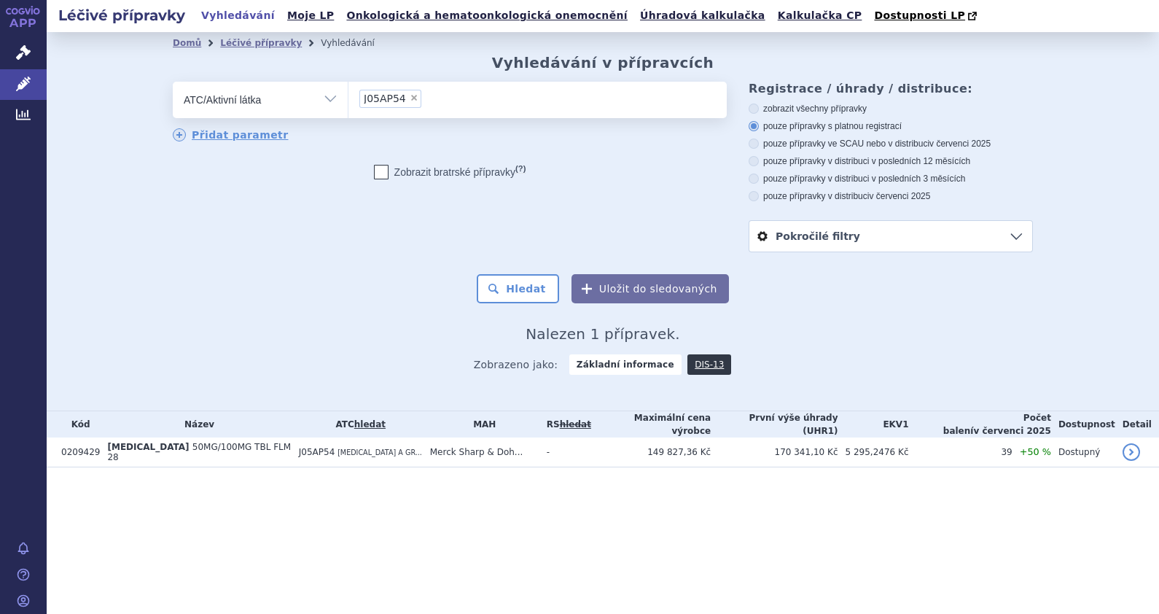
click at [410, 98] on span "×" at bounding box center [414, 97] width 9 height 9
click at [349, 98] on select "J05AP54" at bounding box center [348, 99] width 1 height 36
select select
type input "J05AP"
select select "J05AP"
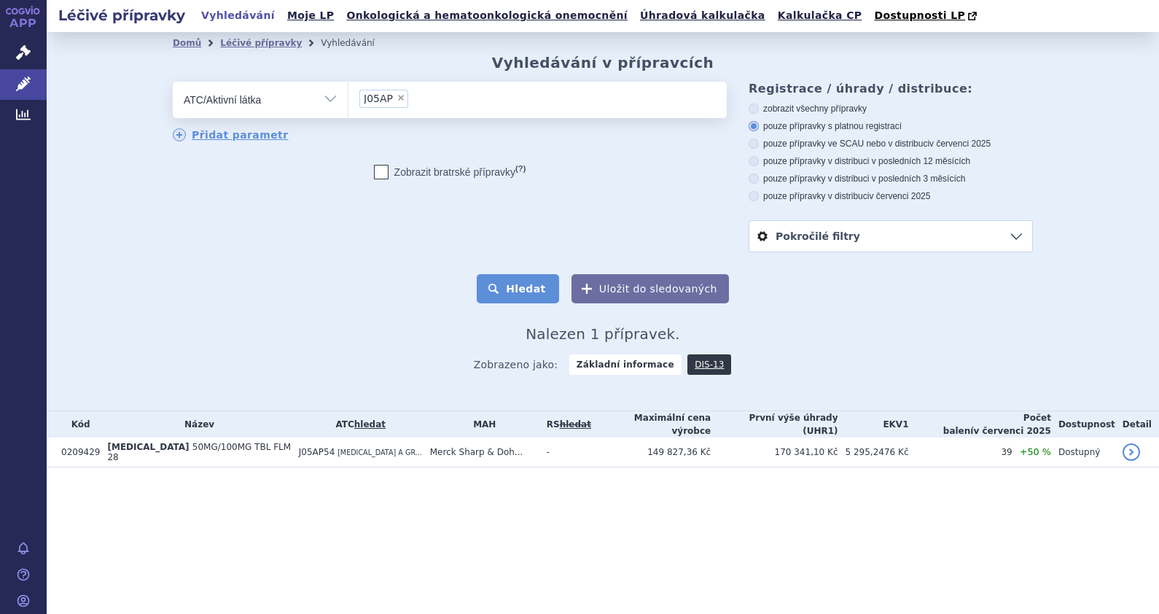
click at [534, 283] on button "Hledat" at bounding box center [518, 288] width 82 height 29
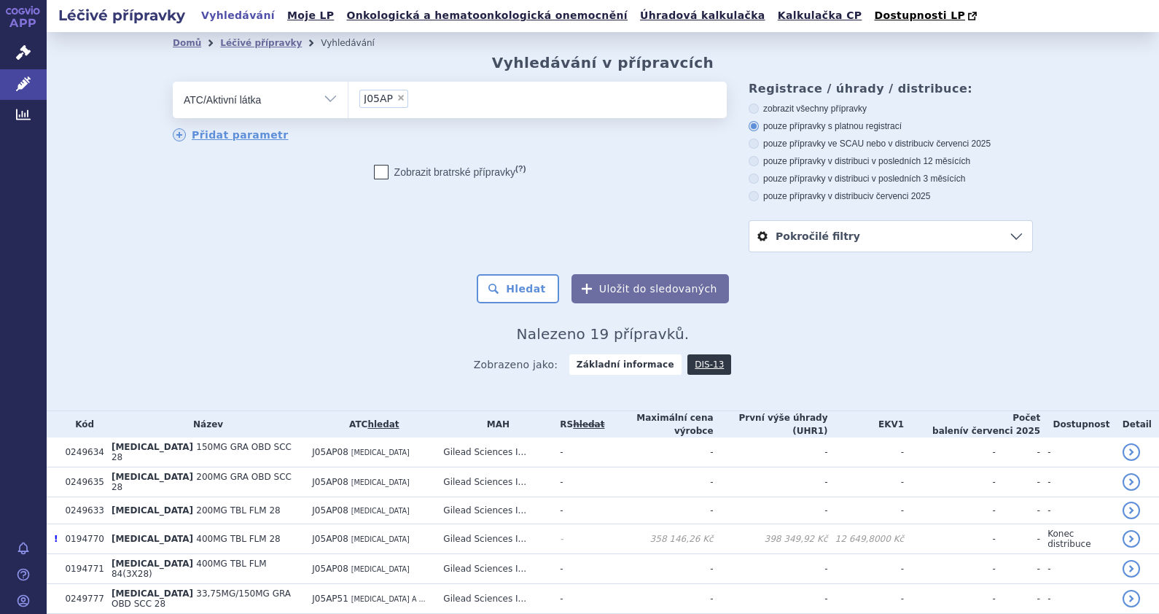
click at [397, 101] on span "×" at bounding box center [401, 97] width 9 height 9
click at [349, 101] on select "J05AP" at bounding box center [348, 99] width 1 height 36
select select
type input "J05AP"
select select "J05AP"
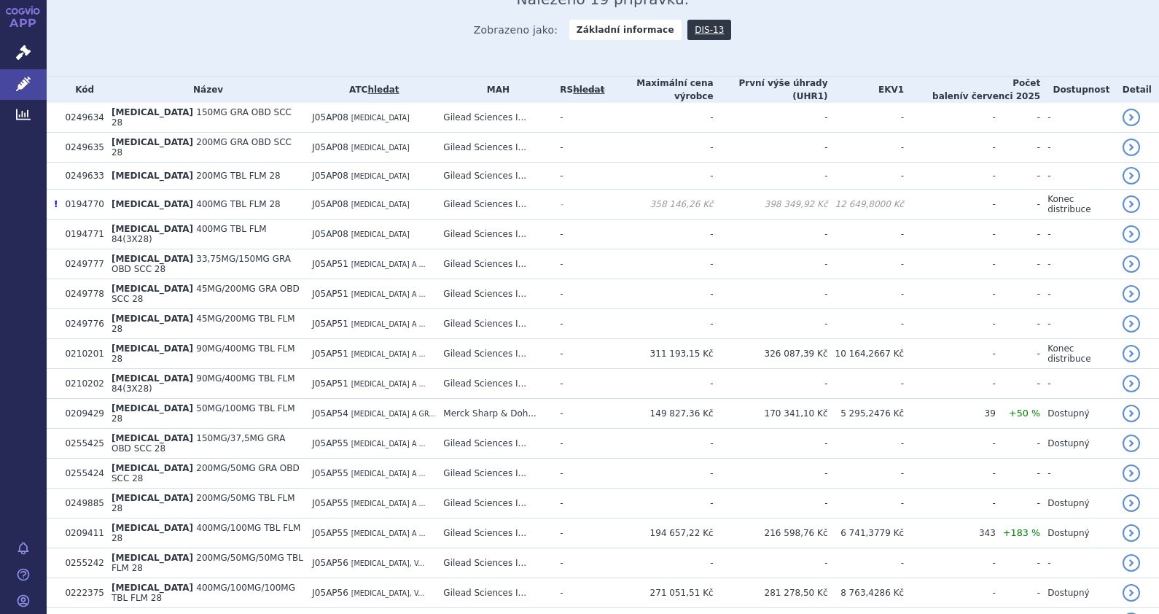
scroll to position [387, 0]
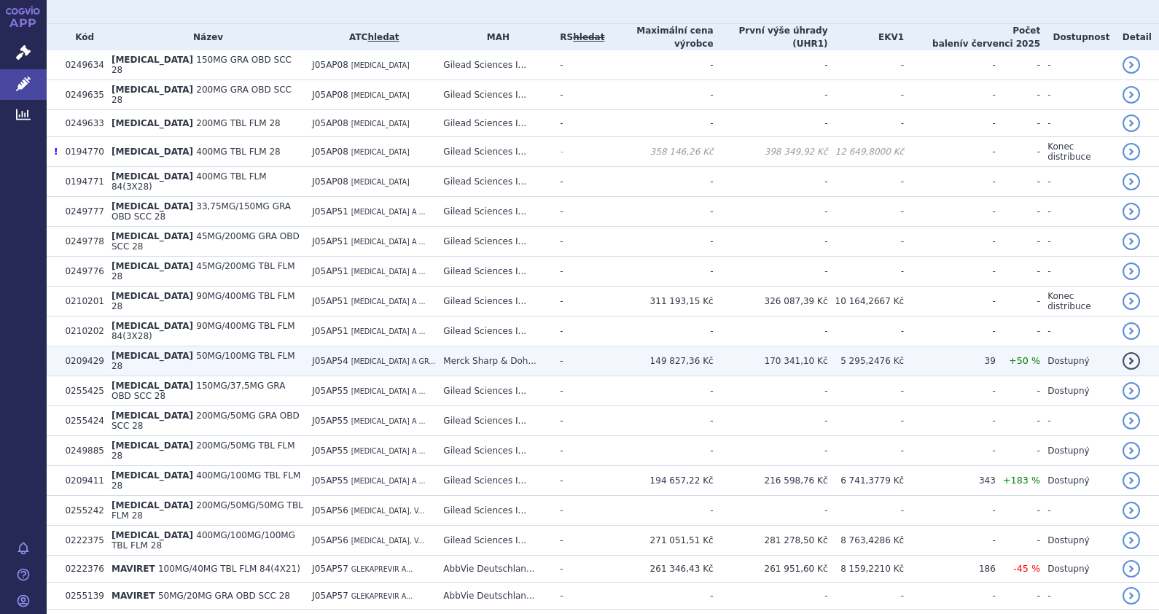
click at [133, 351] on span "[MEDICAL_DATA]" at bounding box center [153, 356] width 82 height 10
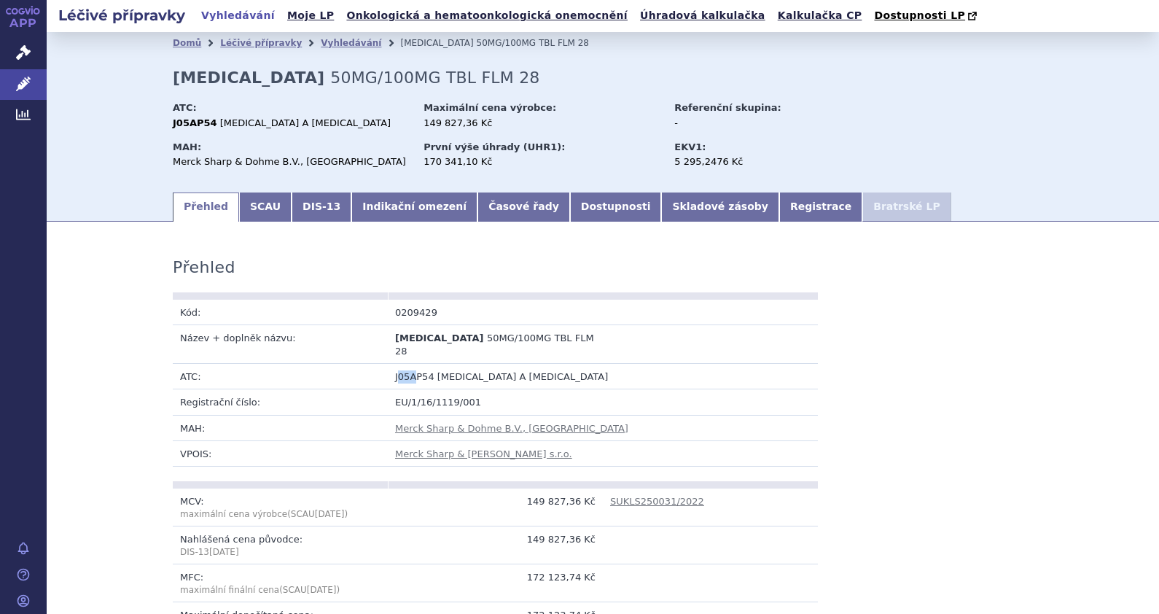
drag, startPoint x: 390, startPoint y: 362, endPoint x: 404, endPoint y: 363, distance: 13.9
click at [405, 371] on span "J05AP54" at bounding box center [414, 376] width 39 height 11
drag, startPoint x: 404, startPoint y: 363, endPoint x: 385, endPoint y: 361, distance: 19.1
click at [388, 364] on td "J05AP54 ELBASVIR A GRAZOPREVIR" at bounding box center [603, 377] width 430 height 26
drag, startPoint x: 389, startPoint y: 365, endPoint x: 416, endPoint y: 362, distance: 27.1
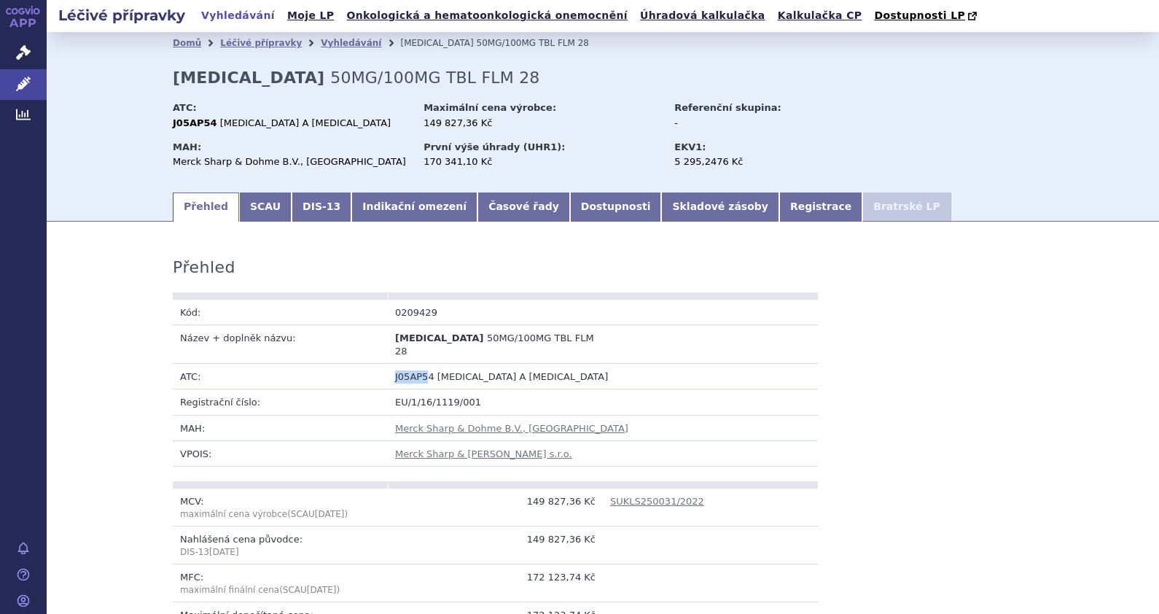
click at [416, 371] on span "J05AP54" at bounding box center [414, 376] width 39 height 11
copy span "J05AP5"
click at [322, 45] on link "Vyhledávání" at bounding box center [351, 43] width 61 height 10
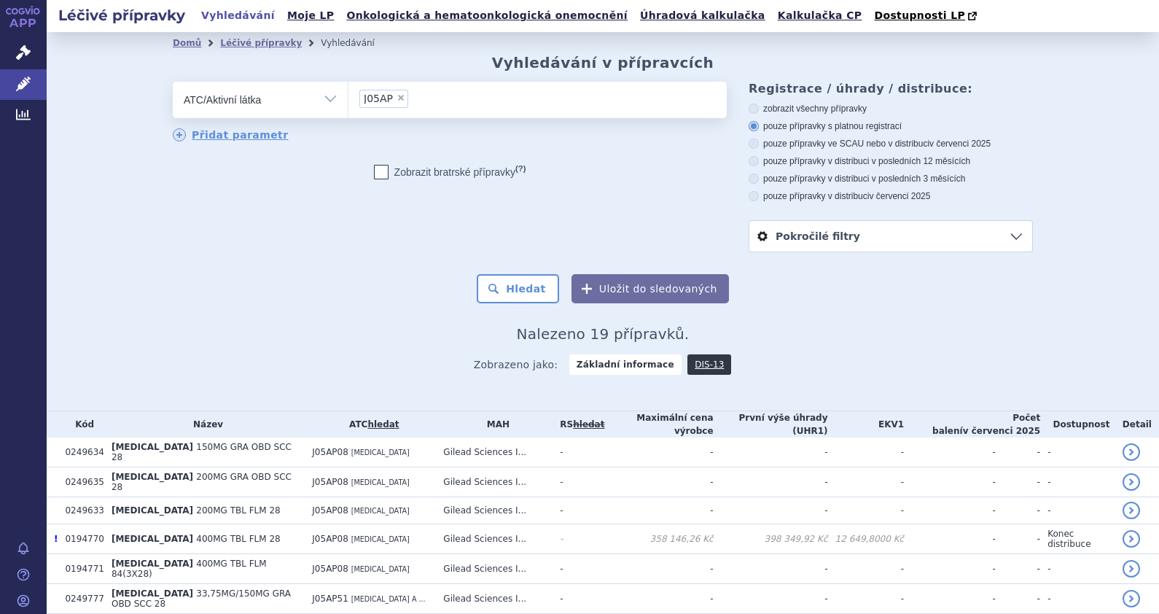
click at [441, 96] on ul "× J05AP" at bounding box center [538, 98] width 378 height 32
click at [349, 96] on select "J05AP" at bounding box center [348, 99] width 1 height 36
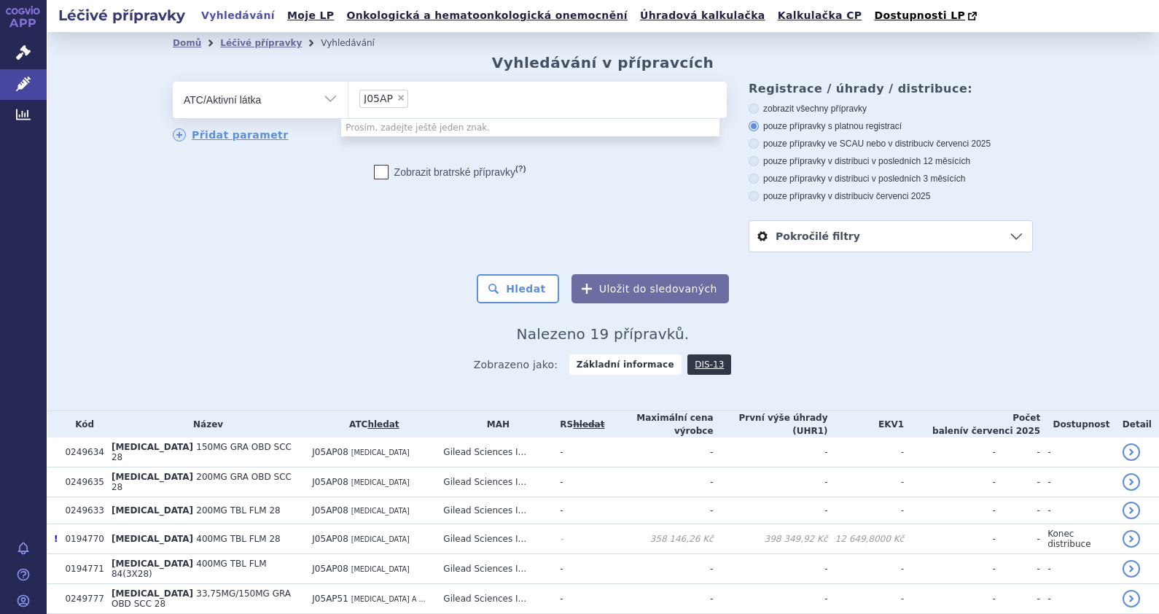
click at [397, 98] on span "×" at bounding box center [401, 97] width 9 height 9
click at [349, 98] on select "J05AP" at bounding box center [348, 99] width 1 height 36
select select
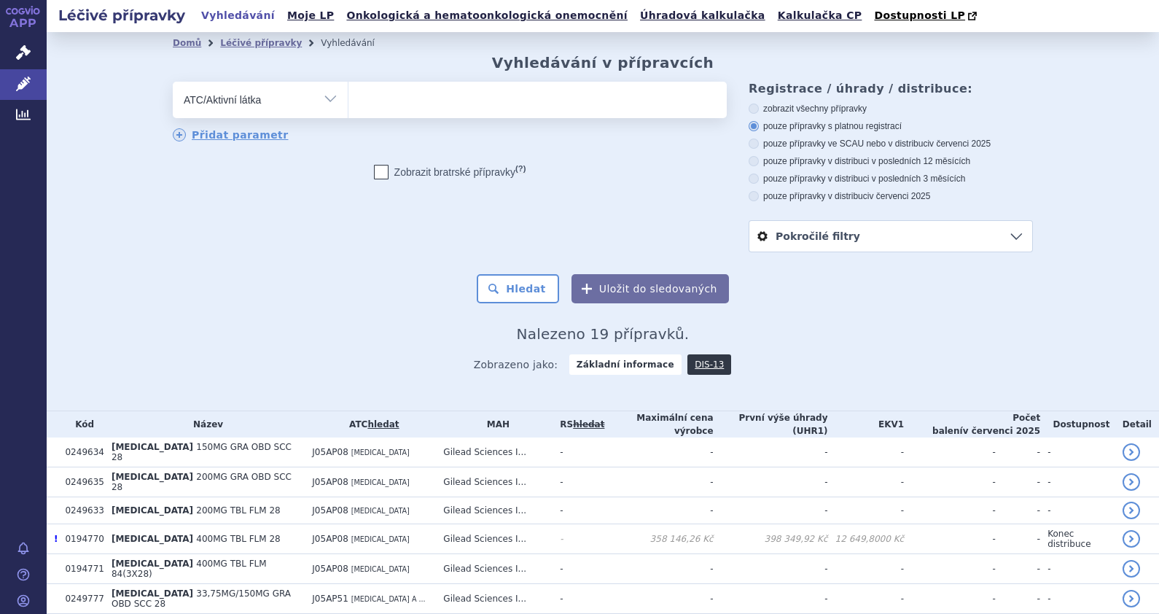
type input "J05AP5"
select select "J05AP5"
click at [518, 287] on button "Hledat" at bounding box center [518, 288] width 82 height 29
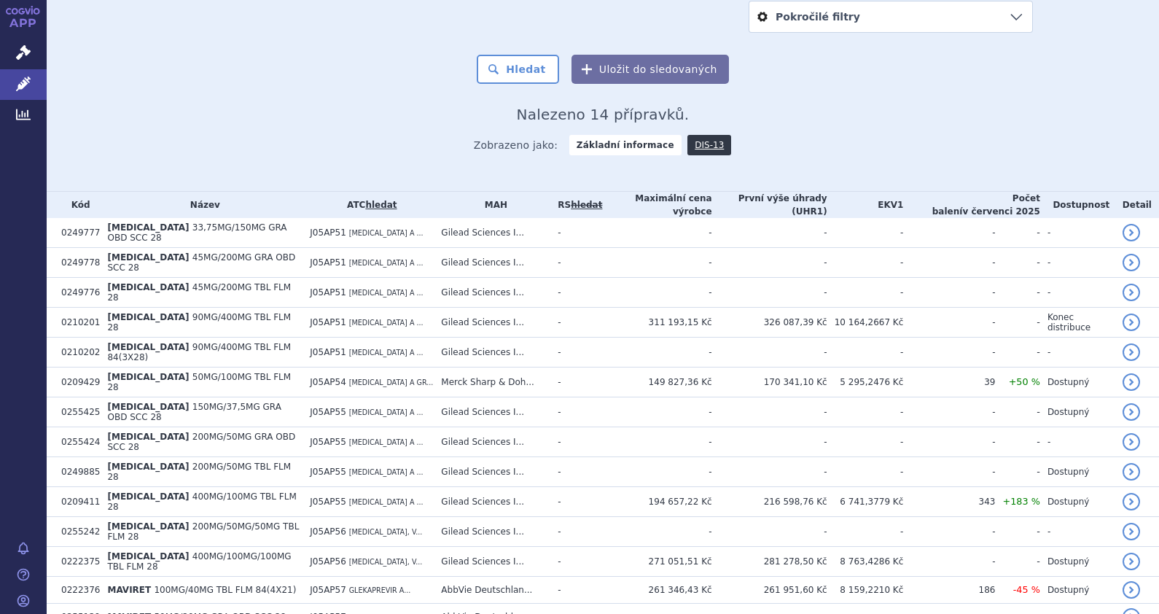
scroll to position [254, 0]
